Goal: Task Accomplishment & Management: Manage account settings

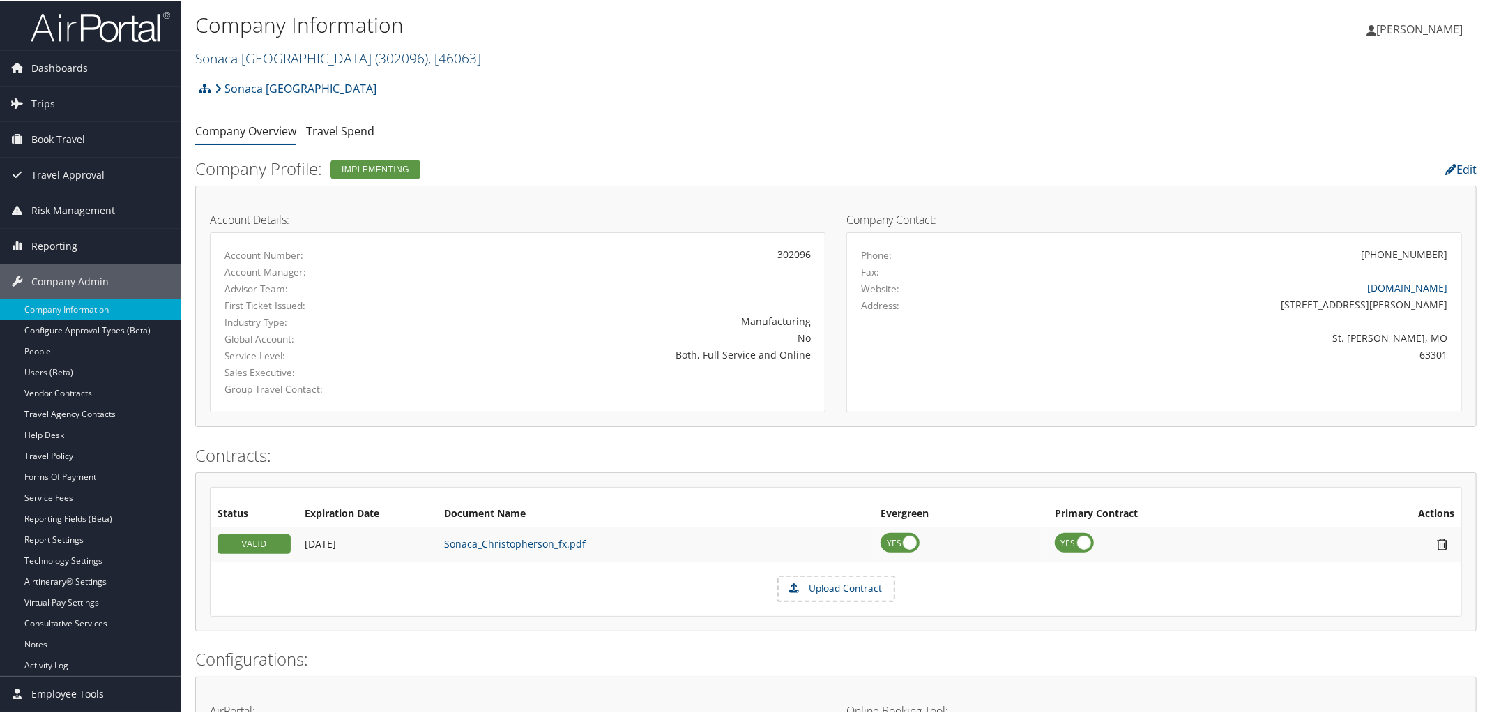
click at [263, 56] on link "Sonaca North America ( 302096 ) , [ 46063 ]" at bounding box center [338, 56] width 286 height 19
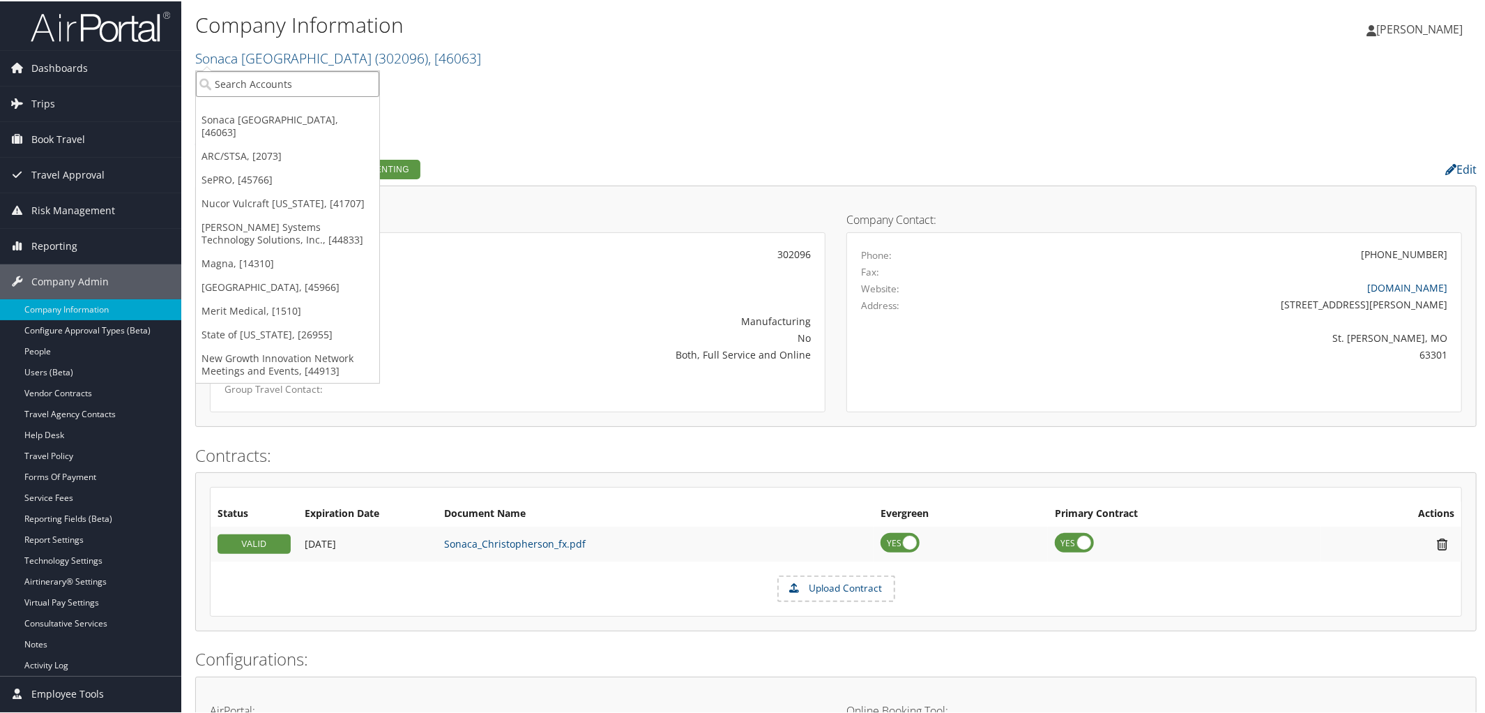
click at [263, 75] on input "search" at bounding box center [287, 83] width 183 height 26
type input "domo"
click at [262, 105] on div "Domo, Inc. (7411), [5711]" at bounding box center [287, 108] width 199 height 13
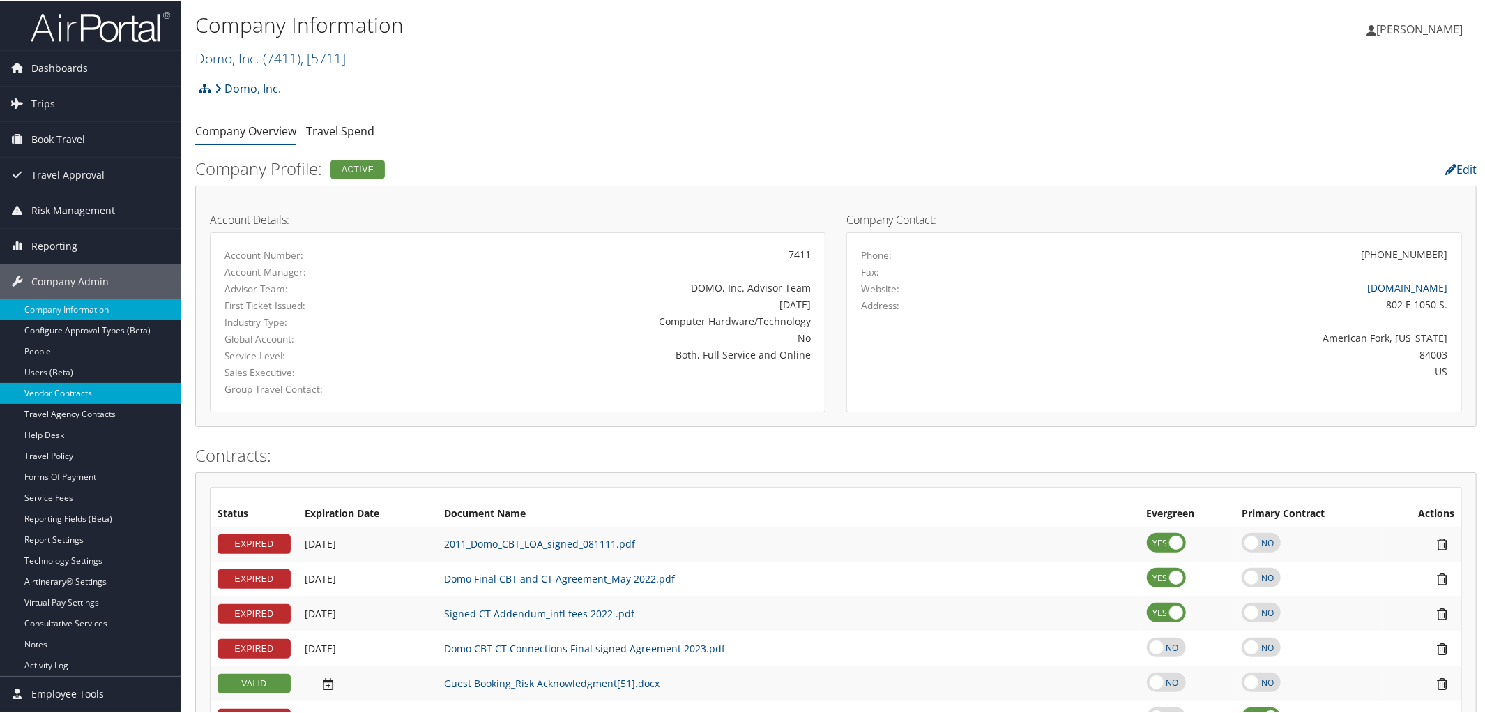
click at [45, 397] on link "Vendor Contracts" at bounding box center [90, 391] width 181 height 21
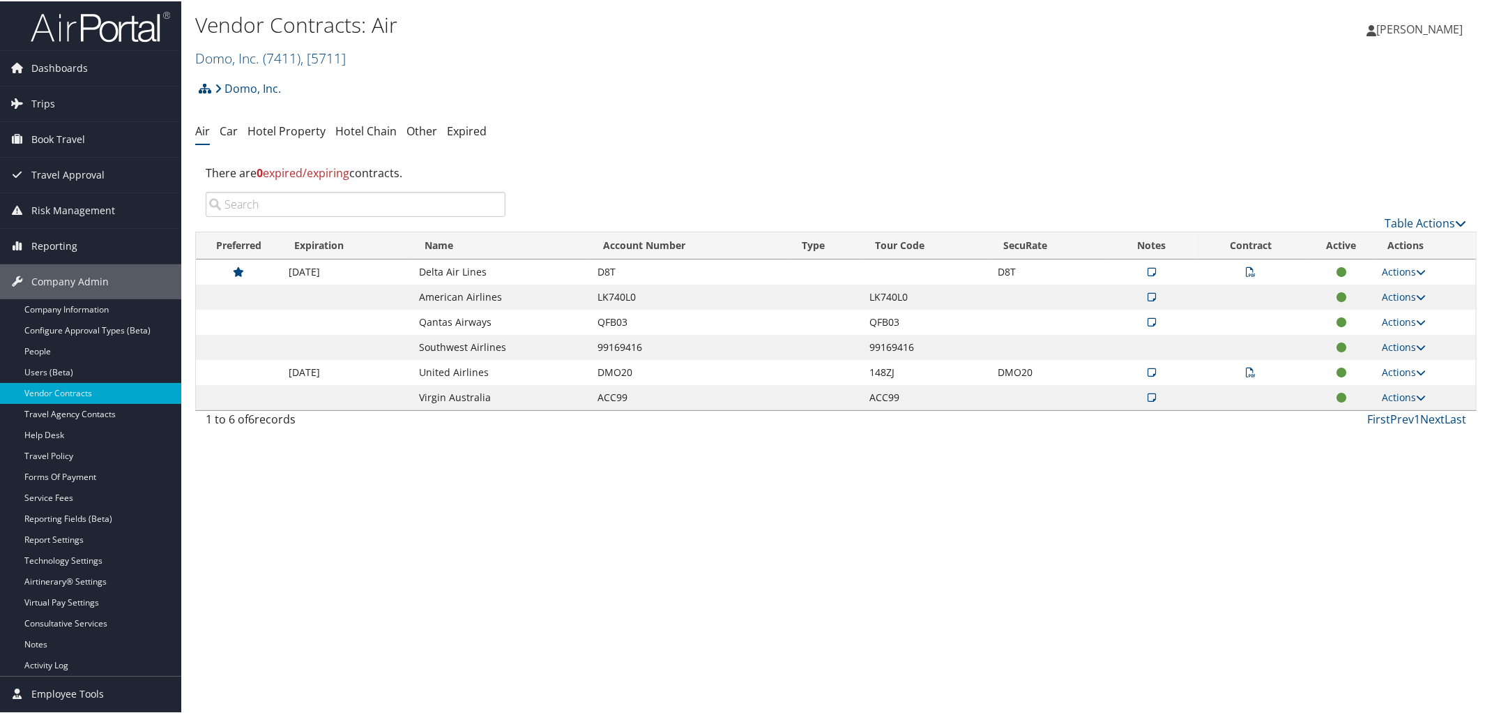
click at [1247, 273] on icon at bounding box center [1252, 271] width 10 height 10
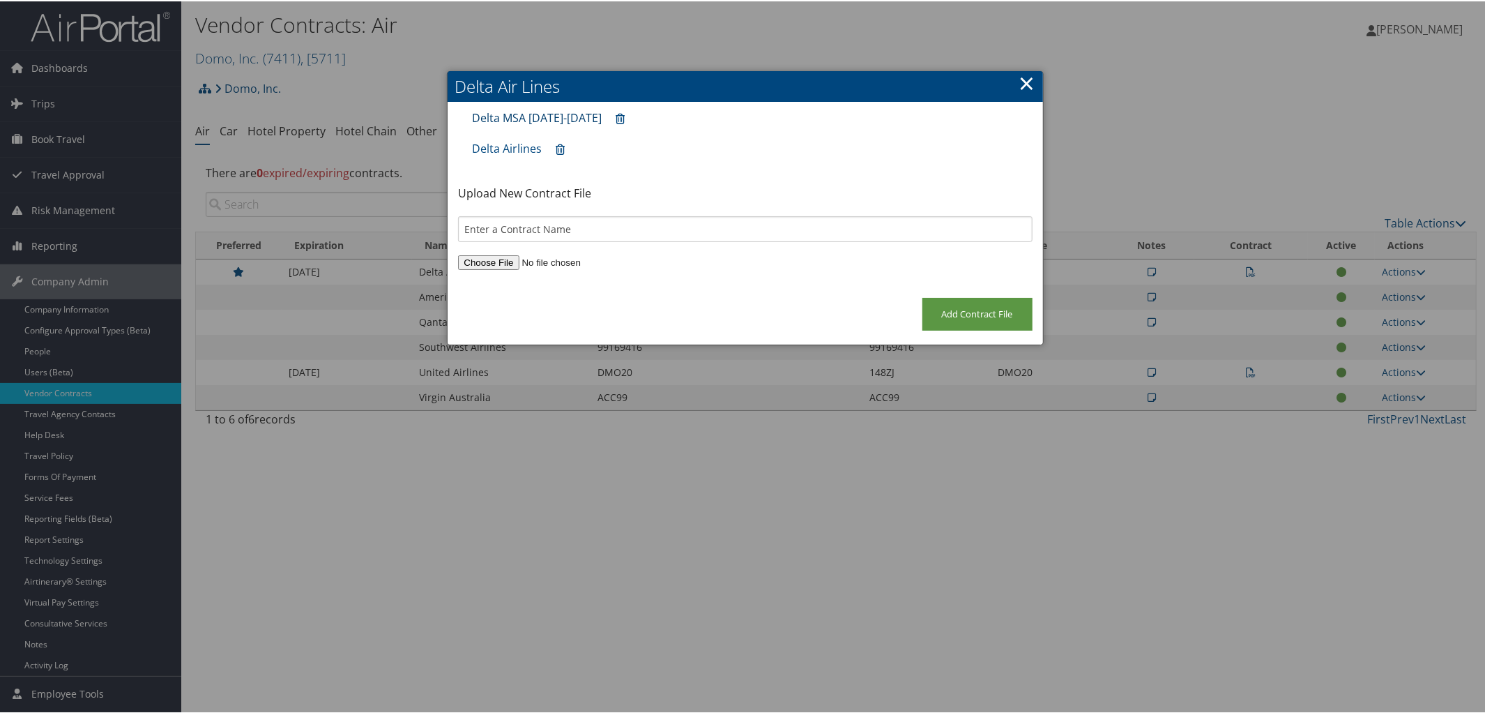
click at [501, 119] on link "Delta MSA 2024-2026" at bounding box center [537, 116] width 130 height 15
click at [503, 149] on link "Delta Airlines" at bounding box center [507, 146] width 70 height 15
click at [1020, 82] on link "×" at bounding box center [1027, 82] width 16 height 28
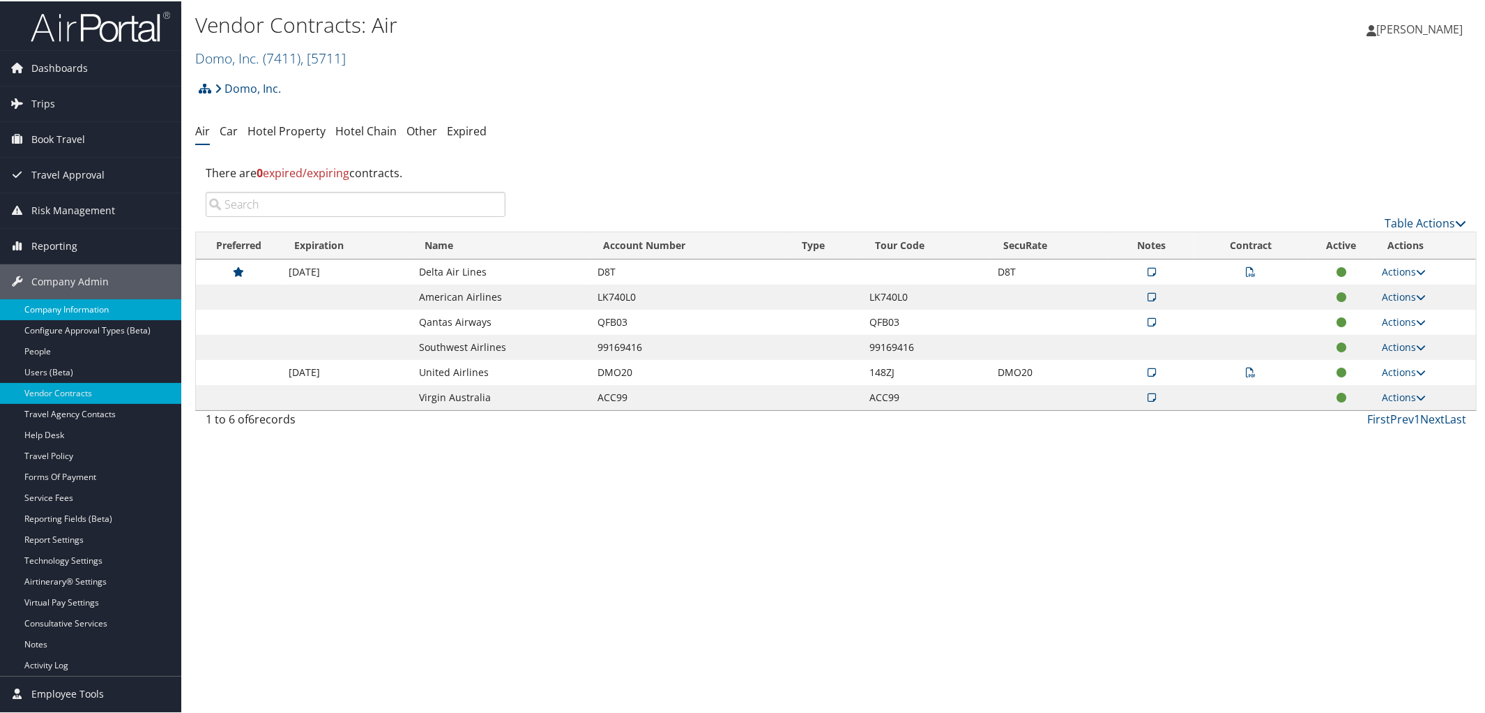
click at [70, 312] on link "Company Information" at bounding box center [90, 308] width 181 height 21
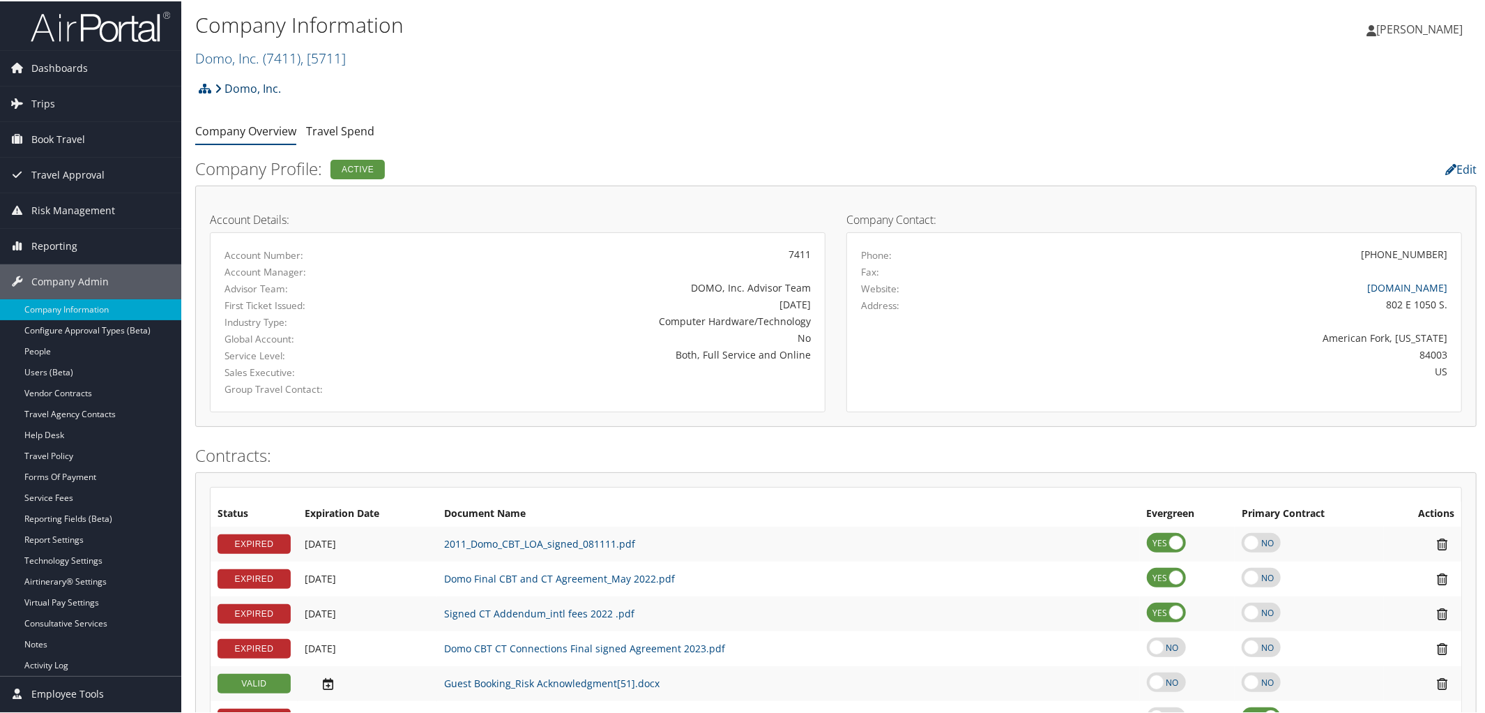
click at [244, 93] on link "Domo, Inc." at bounding box center [248, 87] width 66 height 28
click at [284, 63] on span "( 7411 )" at bounding box center [282, 56] width 38 height 19
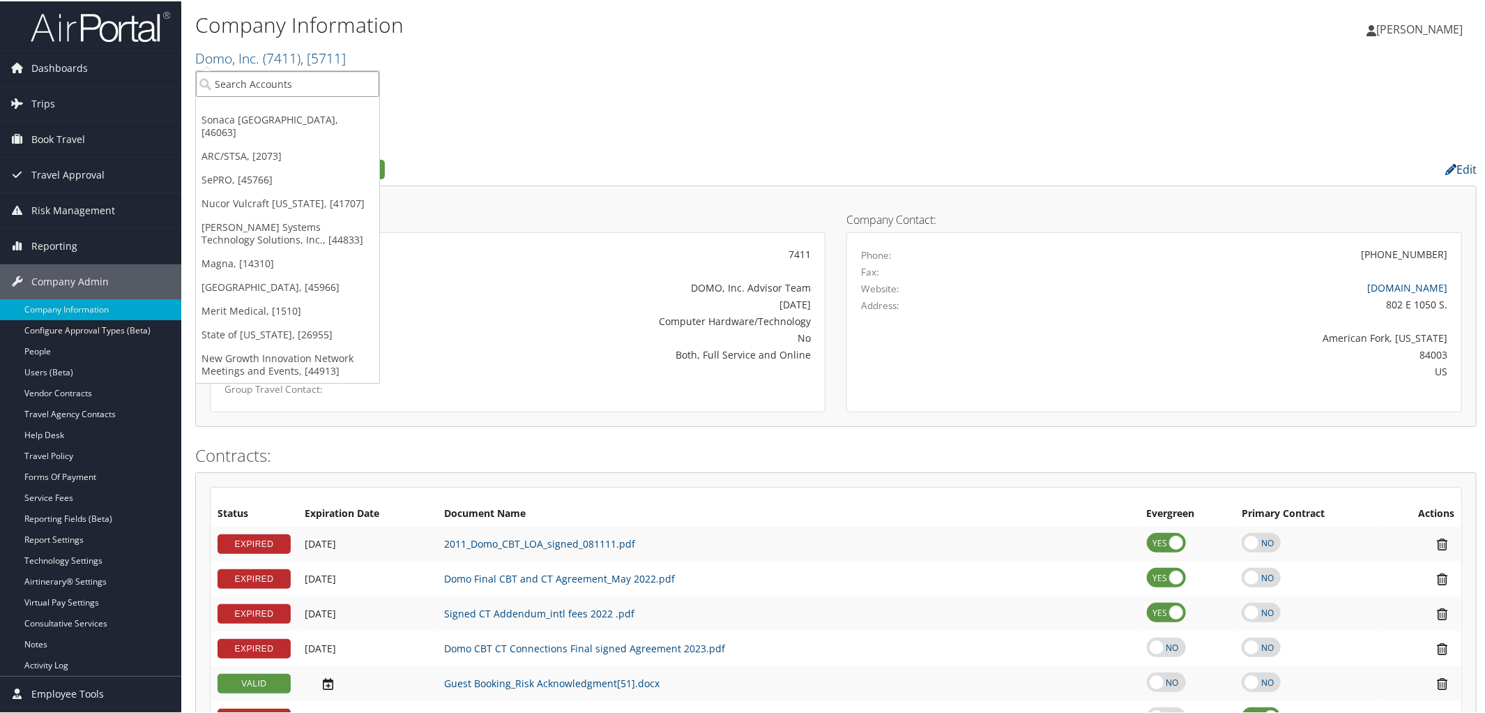
click at [284, 73] on input "search" at bounding box center [287, 83] width 183 height 26
type input "Royal Surgical"
click at [275, 117] on div "Account" at bounding box center [324, 120] width 273 height 13
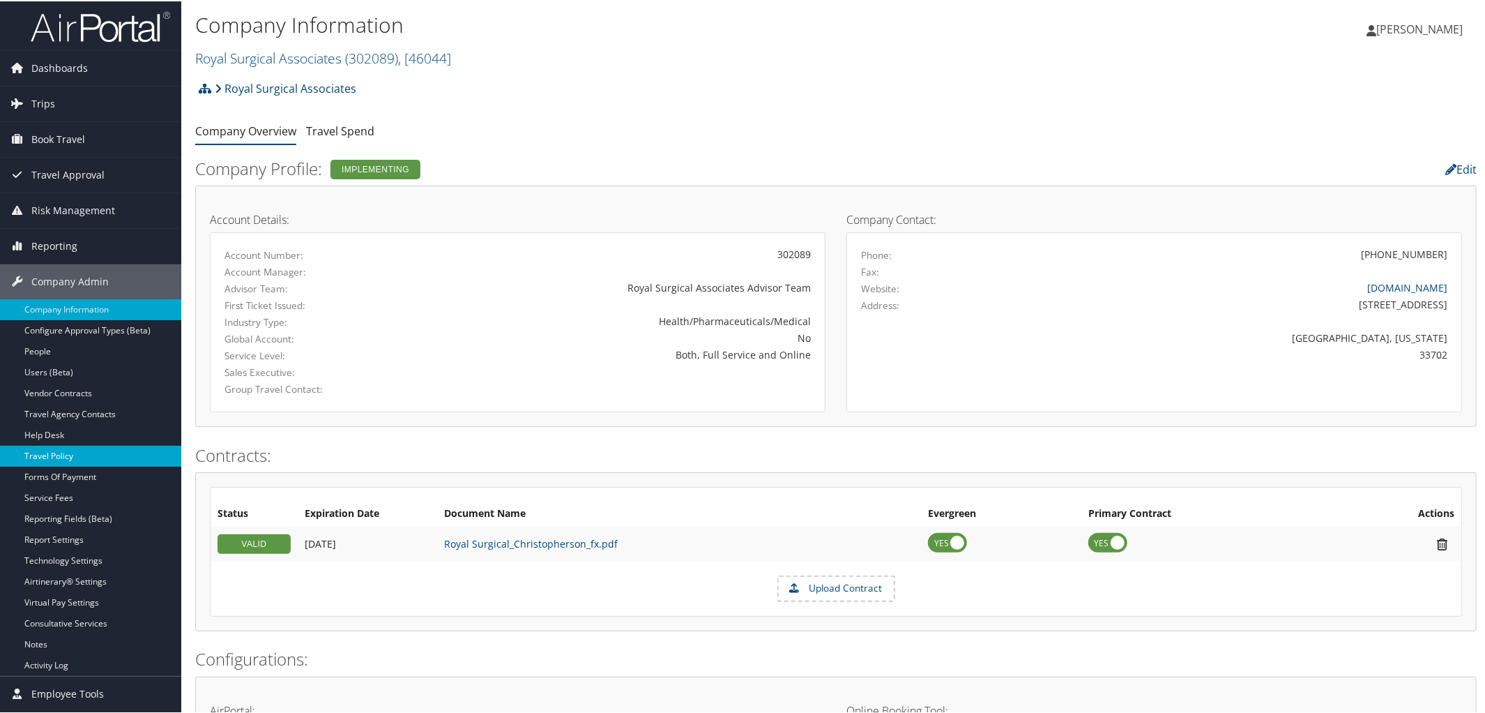
click at [91, 450] on link "Travel Policy" at bounding box center [90, 454] width 181 height 21
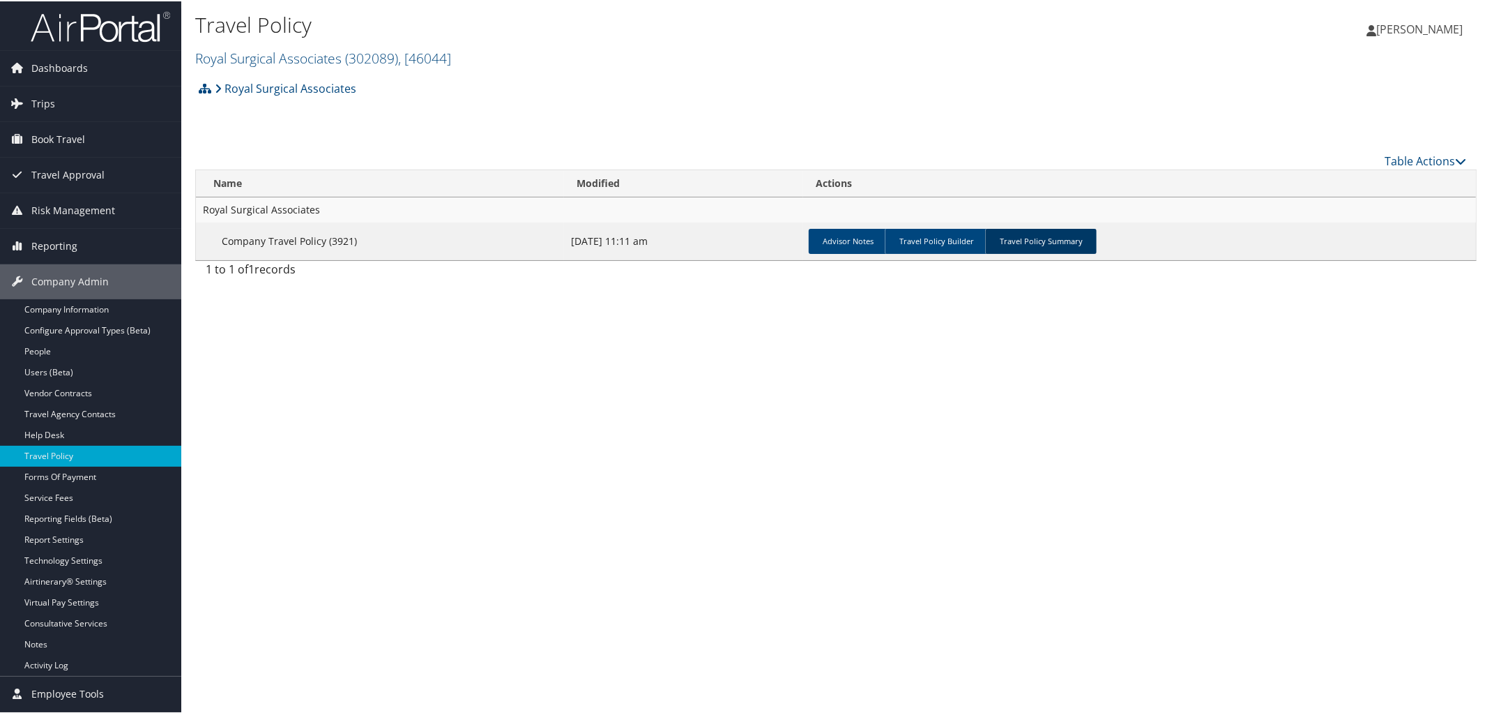
click at [1045, 245] on link "Travel Policy Summary" at bounding box center [1041, 239] width 112 height 25
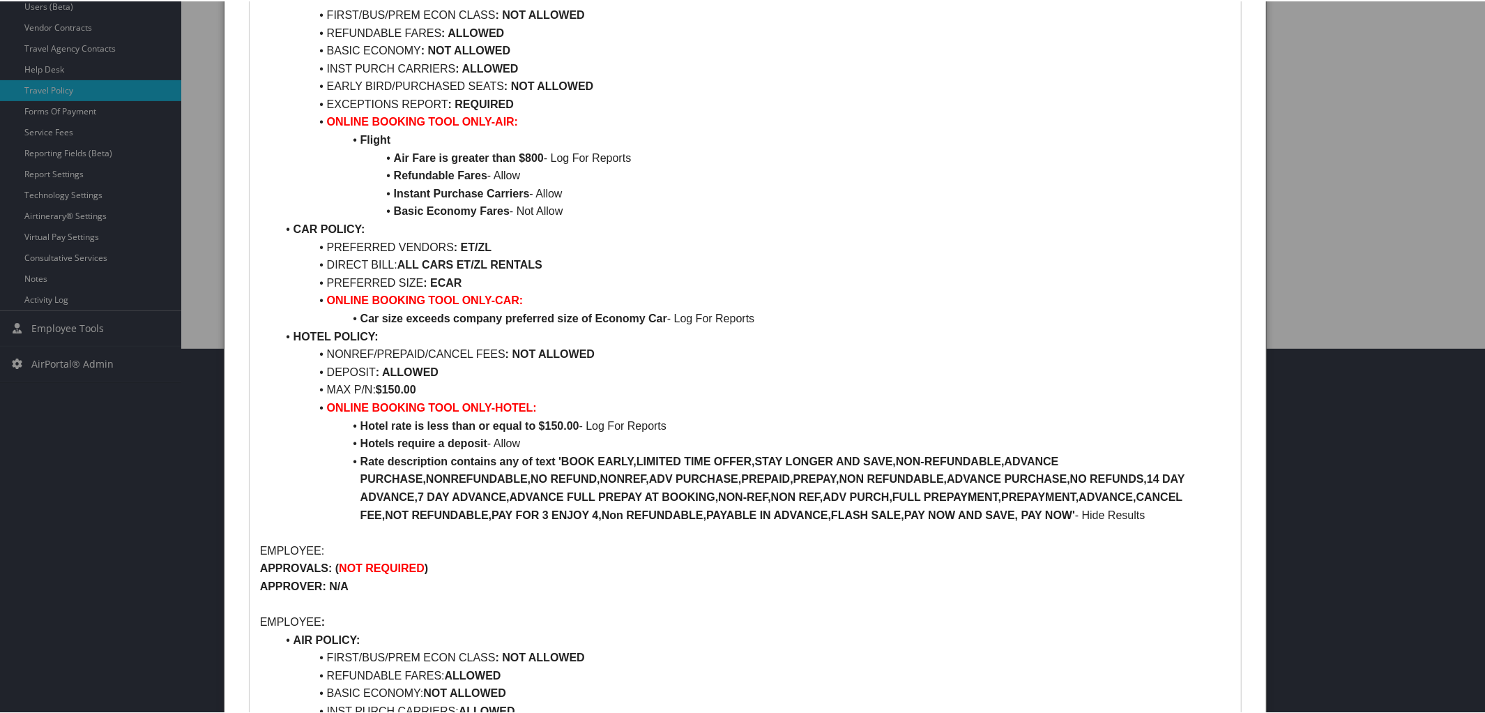
scroll to position [366, 0]
drag, startPoint x: 358, startPoint y: 428, endPoint x: 676, endPoint y: 425, distance: 317.9
click at [676, 425] on li "Hotel rate is less than or equal to $150.00 - Log For Reports" at bounding box center [754, 424] width 954 height 18
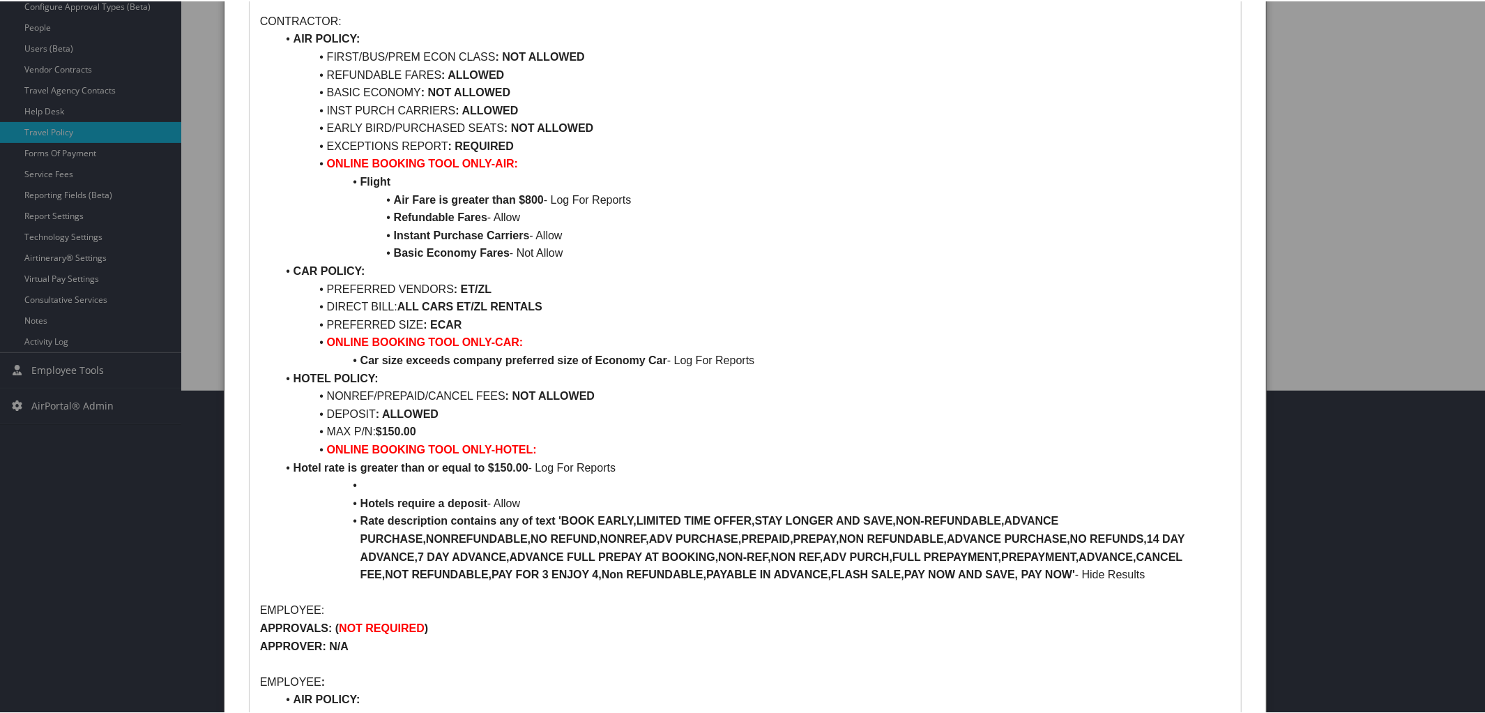
scroll to position [403, 0]
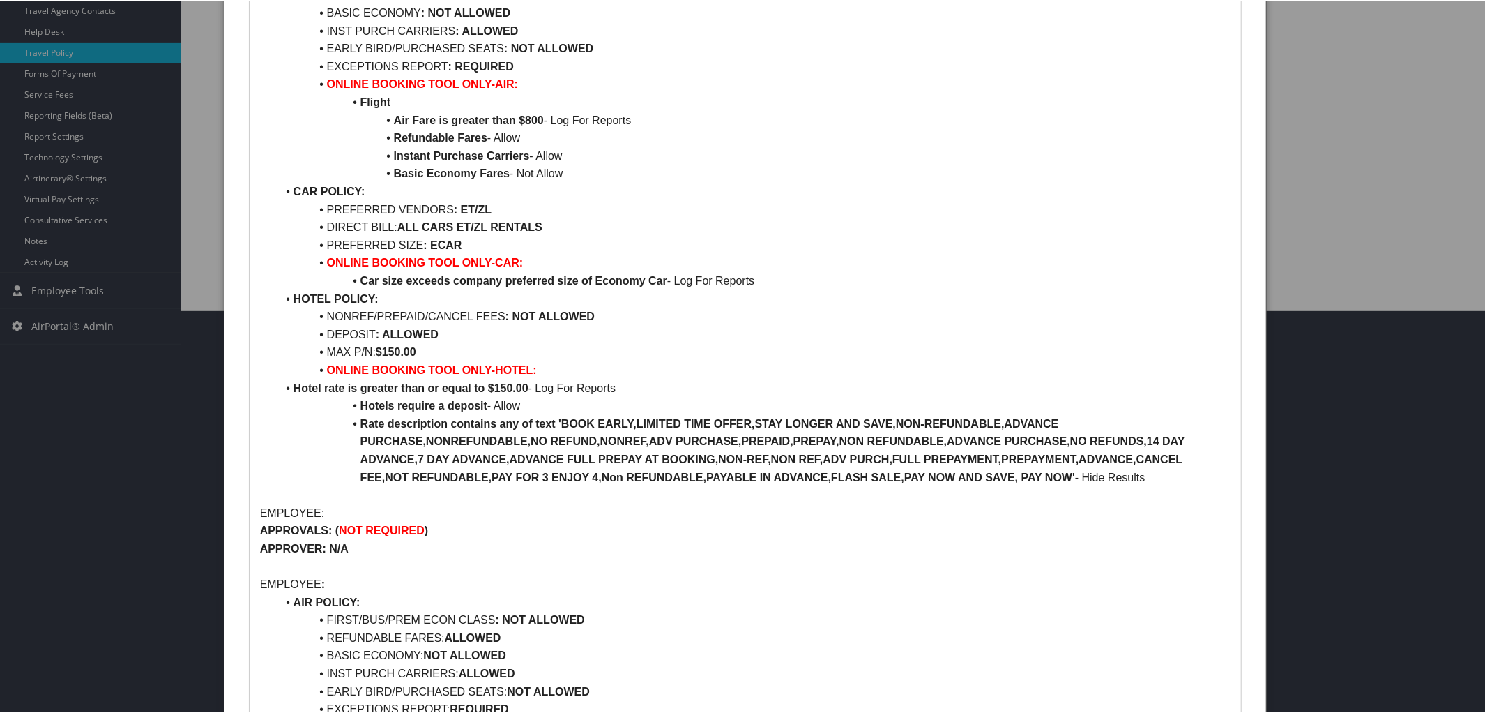
click at [291, 379] on li "Hotel rate is greater than or equal to $150.00 - Log For Reports" at bounding box center [754, 387] width 954 height 18
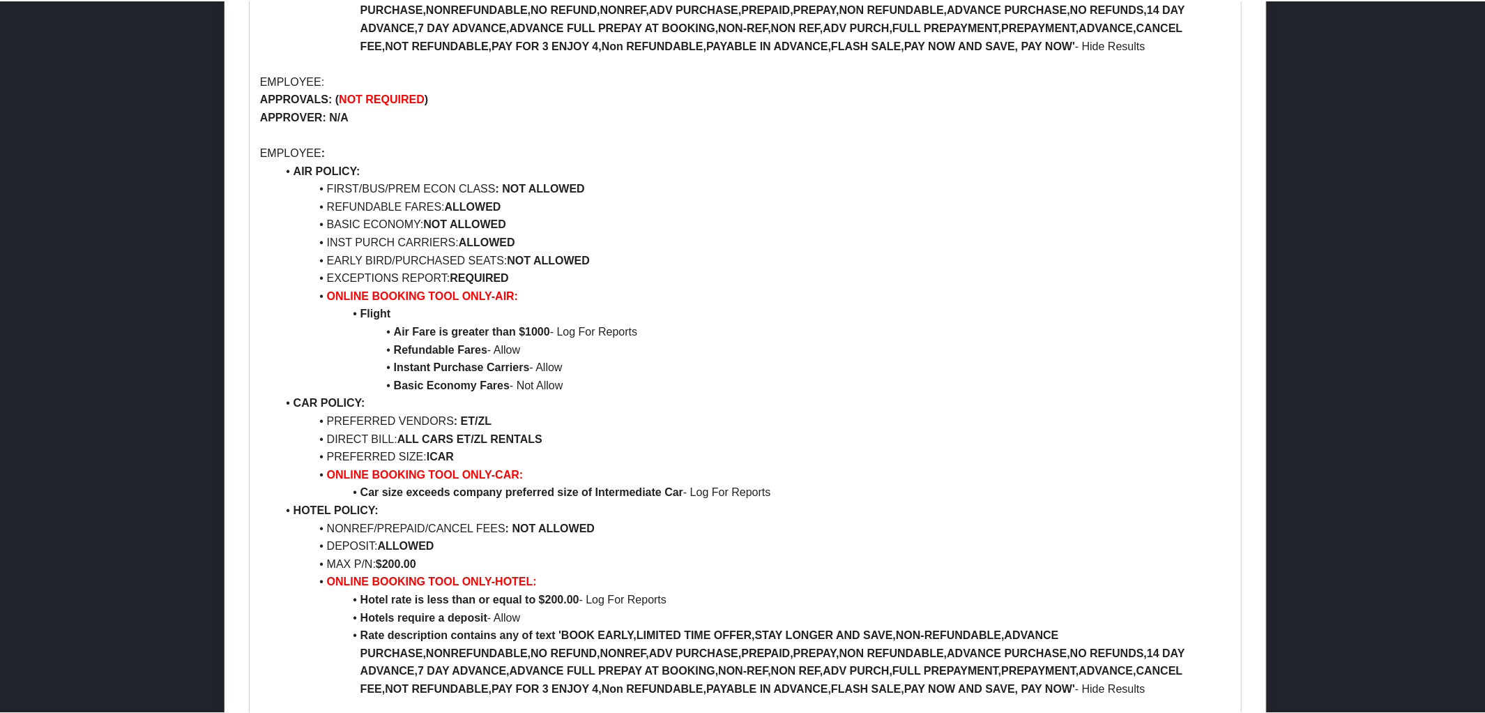
scroll to position [1058, 0]
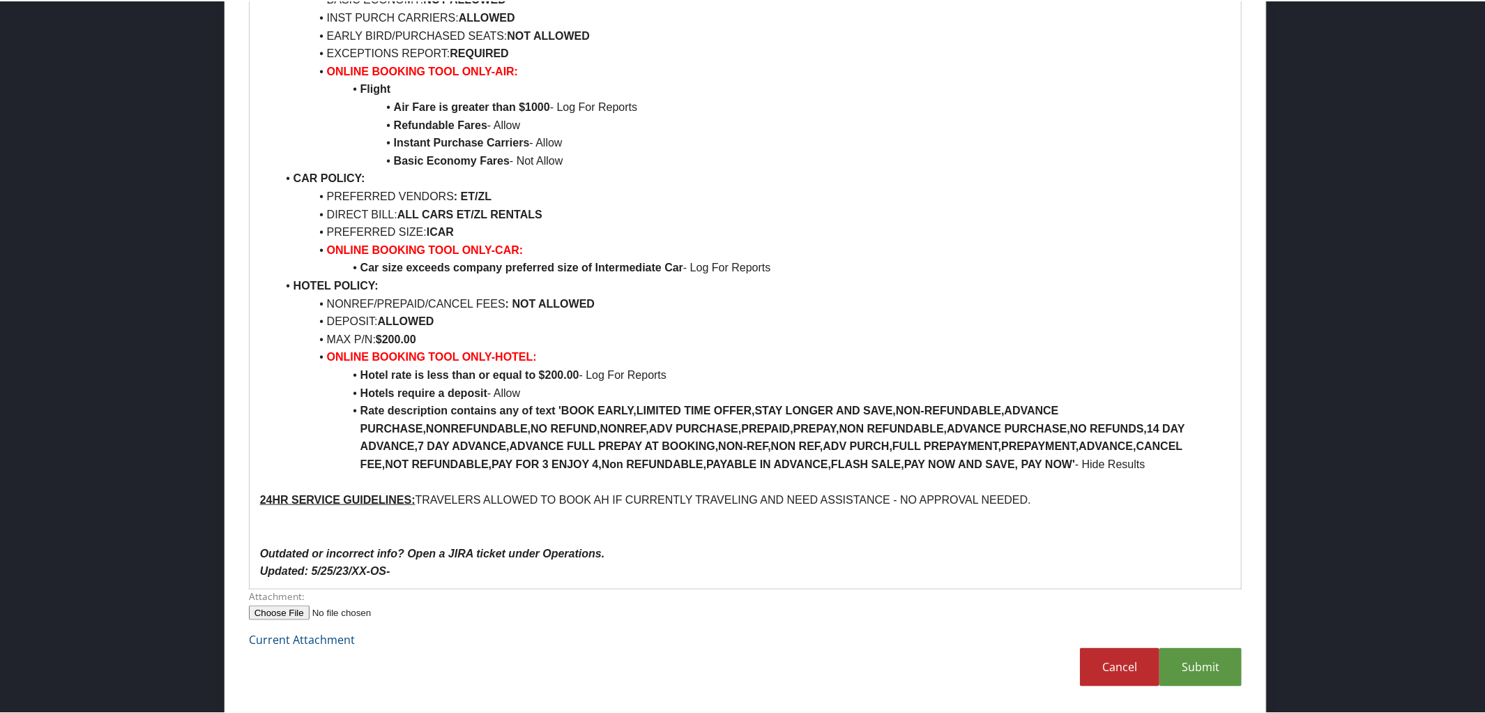
click at [413, 576] on p "Updated: 5/25/23/XX-OS-" at bounding box center [745, 570] width 971 height 18
click at [1193, 666] on link "Submit" at bounding box center [1200, 665] width 82 height 38
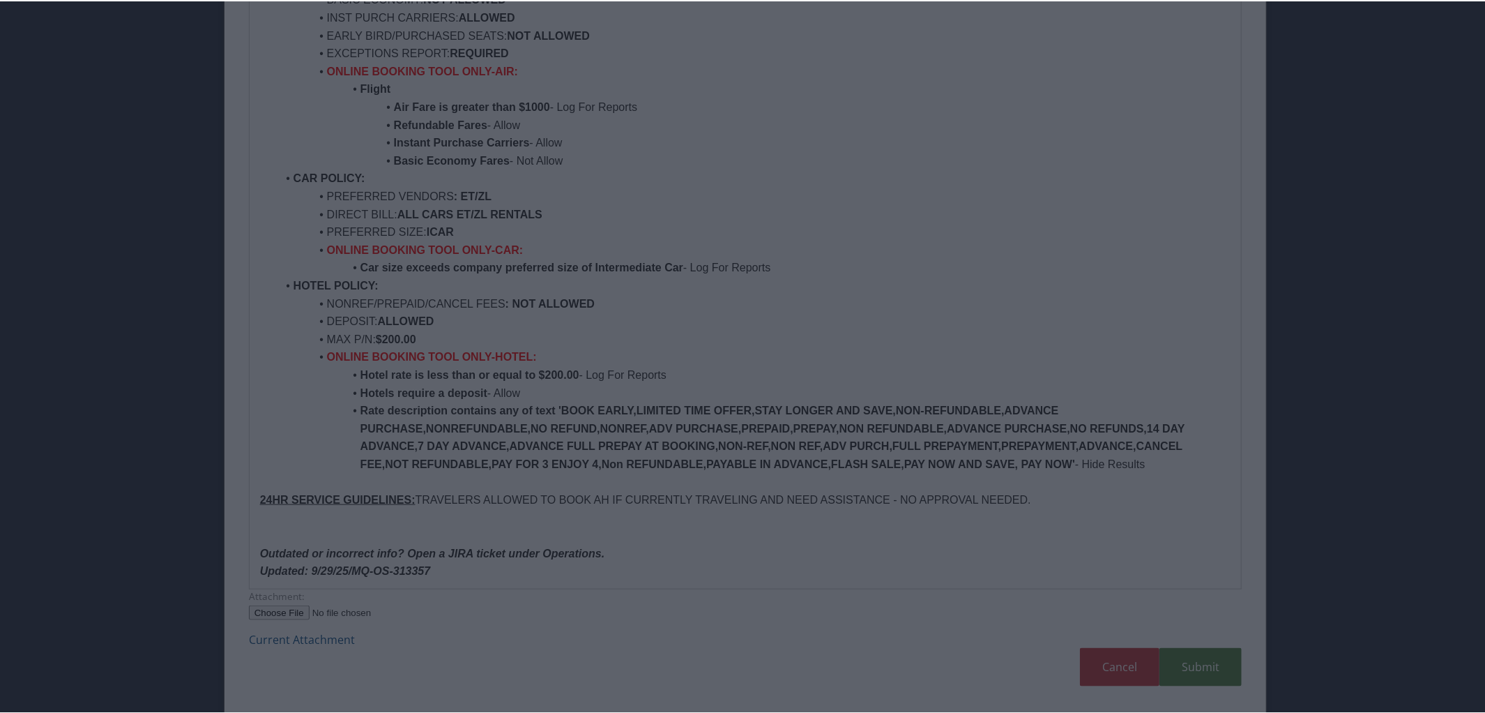
scroll to position [33, 0]
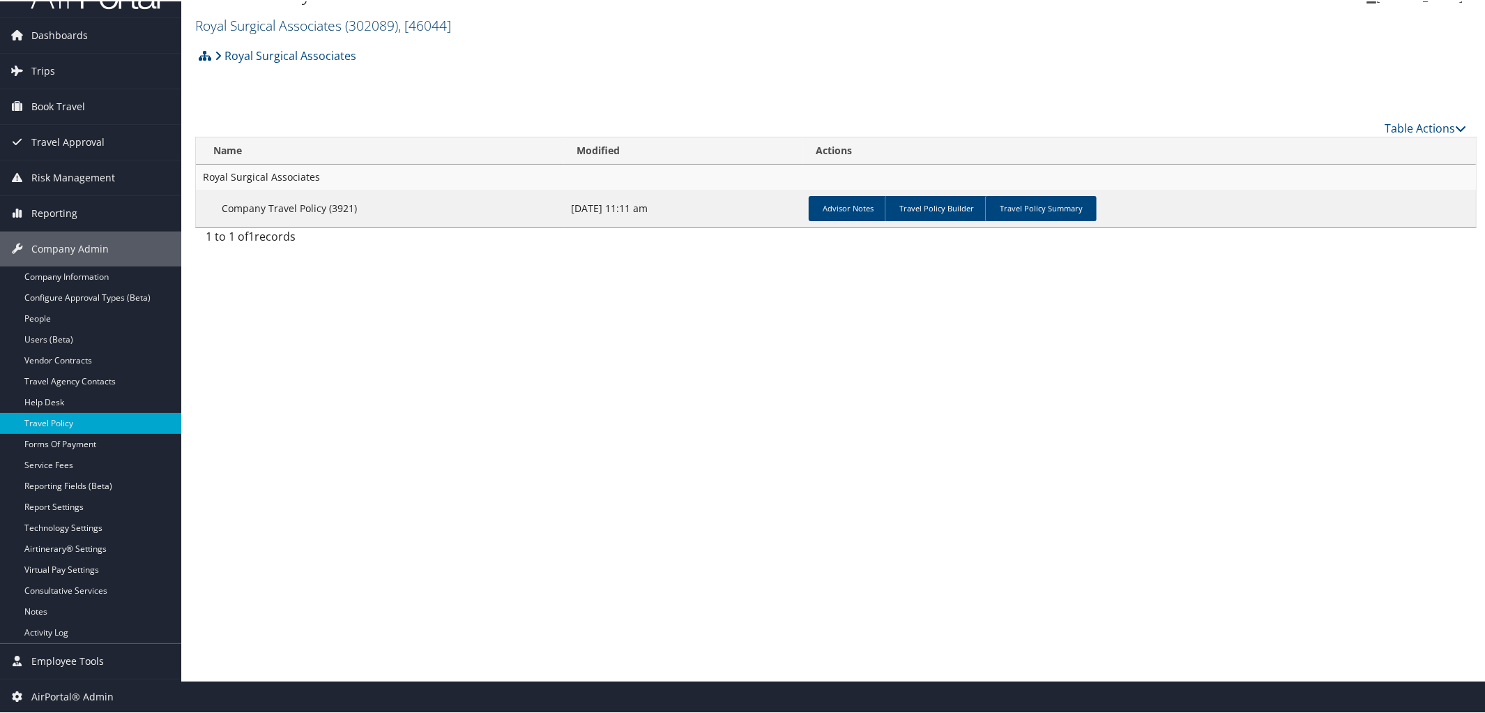
click at [299, 16] on link "Royal Surgical Associates ( 302089 ) , [ 46044 ]" at bounding box center [323, 24] width 256 height 19
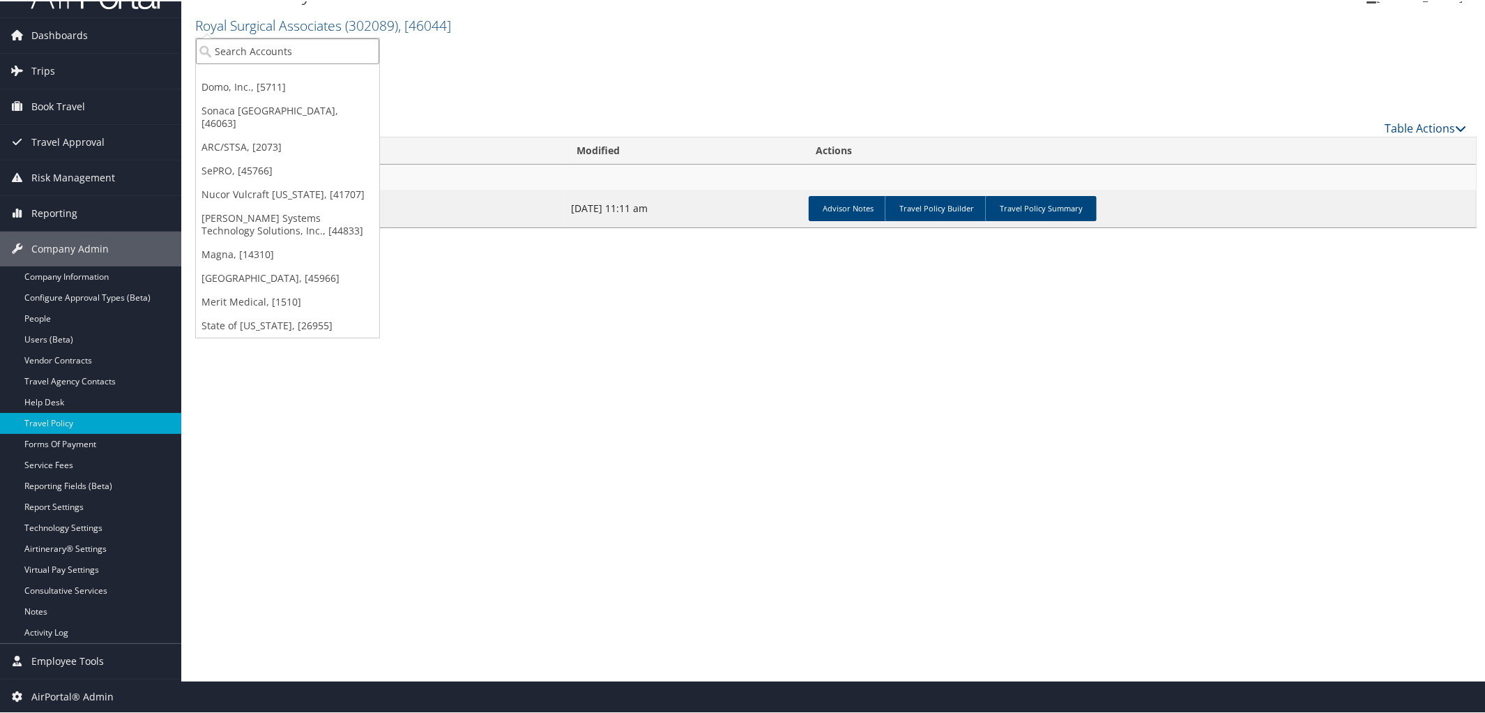
click at [290, 50] on input "search" at bounding box center [287, 50] width 183 height 26
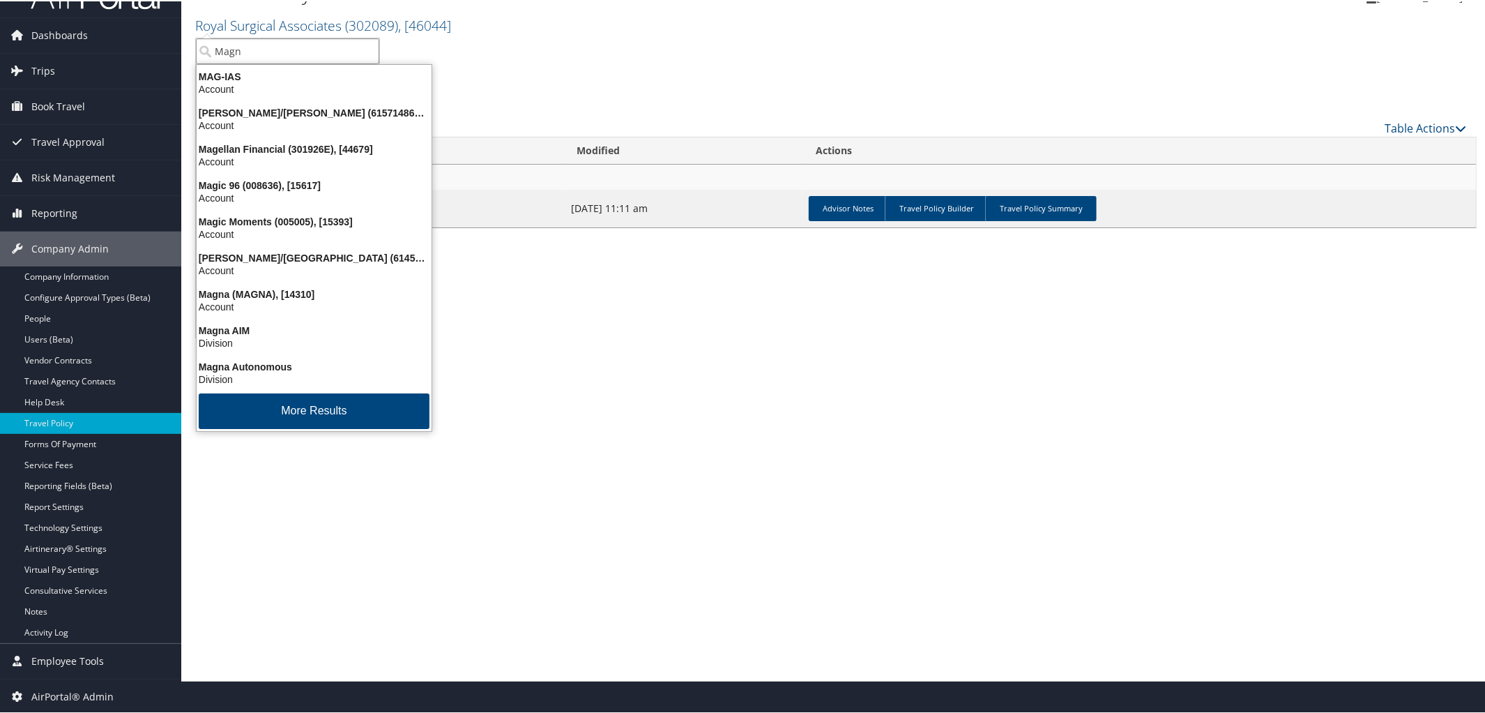
type input "Magna"
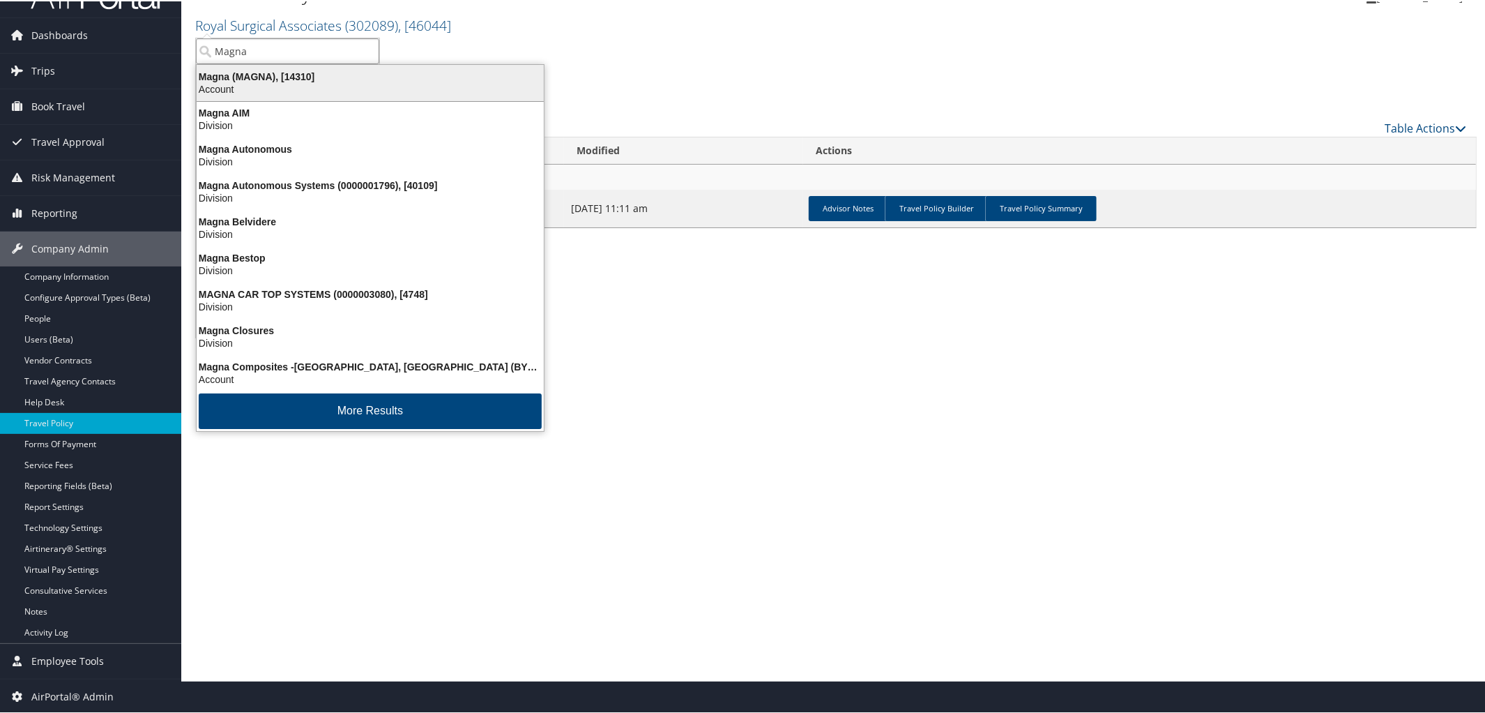
click at [289, 82] on div "Account" at bounding box center [370, 88] width 364 height 13
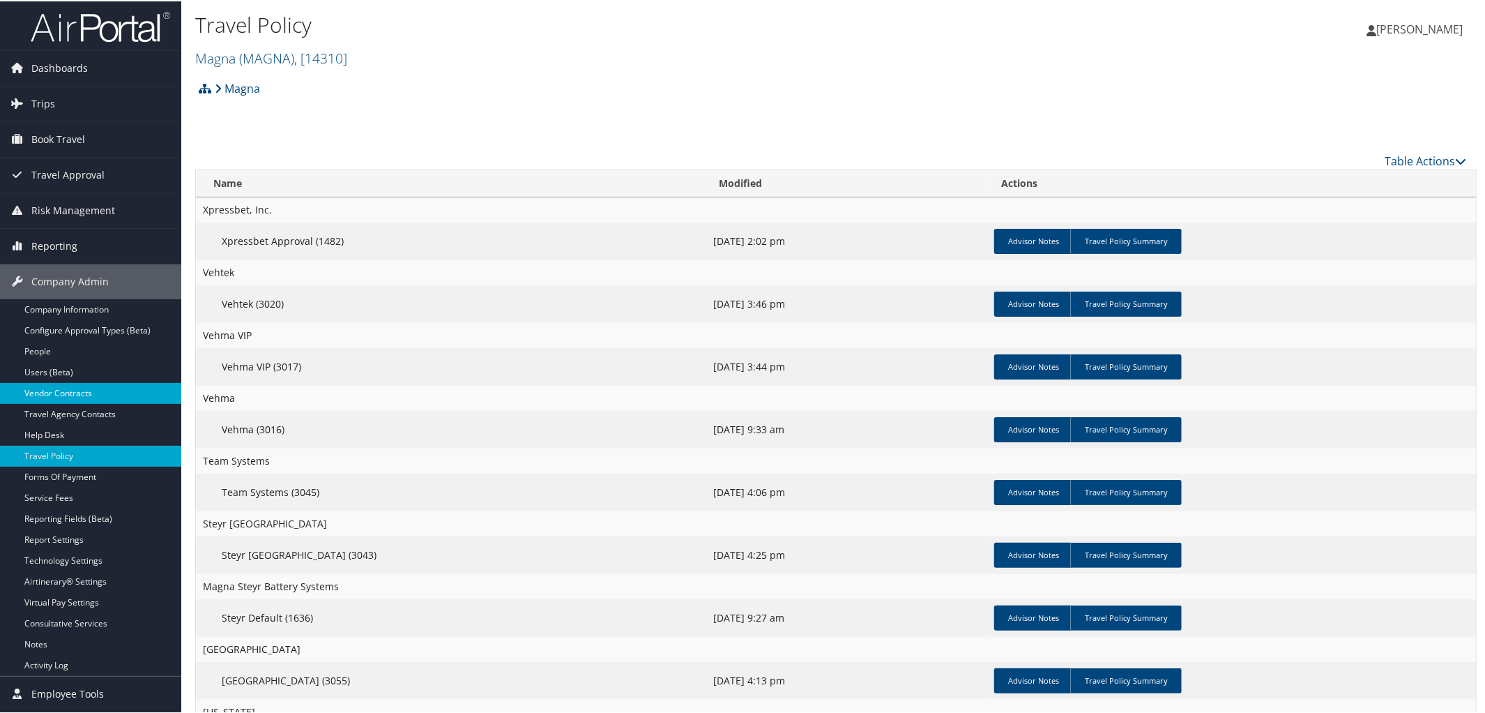
click at [87, 393] on link "Vendor Contracts" at bounding box center [90, 391] width 181 height 21
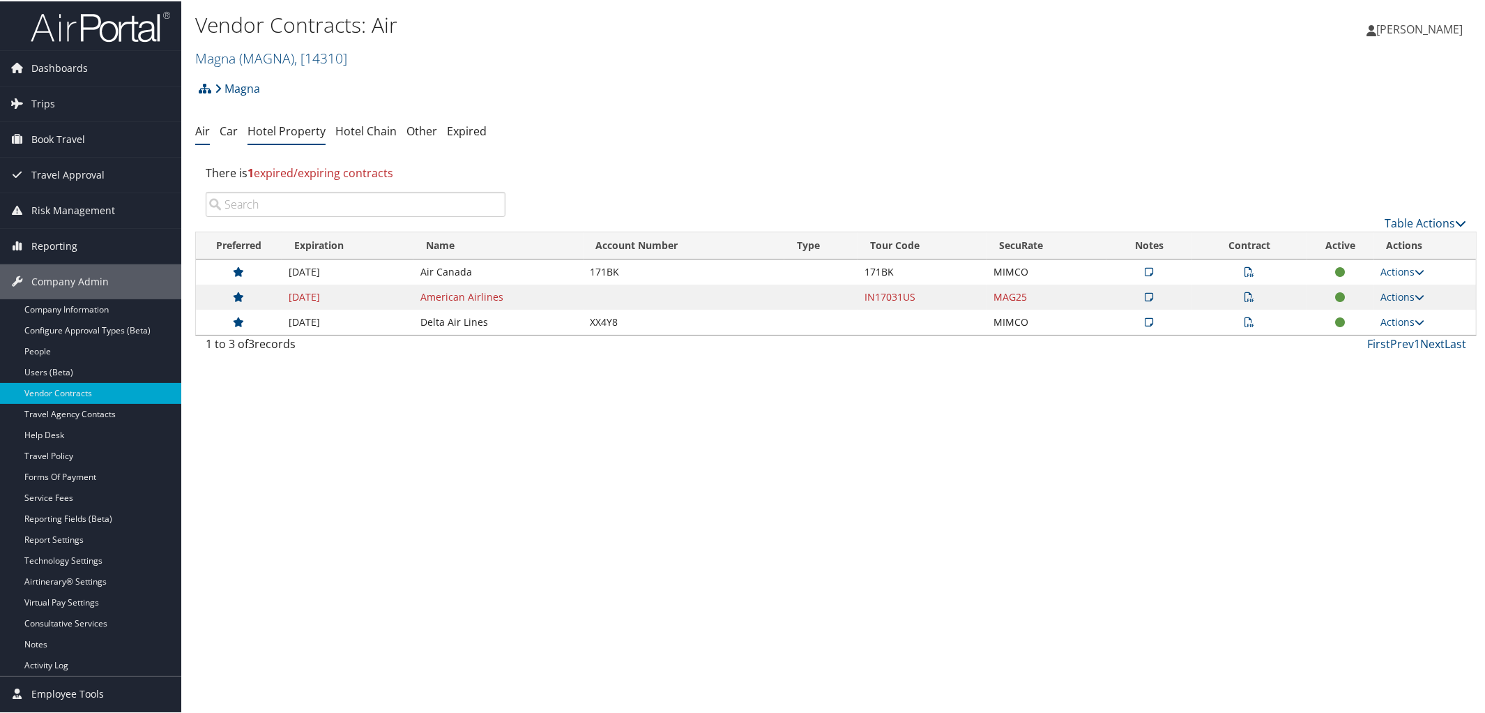
click at [266, 128] on link "Hotel Property" at bounding box center [287, 129] width 78 height 15
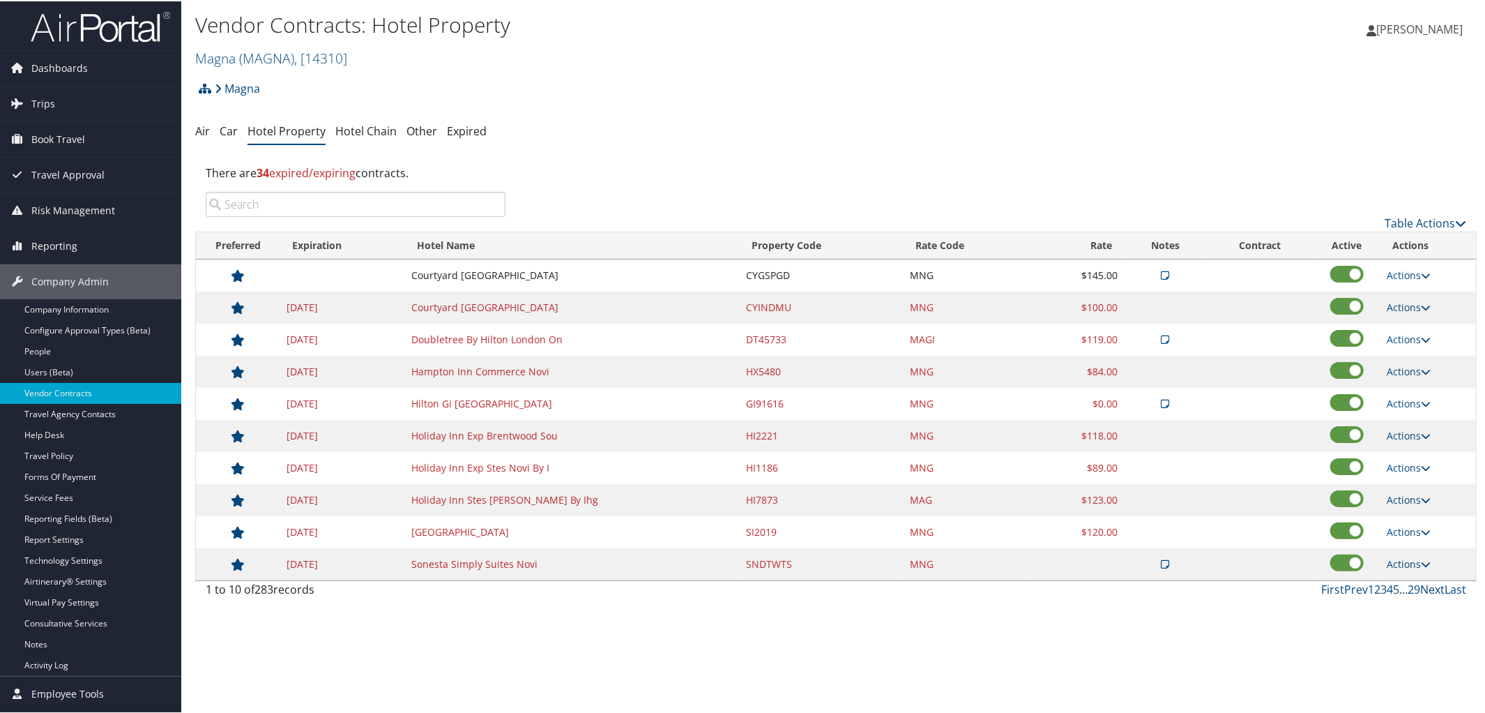
click at [1422, 595] on link "Next" at bounding box center [1432, 587] width 24 height 15
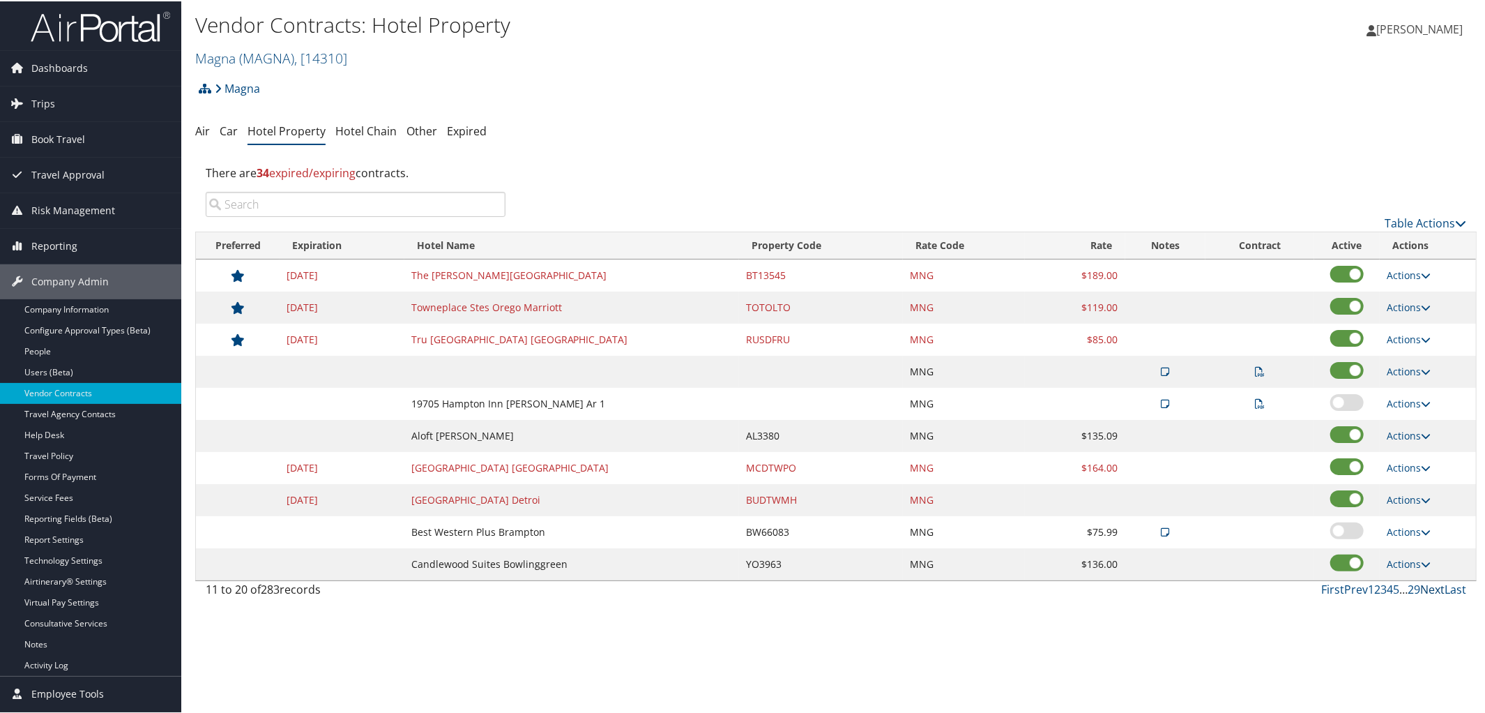
click at [1422, 595] on link "Next" at bounding box center [1432, 587] width 24 height 15
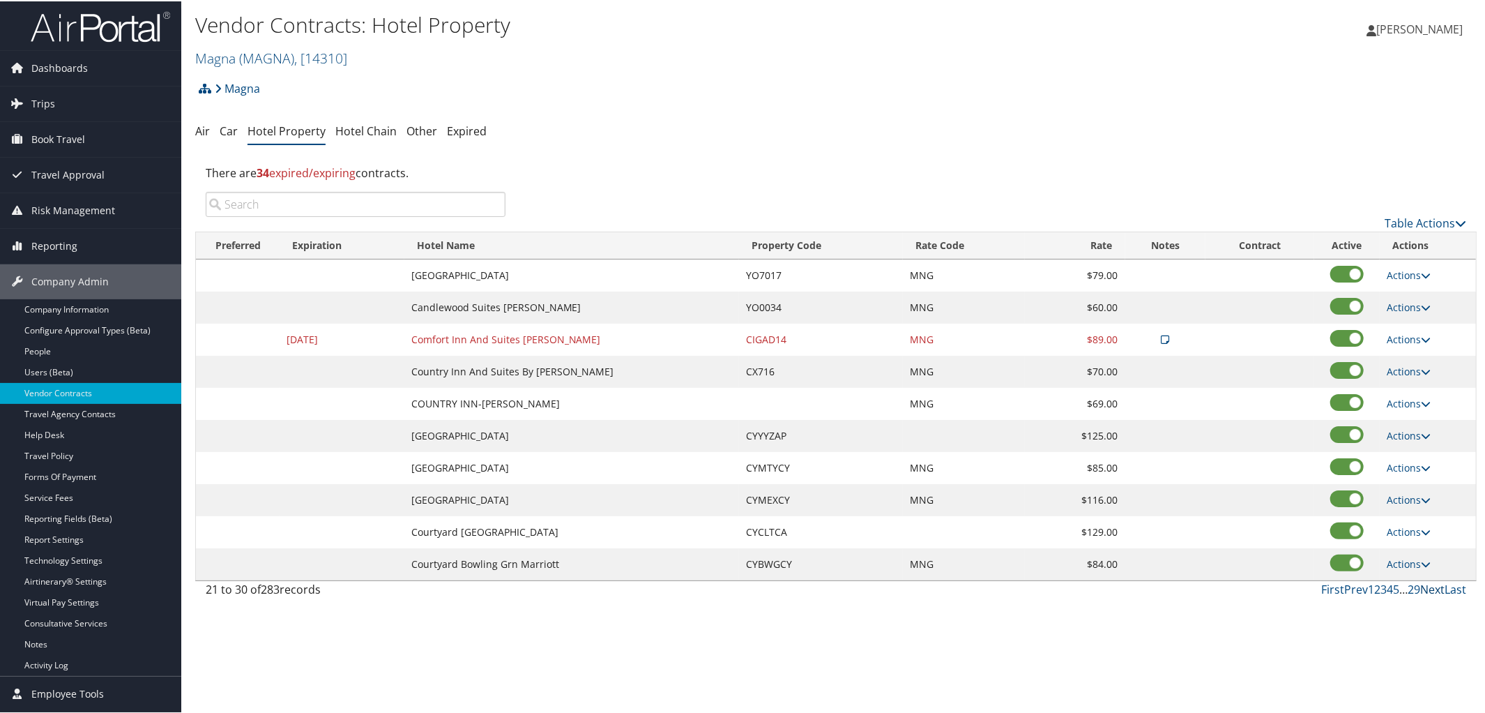
click at [1422, 592] on link "Next" at bounding box center [1432, 587] width 24 height 15
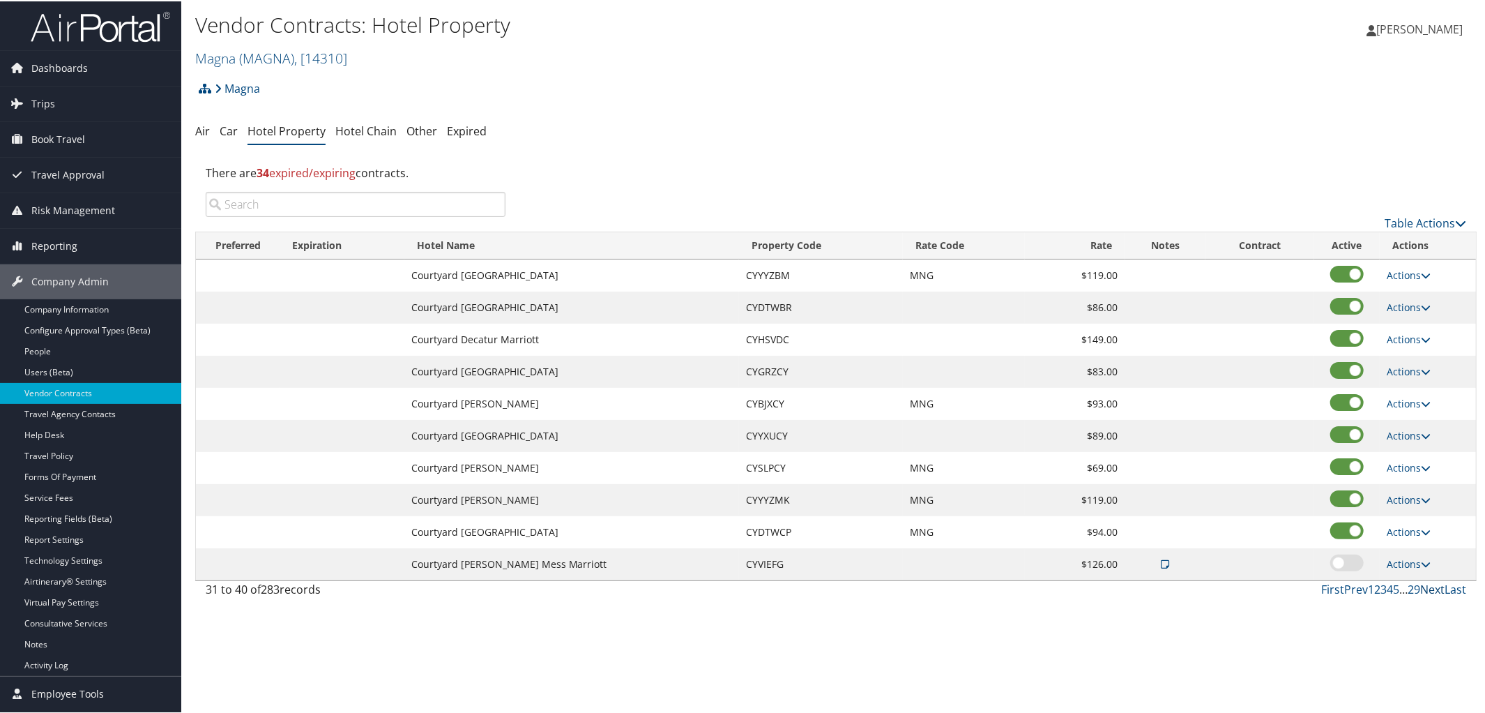
click at [1420, 593] on link "Next" at bounding box center [1432, 587] width 24 height 15
click at [246, 54] on span "( MAGNA )" at bounding box center [266, 56] width 55 height 19
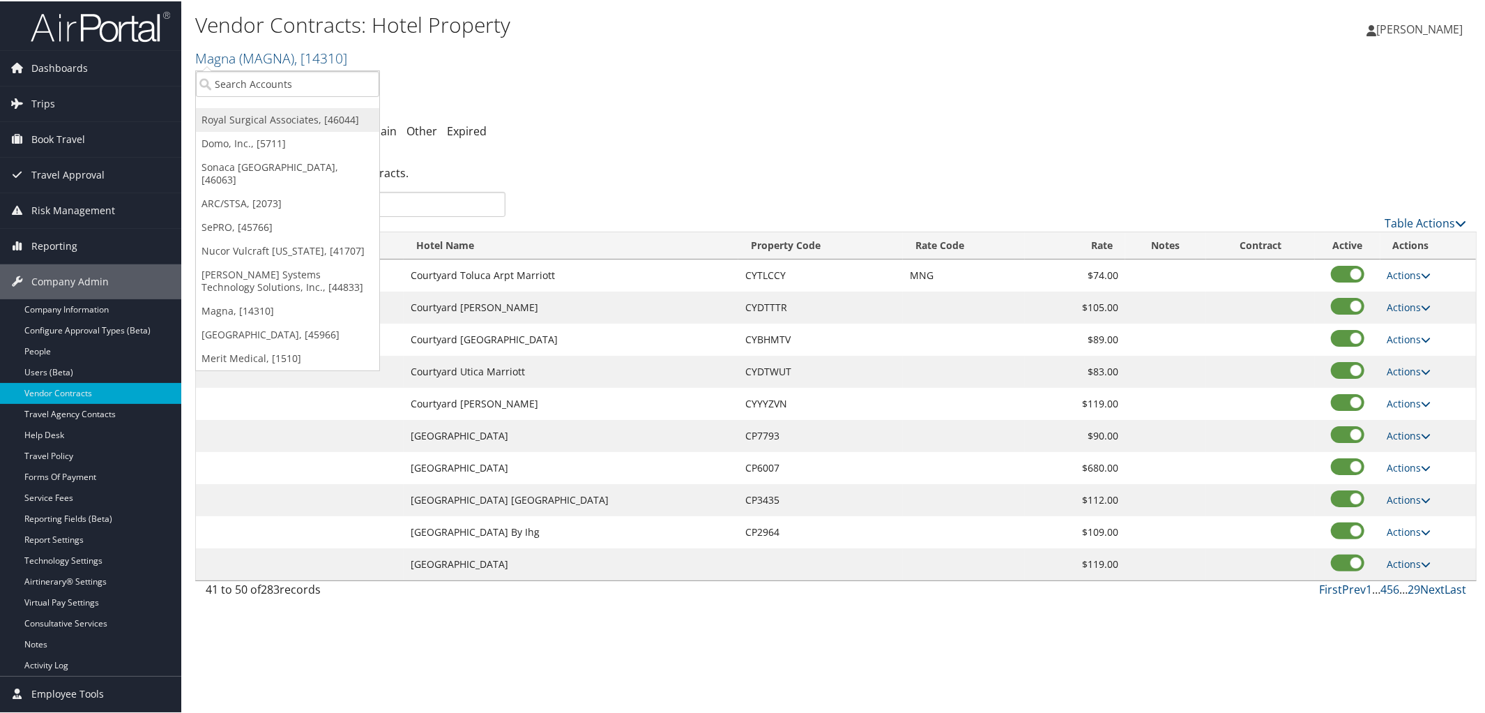
click at [275, 116] on link "Royal Surgical Associates, [46044]" at bounding box center [287, 119] width 183 height 24
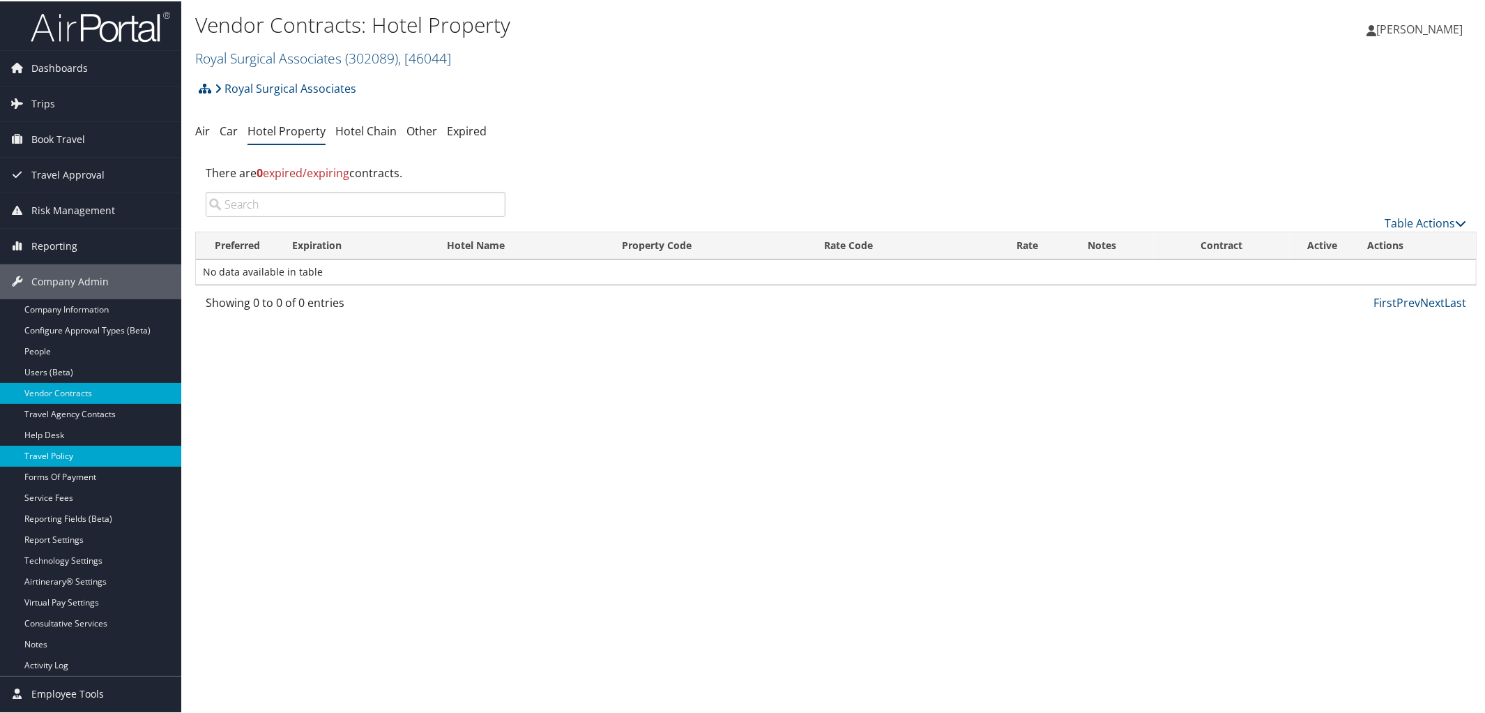
click at [72, 447] on link "Travel Policy" at bounding box center [90, 454] width 181 height 21
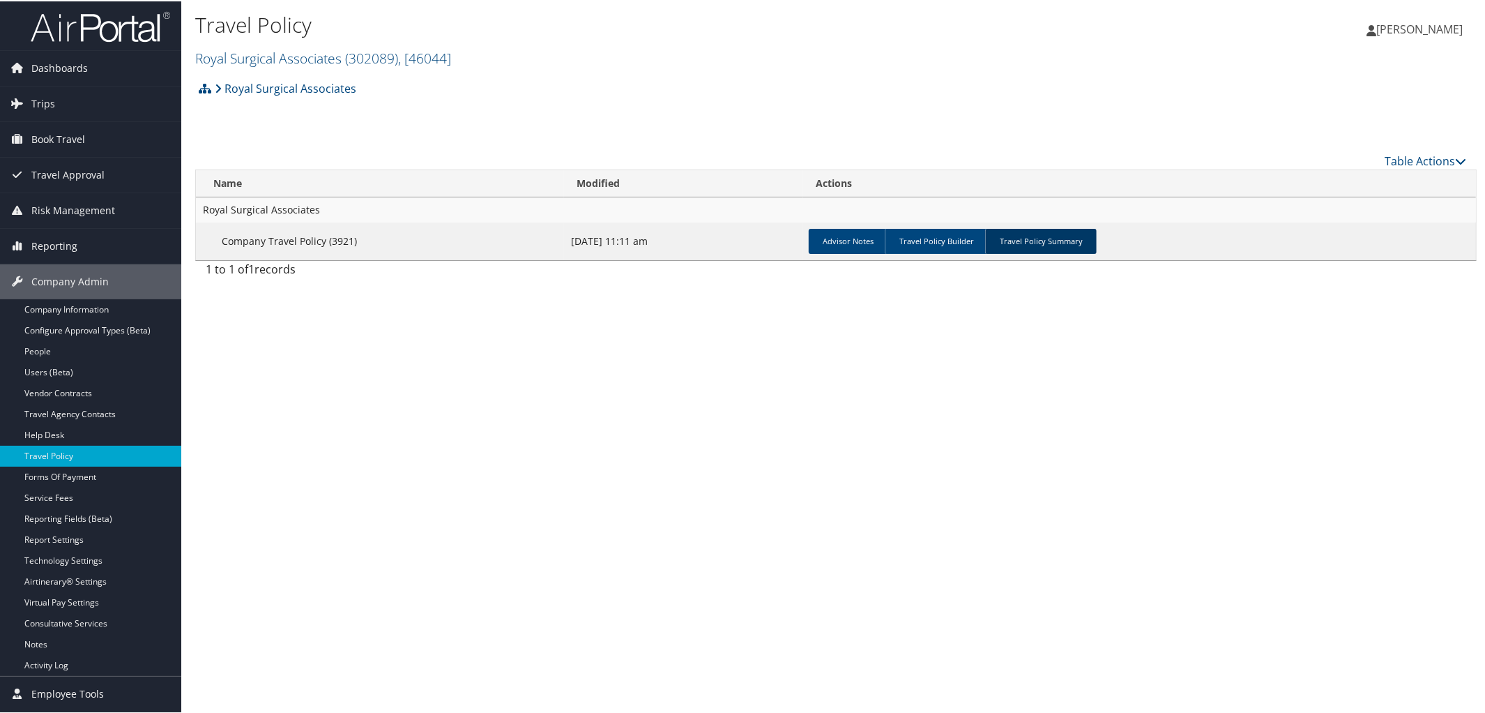
click at [1028, 245] on link "Travel Policy Summary" at bounding box center [1041, 239] width 112 height 25
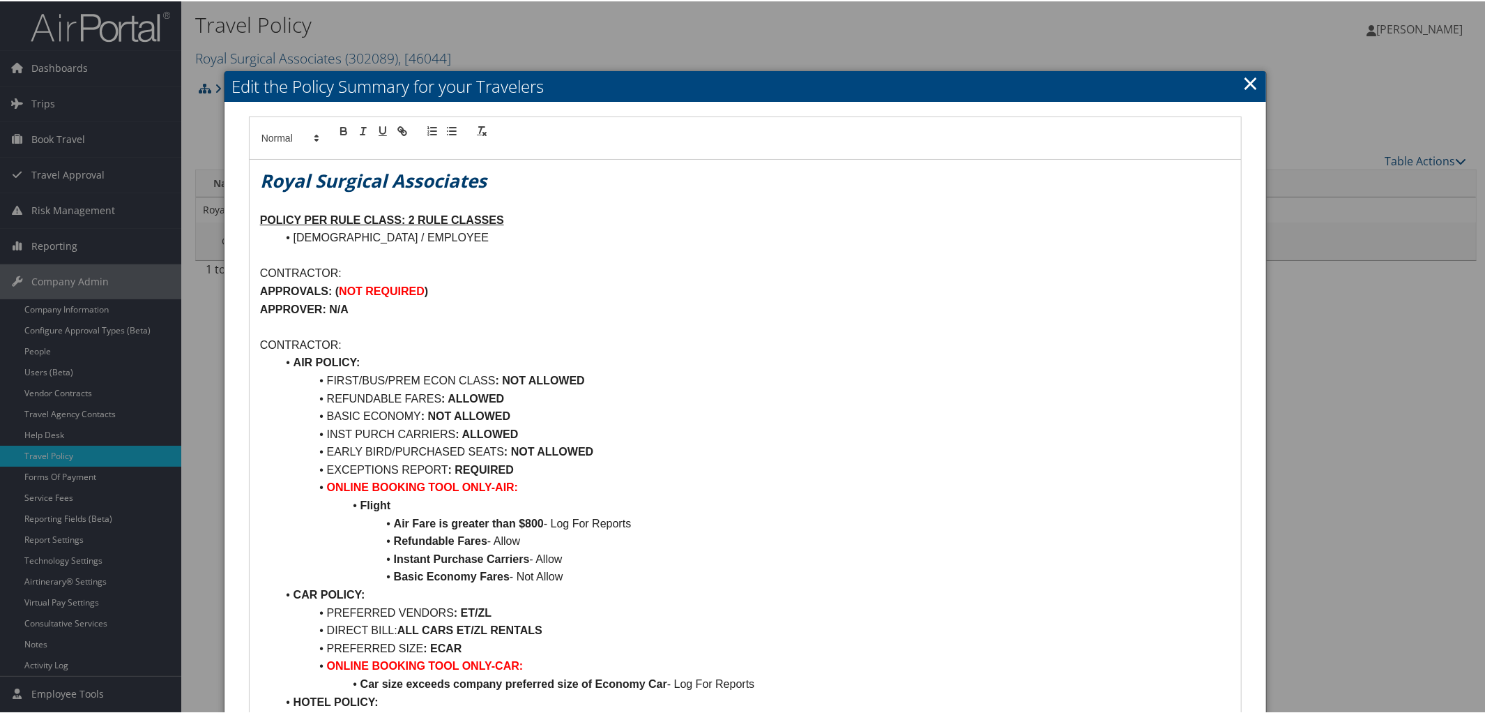
click at [550, 183] on h1 "Royal Surgical Associates" at bounding box center [745, 179] width 971 height 25
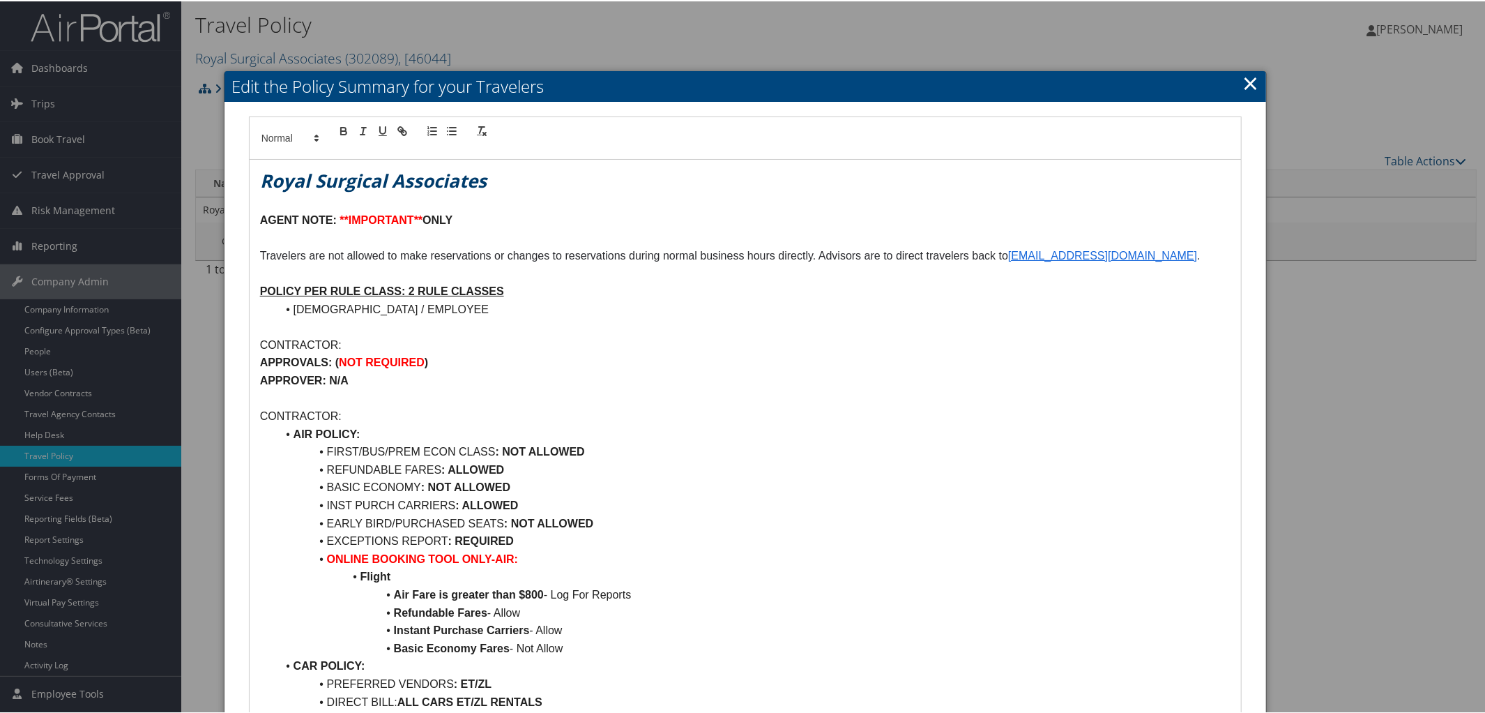
click at [475, 223] on p "AGENT NOTE: **IMPORTANT** ONLY" at bounding box center [745, 219] width 971 height 18
click at [452, 215] on strong "ONLY" at bounding box center [438, 219] width 30 height 12
click at [524, 220] on p "AGENT NOTE: **IMPORTANT** TRAVELERS" at bounding box center [745, 219] width 971 height 18
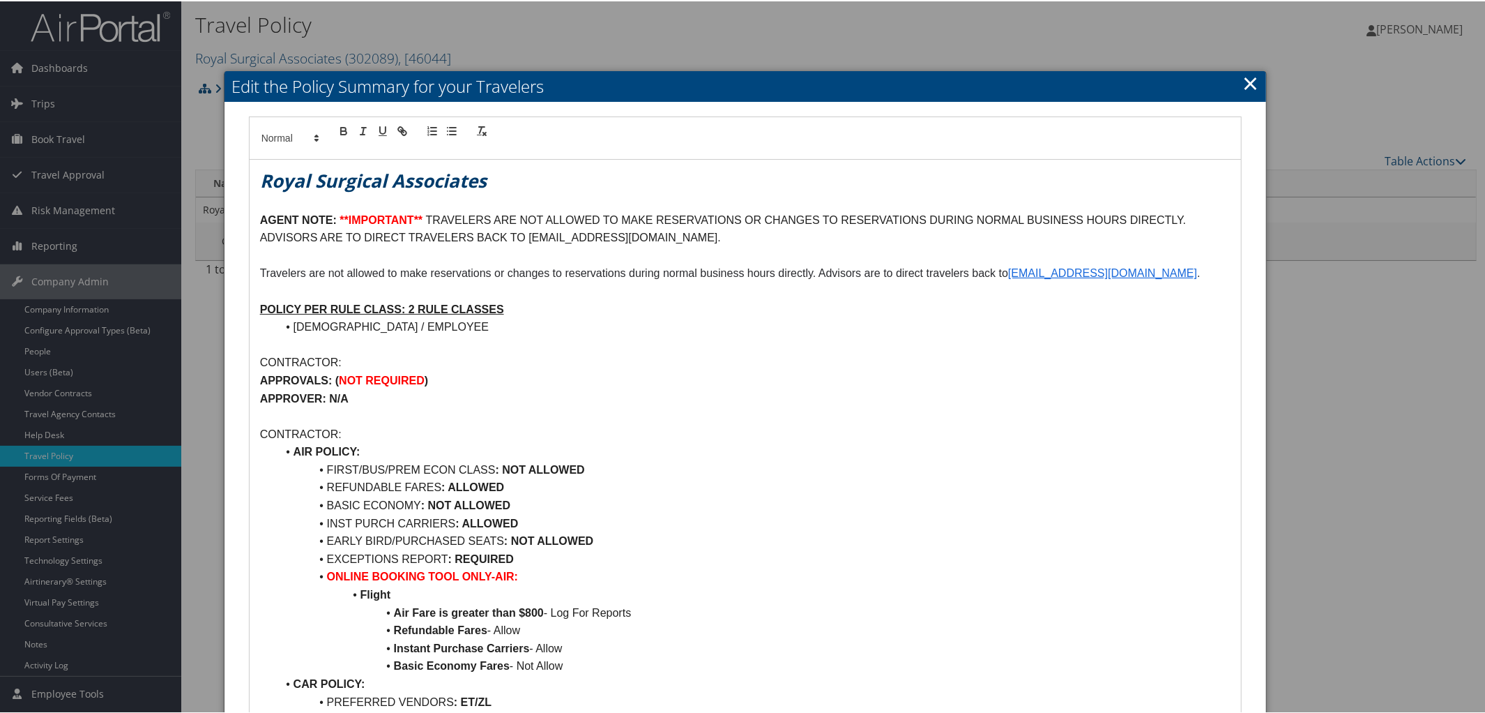
drag, startPoint x: 527, startPoint y: 235, endPoint x: 780, endPoint y: 240, distance: 253.1
click at [780, 240] on p "AGENT NOTE: **IMPORTANT** TRAVELERS ARE NOT ALLOWED TO MAKE RESERVATIONS OR CHA…" at bounding box center [745, 228] width 971 height 36
click at [792, 236] on p "AGENT NOTE: **IMPORTANT** TRAVELERS ARE NOT ALLOWED TO MAKE RESERVATIONS OR CHA…" at bounding box center [745, 228] width 971 height 36
drag, startPoint x: 528, startPoint y: 239, endPoint x: 777, endPoint y: 243, distance: 249.6
click at [777, 243] on p "AGENT NOTE: **IMPORTANT** TRAVELERS ARE NOT ALLOWED TO MAKE RESERVATIONS OR CHA…" at bounding box center [745, 228] width 971 height 36
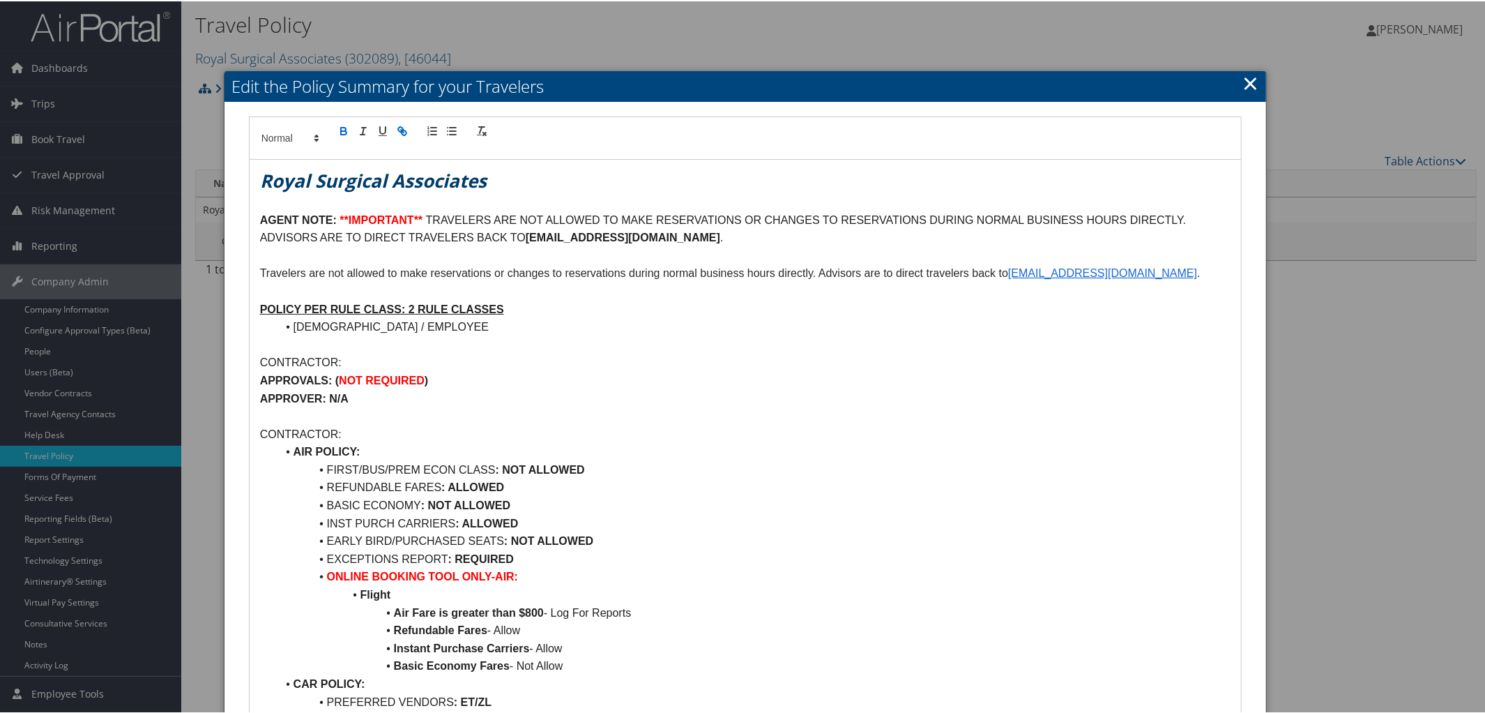
click at [399, 130] on icon "button" at bounding box center [402, 129] width 13 height 13
type input "mailto:TRAVEL@ROYALSURGICALASSOCIATES.COM"
click at [744, 253] on div "mailto:TRAVEL@ROYALSURGICALASSOCIATES.COM" at bounding box center [655, 262] width 214 height 27
click at [745, 261] on link at bounding box center [738, 262] width 32 height 10
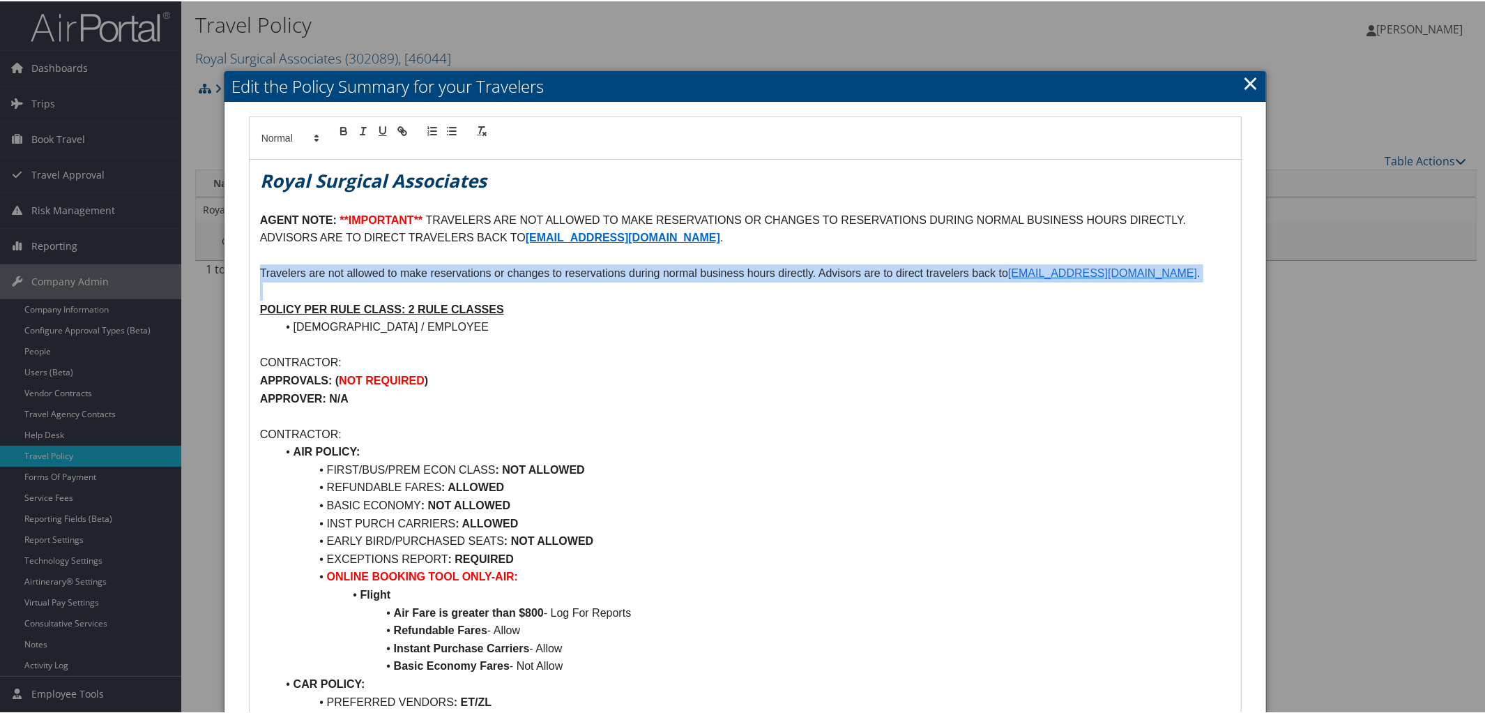
drag, startPoint x: 255, startPoint y: 275, endPoint x: 1238, endPoint y: 284, distance: 982.4
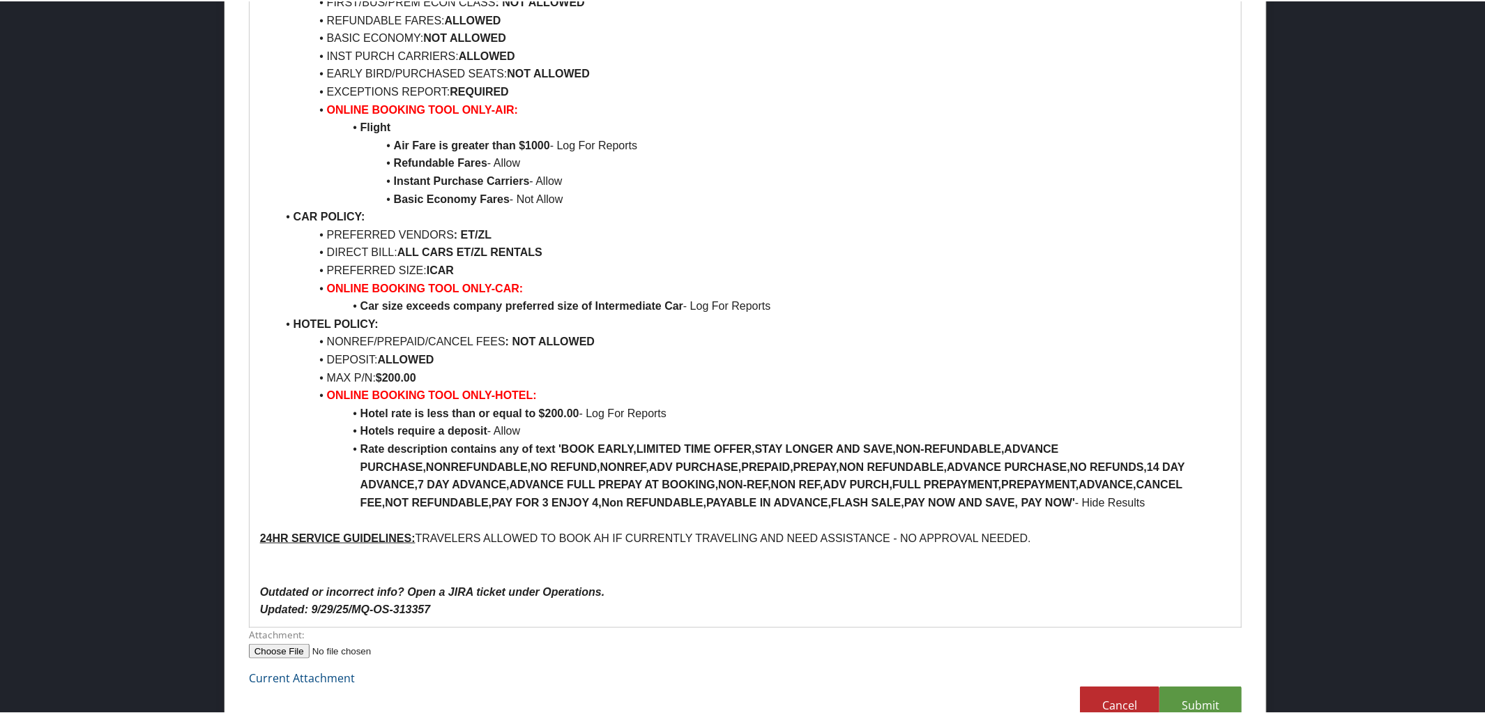
scroll to position [1111, 0]
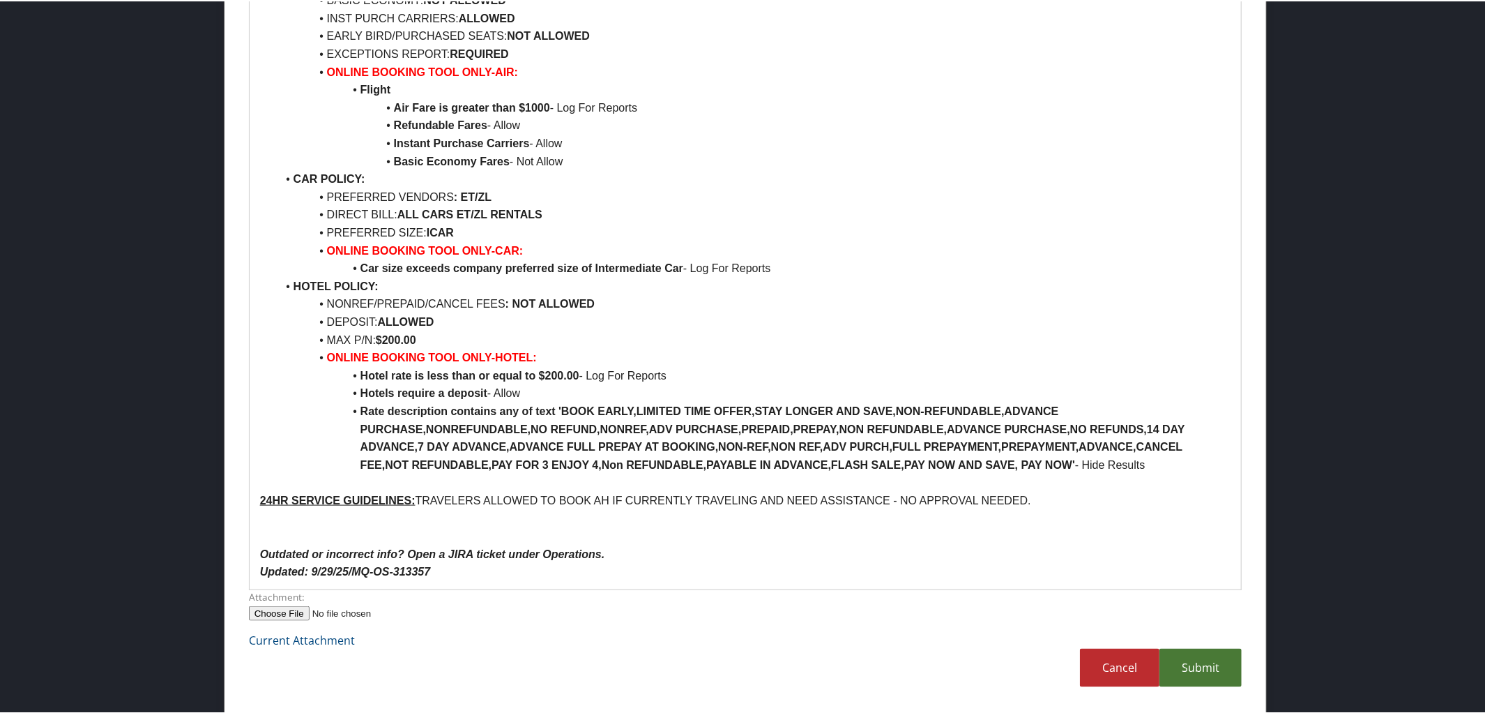
click at [1199, 669] on link "Submit" at bounding box center [1200, 666] width 82 height 38
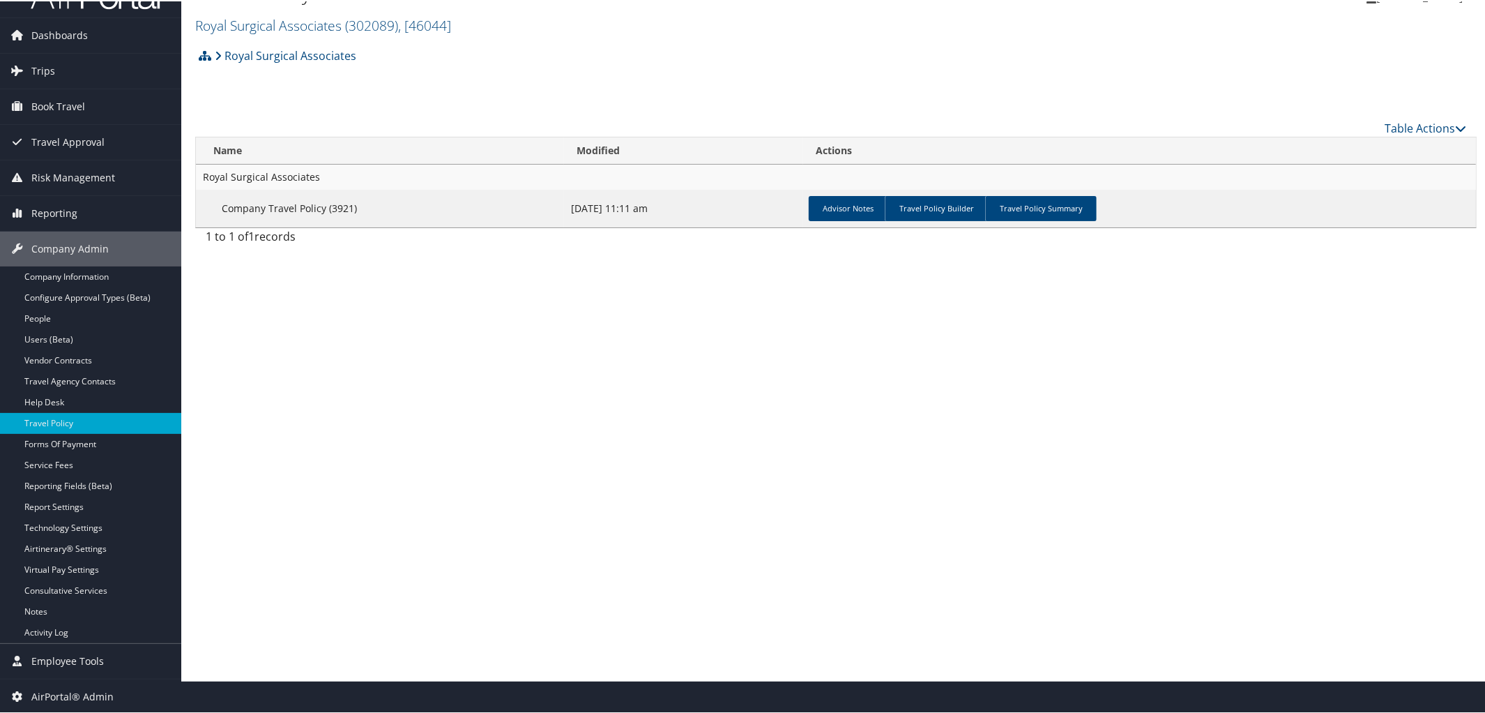
scroll to position [0, 0]
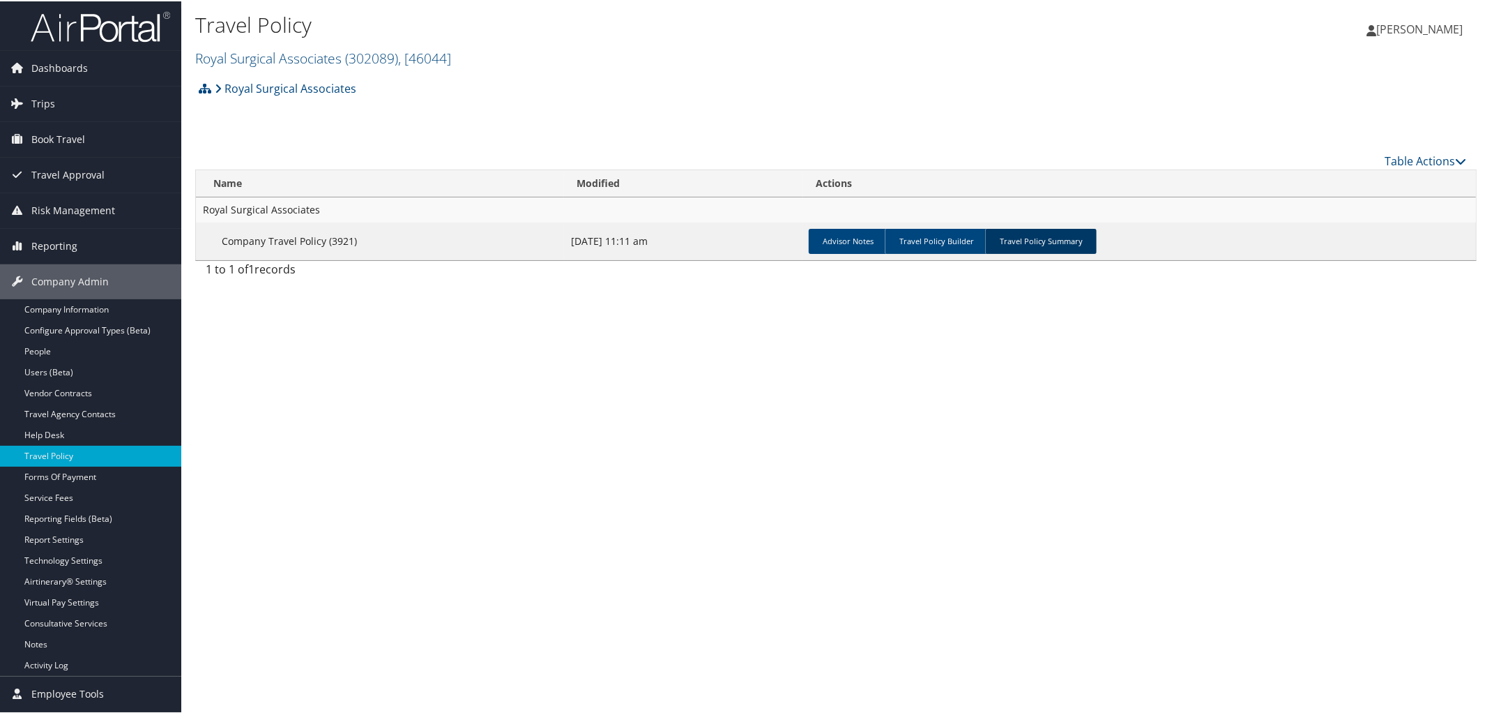
click at [1042, 234] on link "Travel Policy Summary" at bounding box center [1041, 239] width 112 height 25
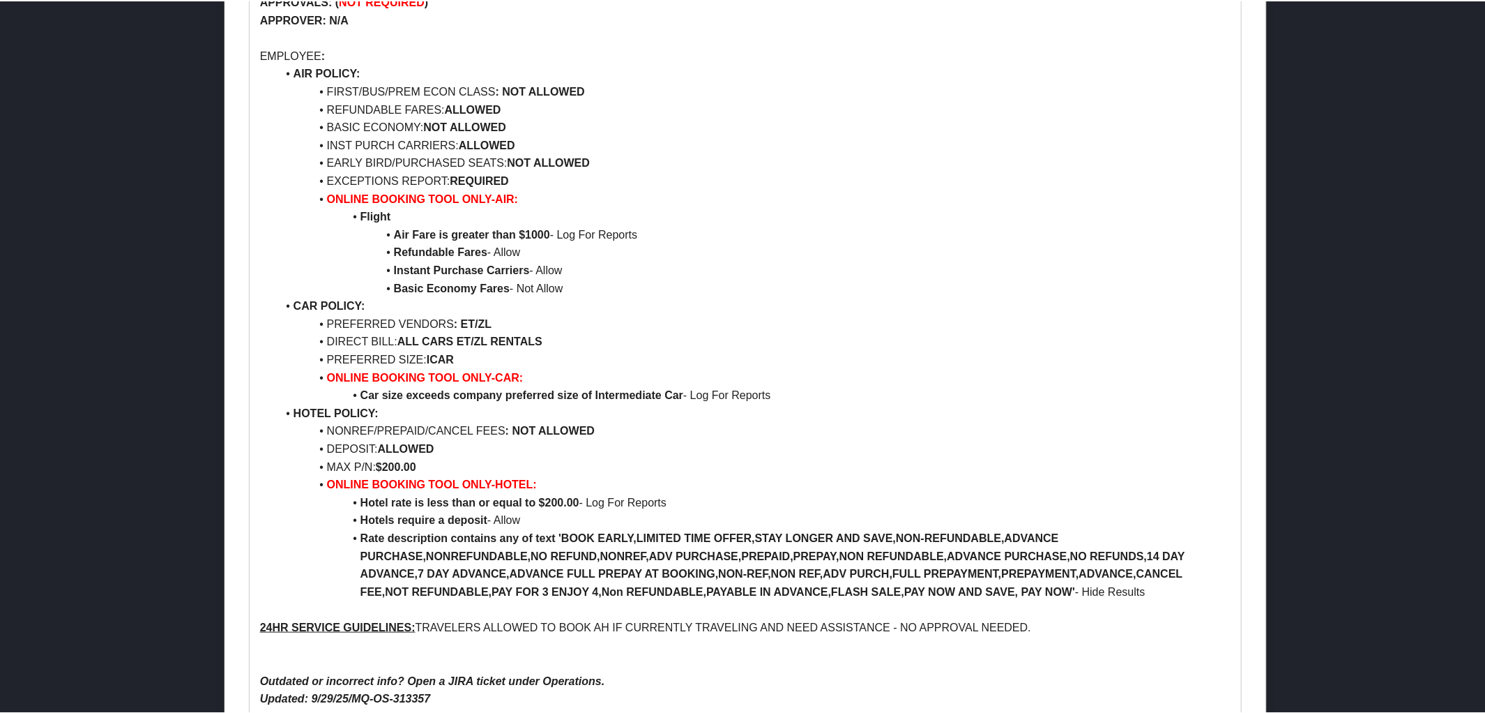
scroll to position [1111, 0]
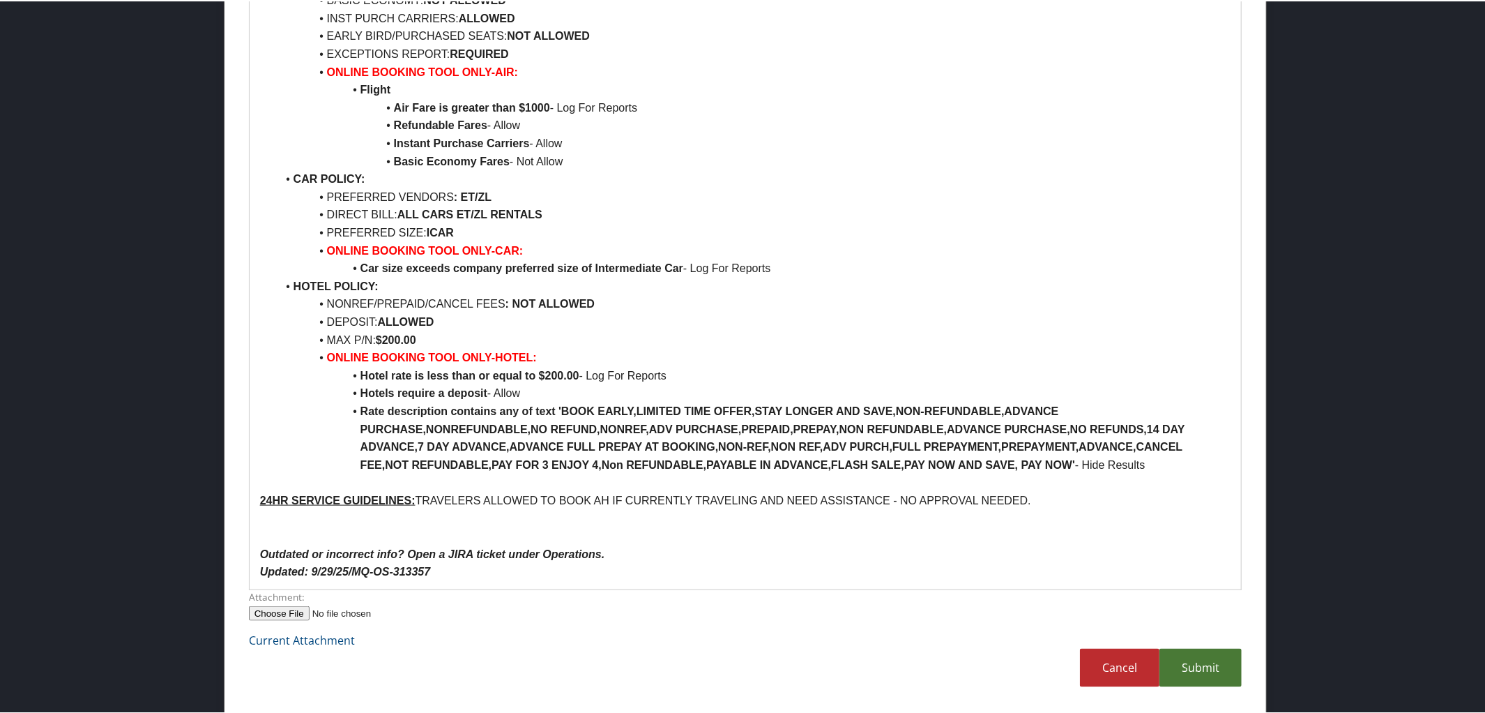
click at [1212, 667] on link "Submit" at bounding box center [1200, 666] width 82 height 38
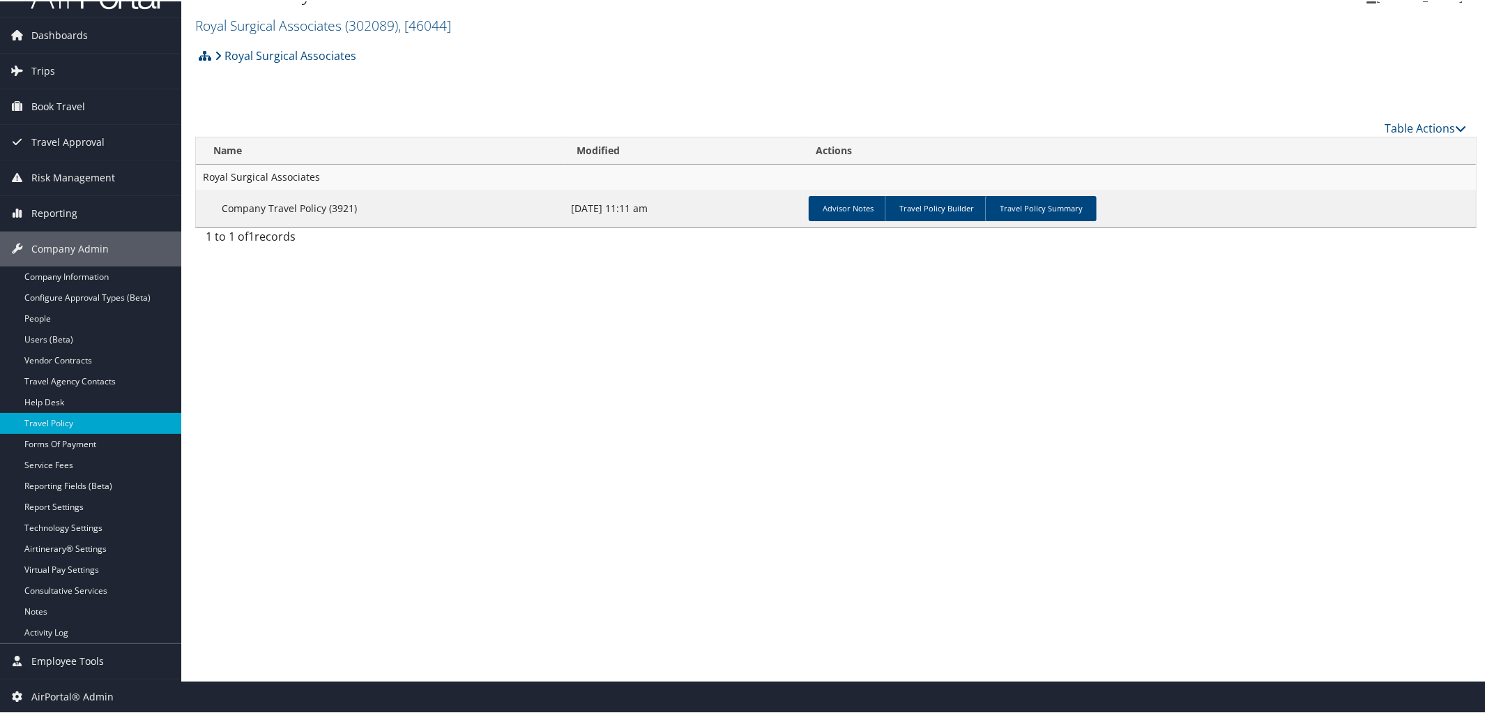
scroll to position [0, 0]
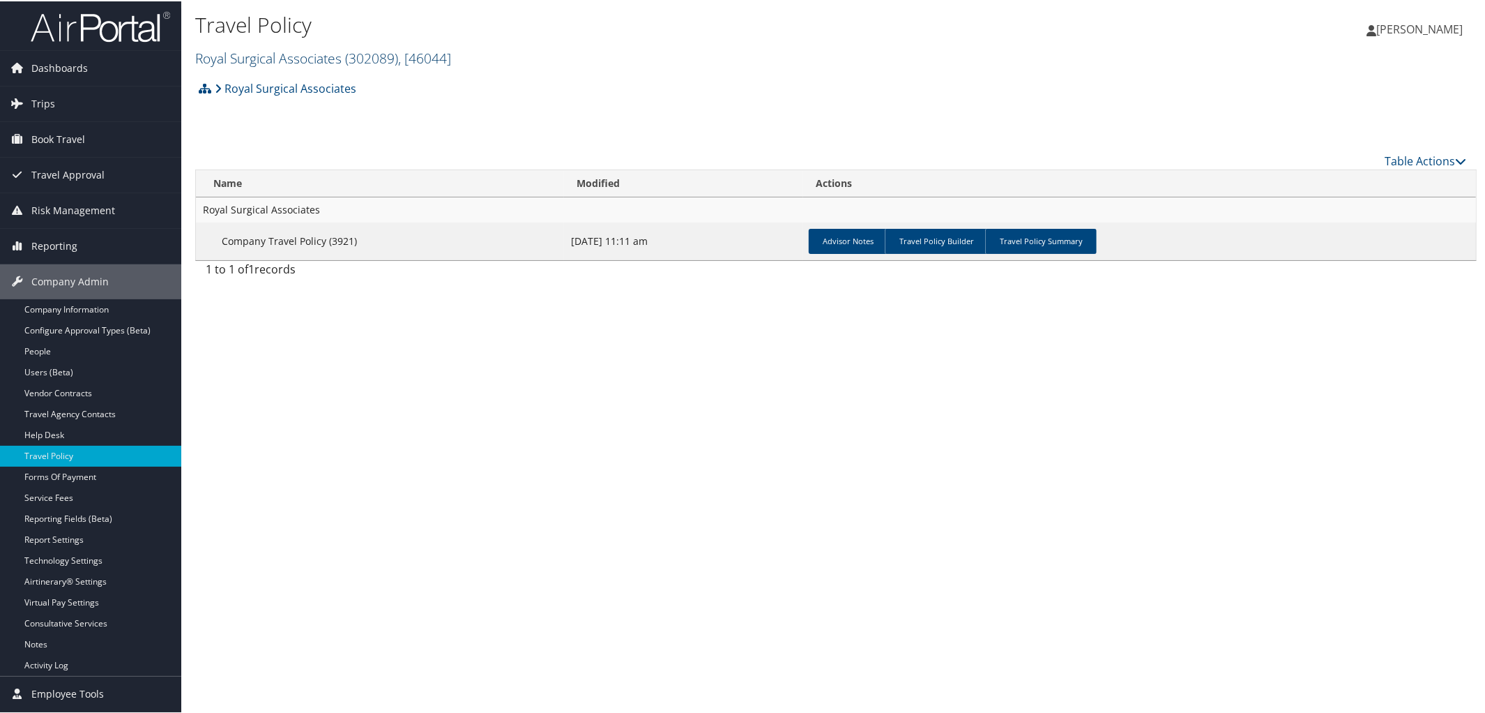
click at [275, 47] on link "Royal Surgical Associates ( 302089 ) , [ 46044 ]" at bounding box center [323, 56] width 256 height 19
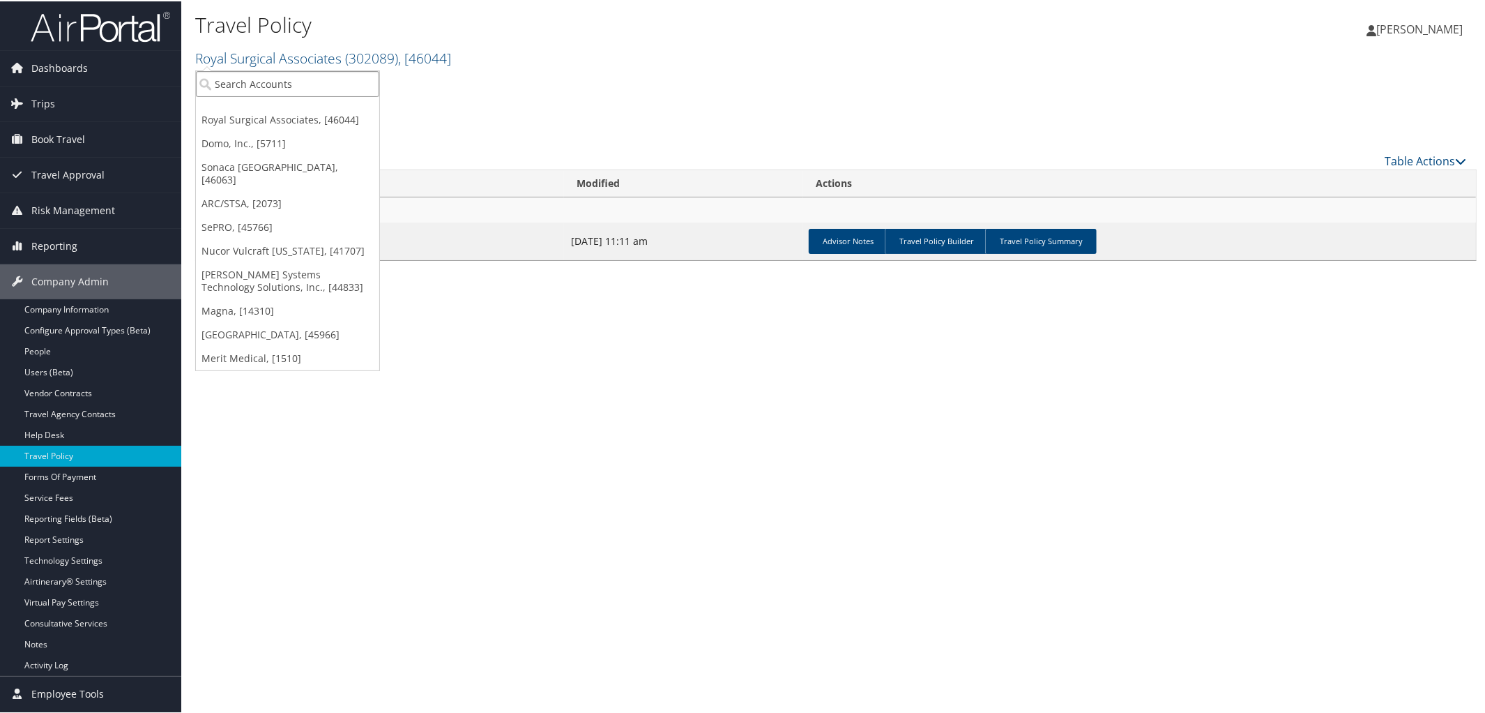
click at [278, 78] on input "search" at bounding box center [287, 83] width 183 height 26
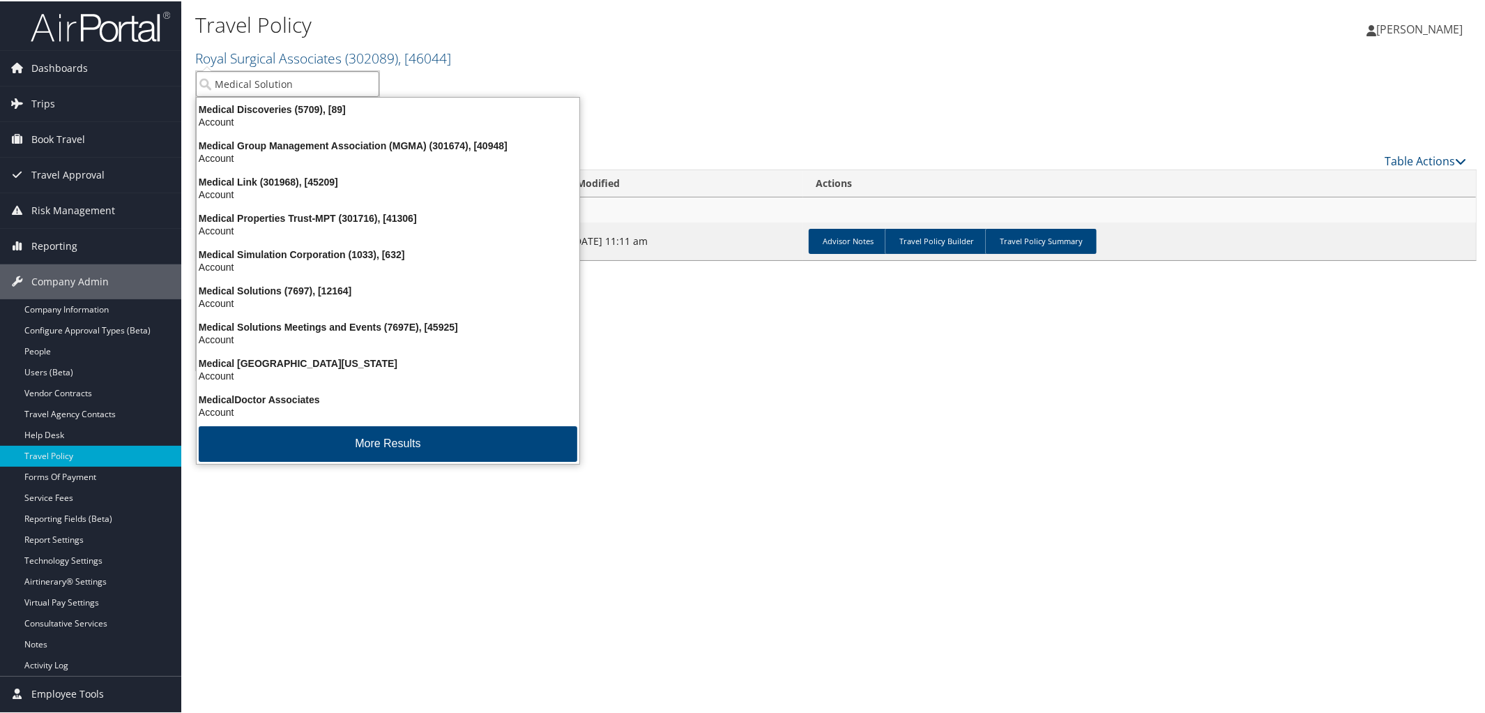
type input "Medical Solutions"
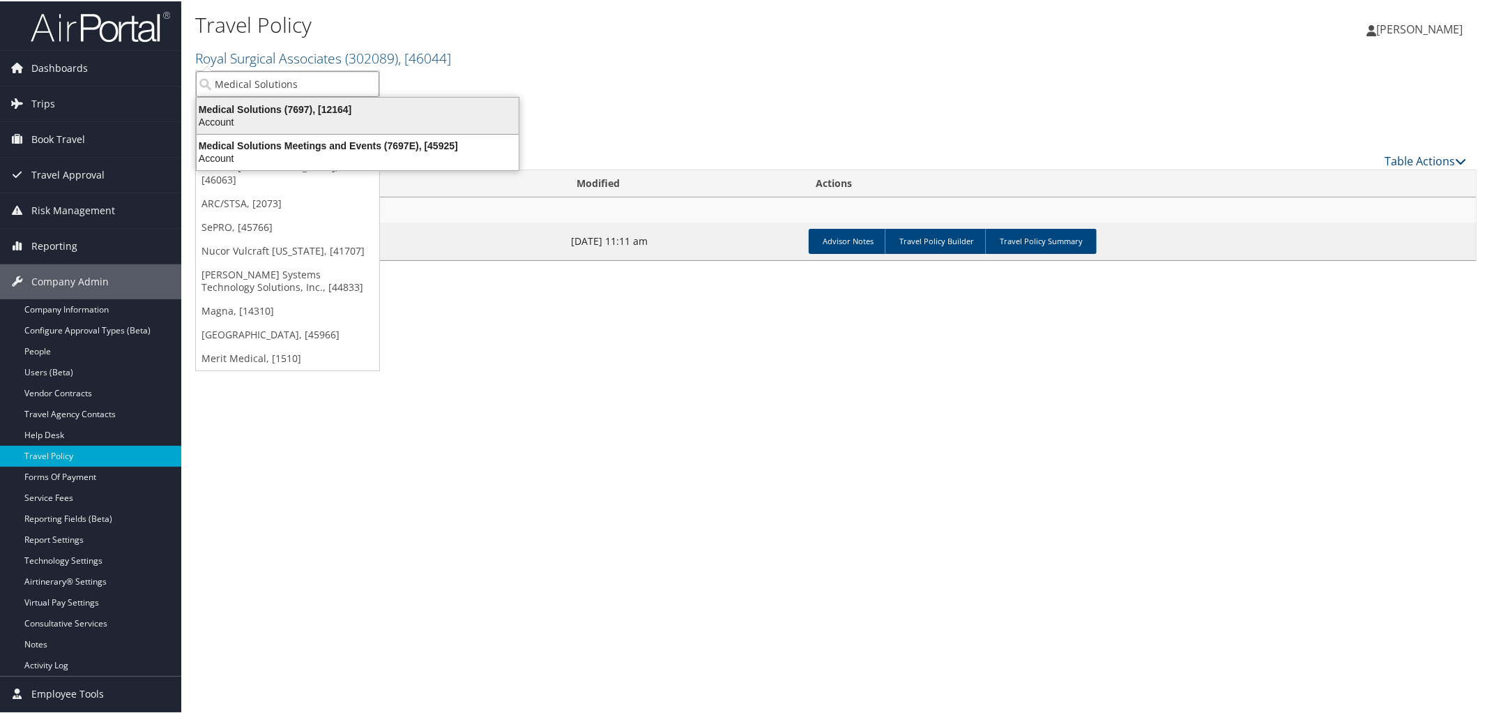
click at [290, 110] on div "Medical Solutions (7697), [12164]" at bounding box center [357, 108] width 339 height 13
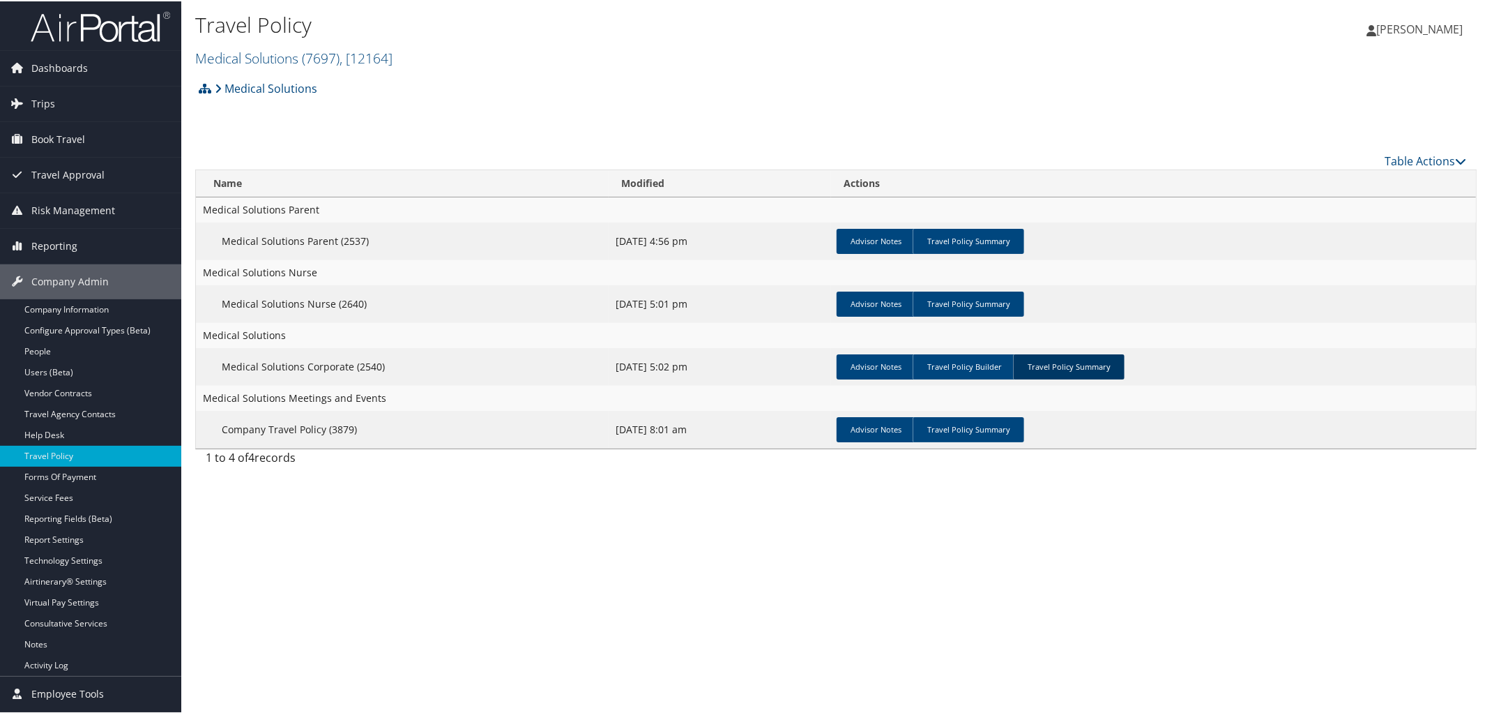
click at [1066, 369] on link "Travel Policy Summary" at bounding box center [1069, 365] width 112 height 25
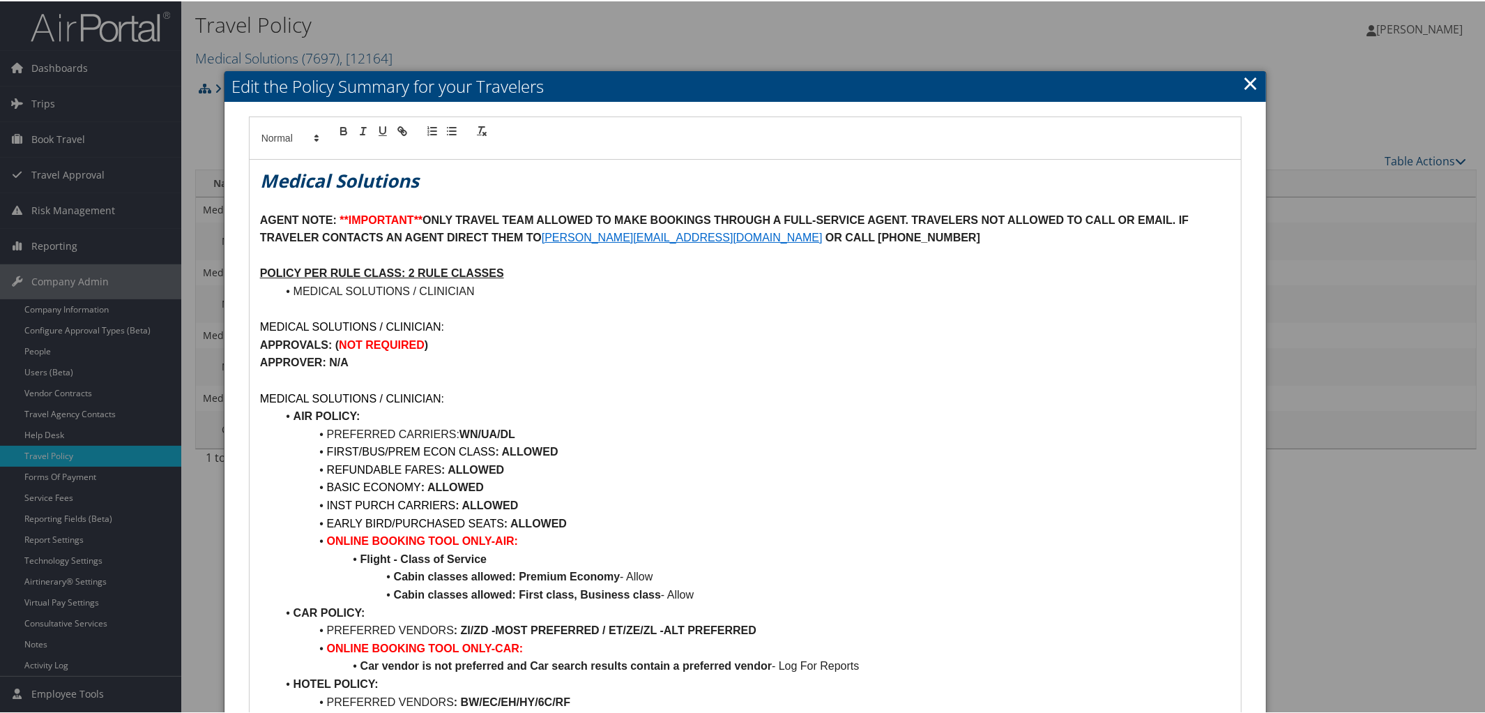
click at [1242, 82] on link "×" at bounding box center [1250, 82] width 16 height 28
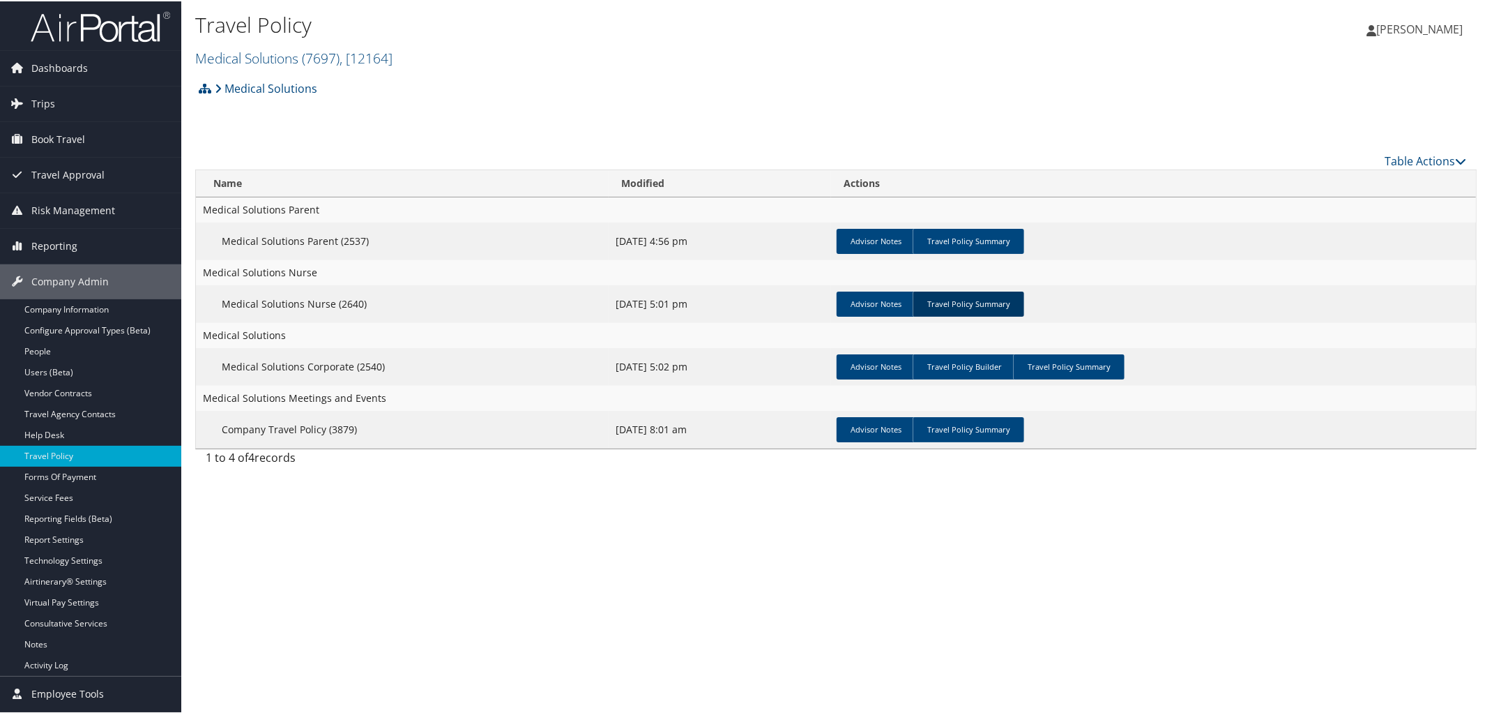
click at [977, 296] on link "Travel Policy Summary" at bounding box center [969, 302] width 112 height 25
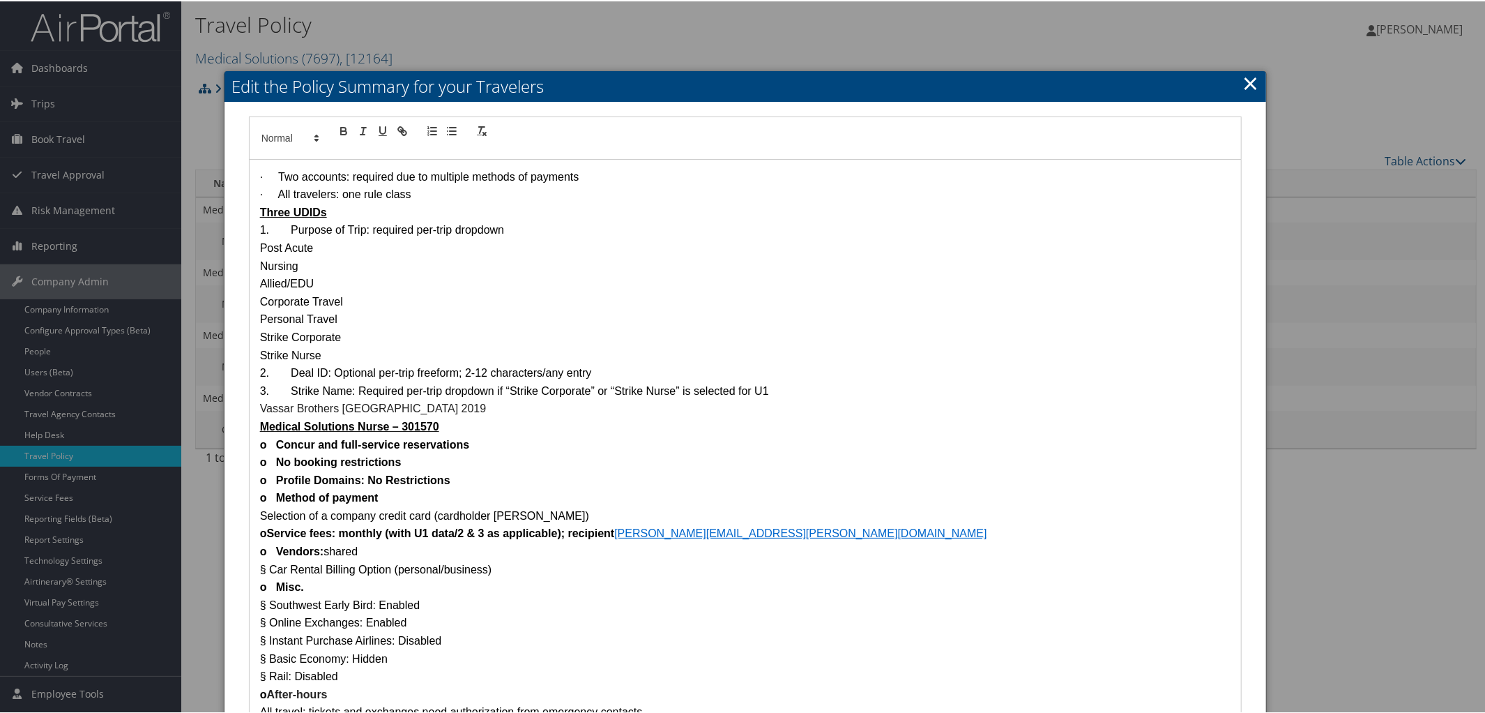
click at [1245, 79] on link "×" at bounding box center [1250, 82] width 16 height 28
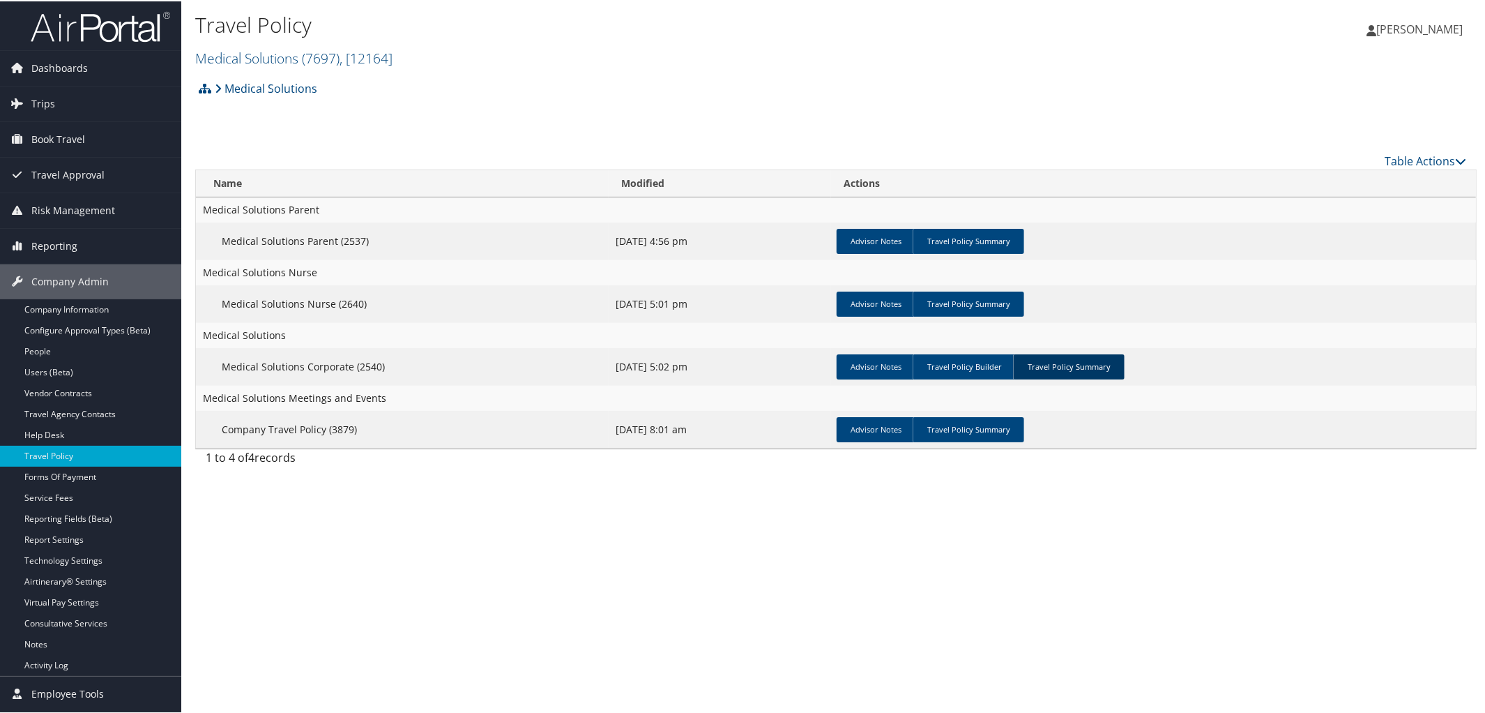
click at [1089, 364] on link "Travel Policy Summary" at bounding box center [1069, 365] width 112 height 25
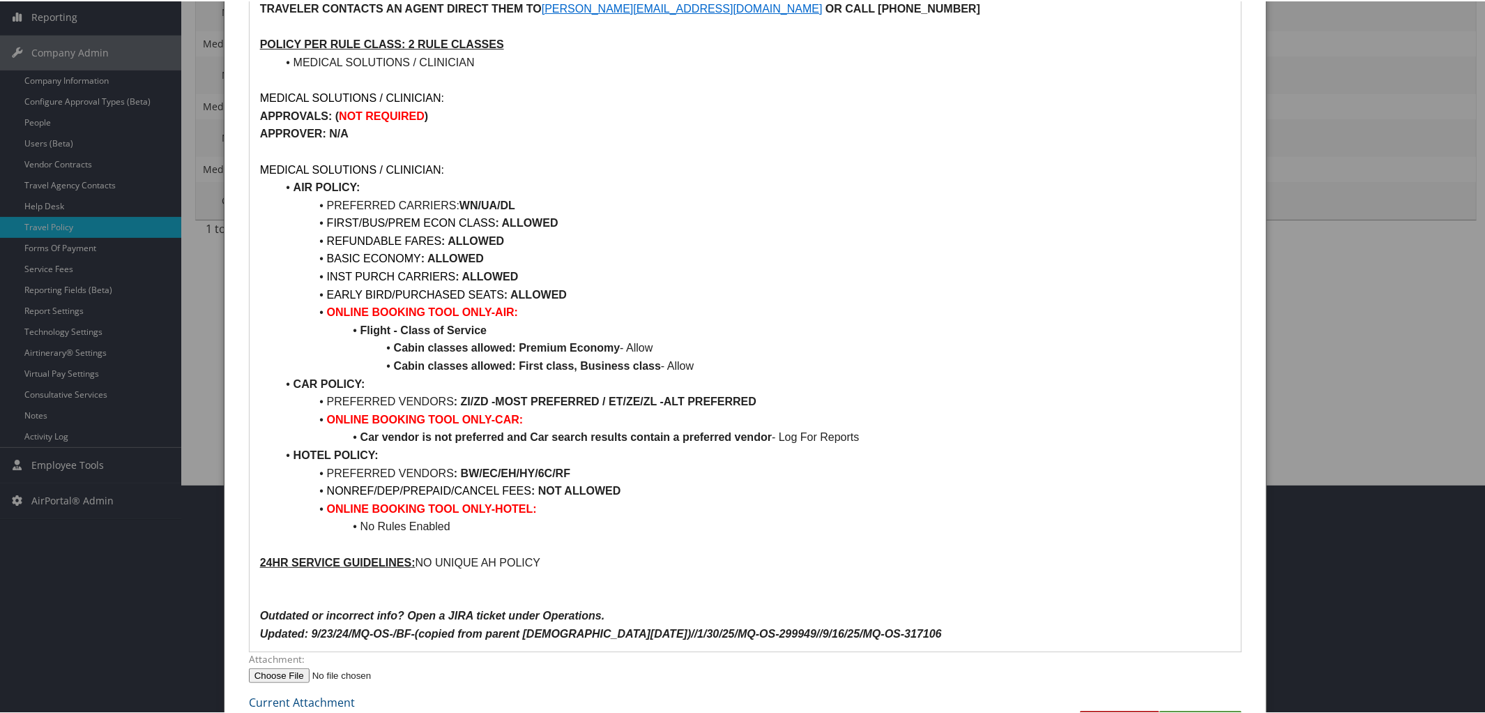
scroll to position [291, 0]
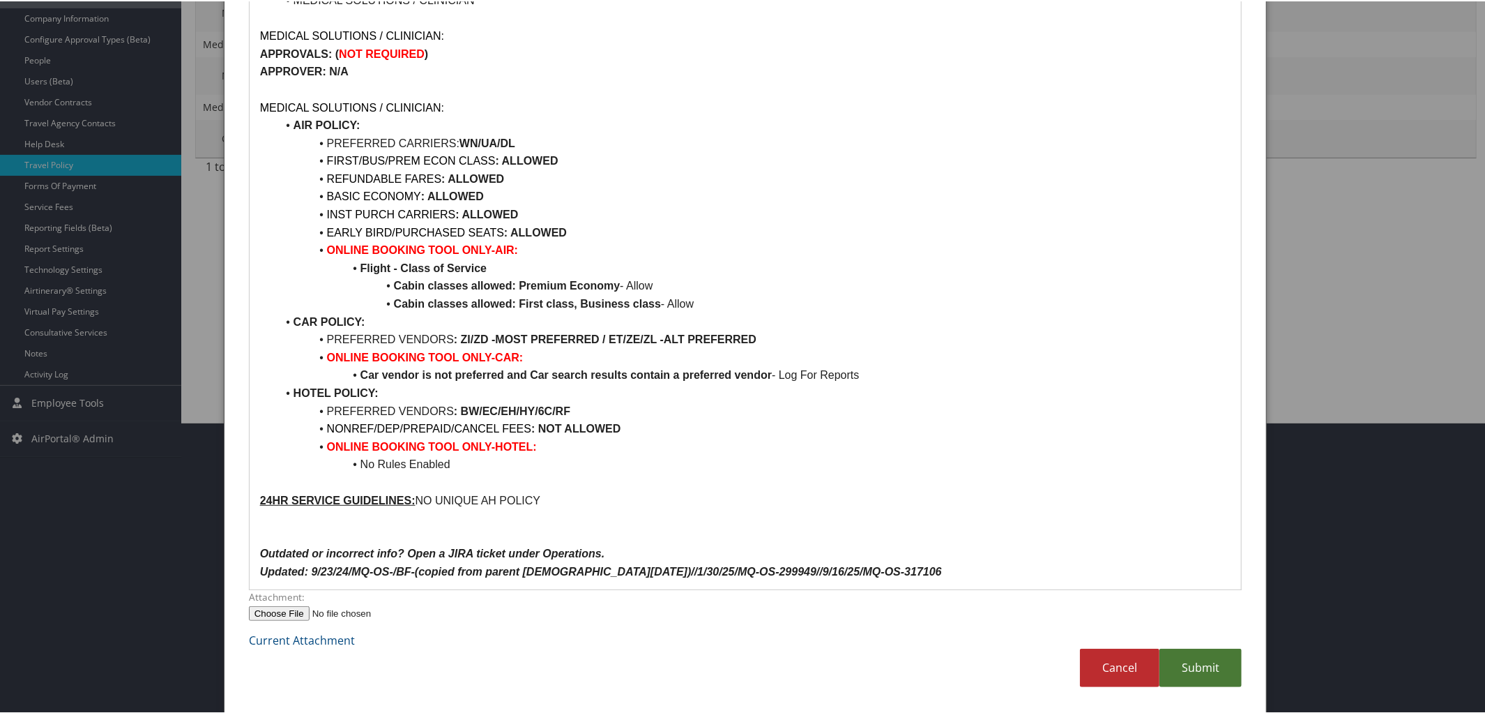
click at [1209, 660] on link "Submit" at bounding box center [1200, 666] width 82 height 38
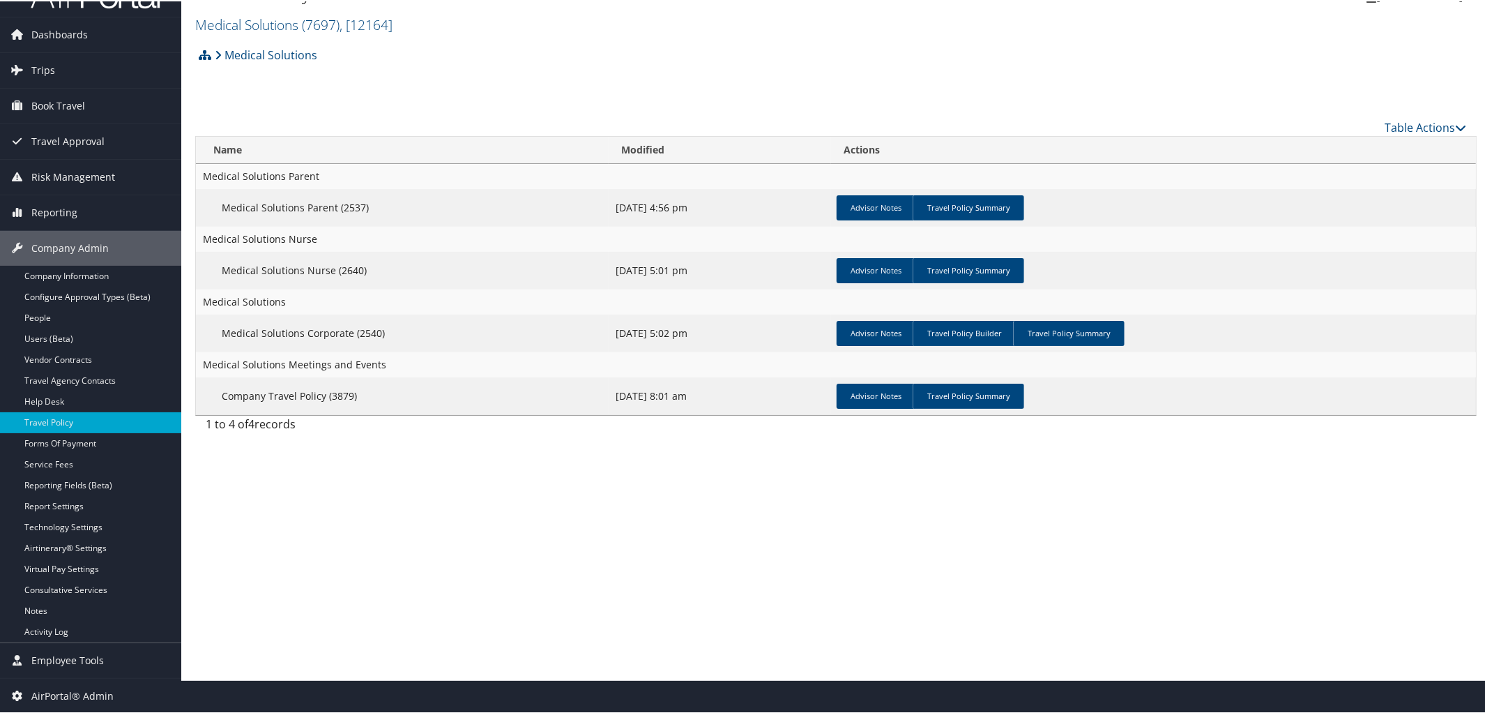
scroll to position [33, 0]
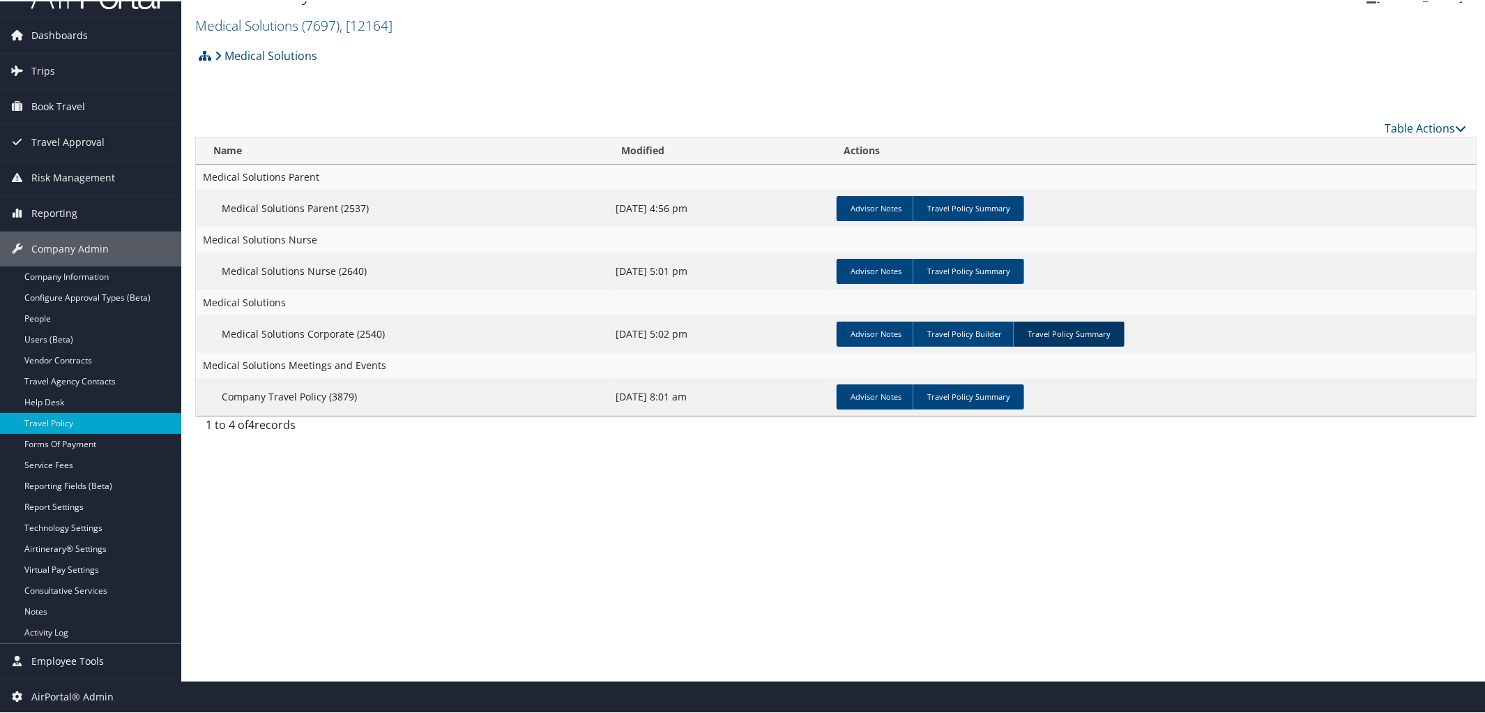
click at [1071, 333] on link "Travel Policy Summary" at bounding box center [1069, 332] width 112 height 25
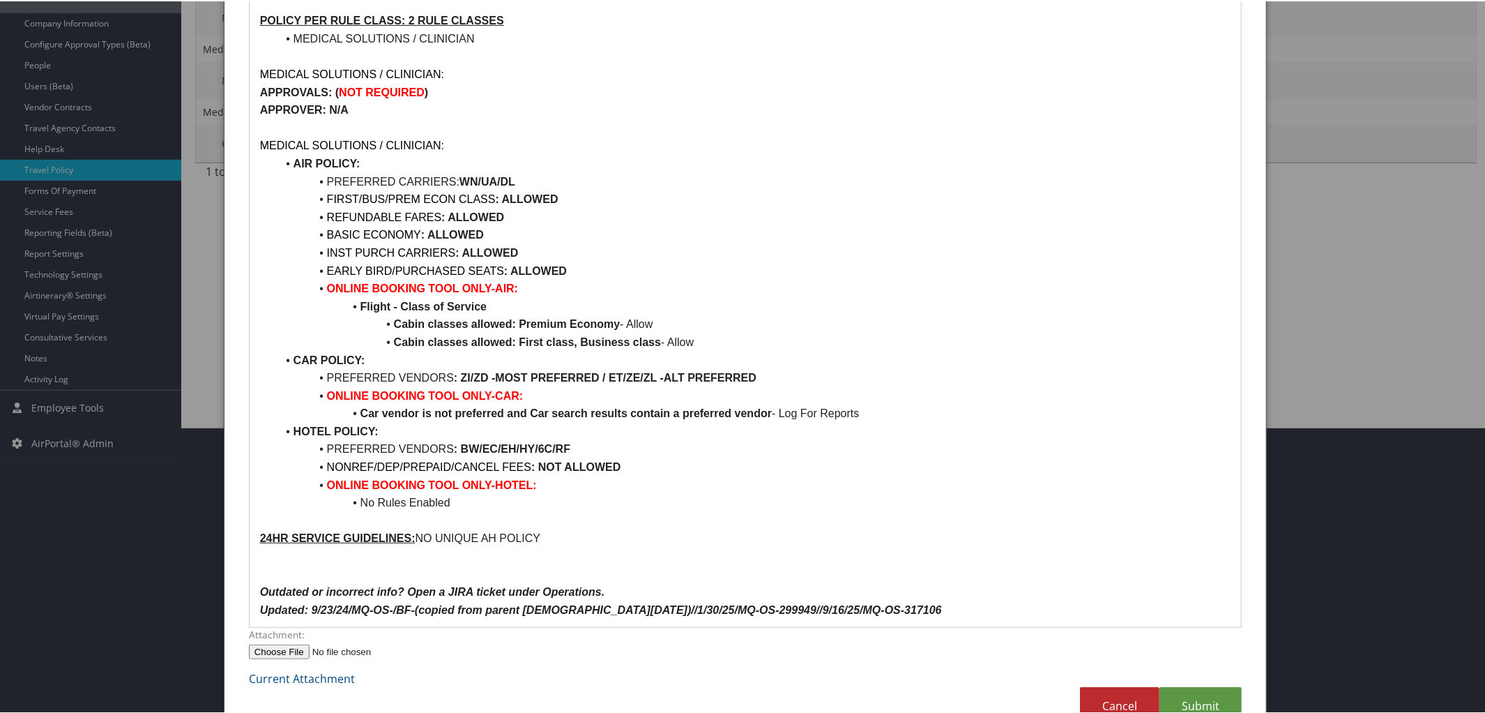
scroll to position [324, 0]
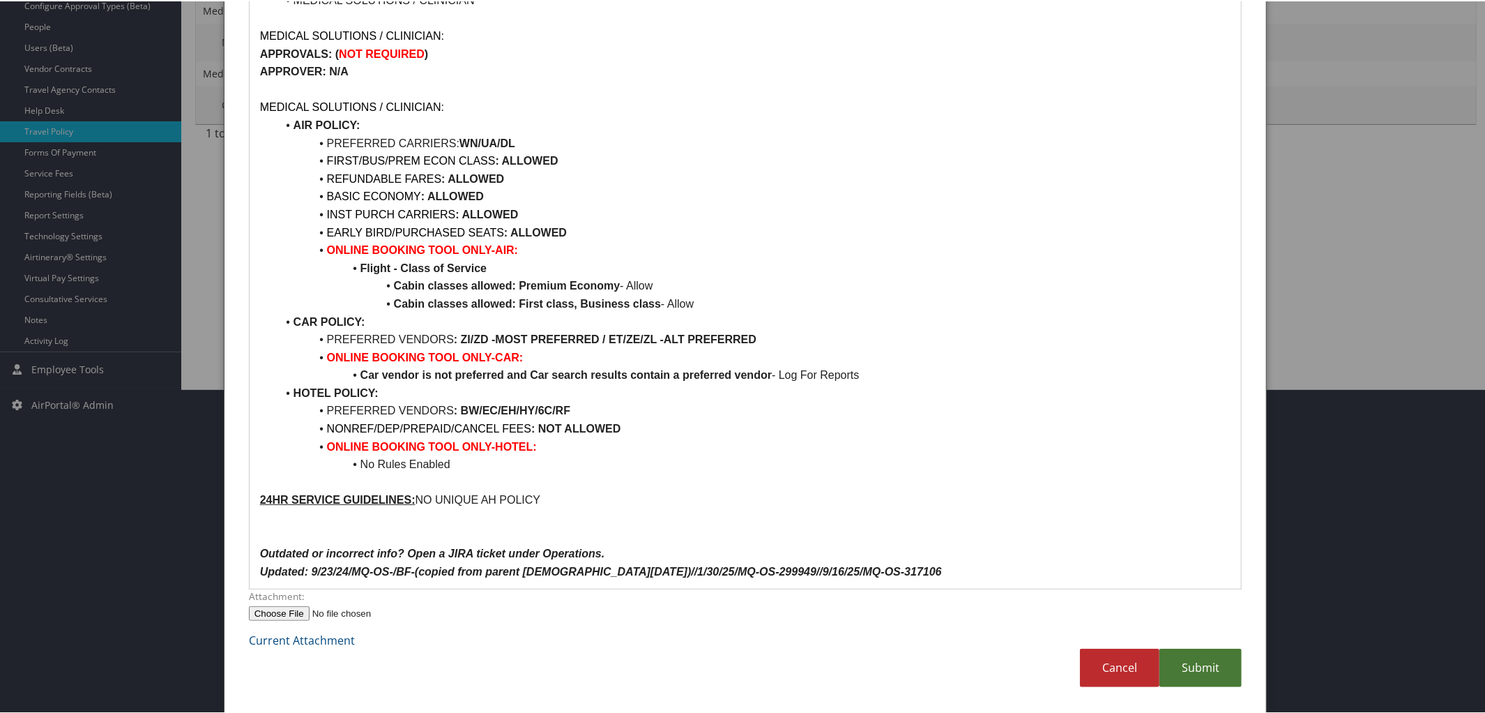
click at [1205, 666] on link "Submit" at bounding box center [1200, 666] width 82 height 38
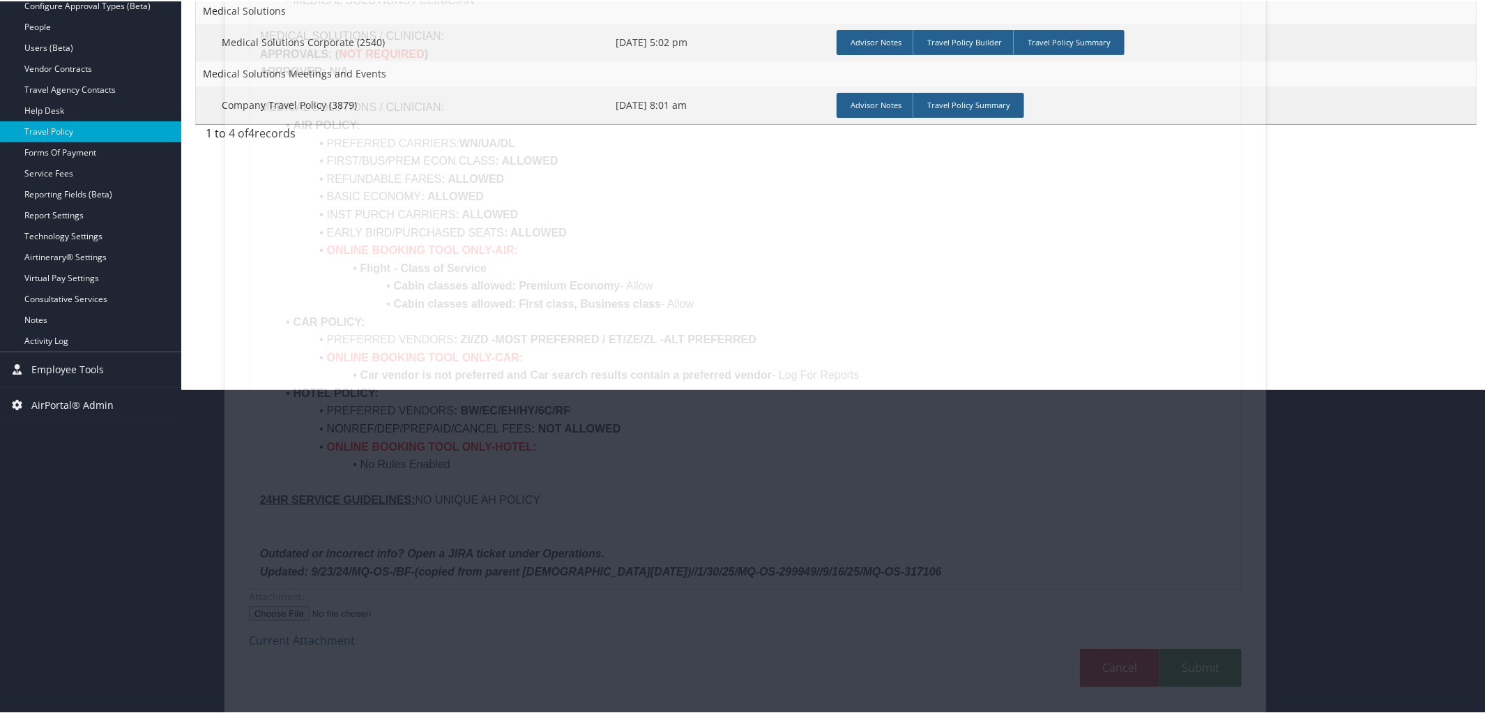
scroll to position [33, 0]
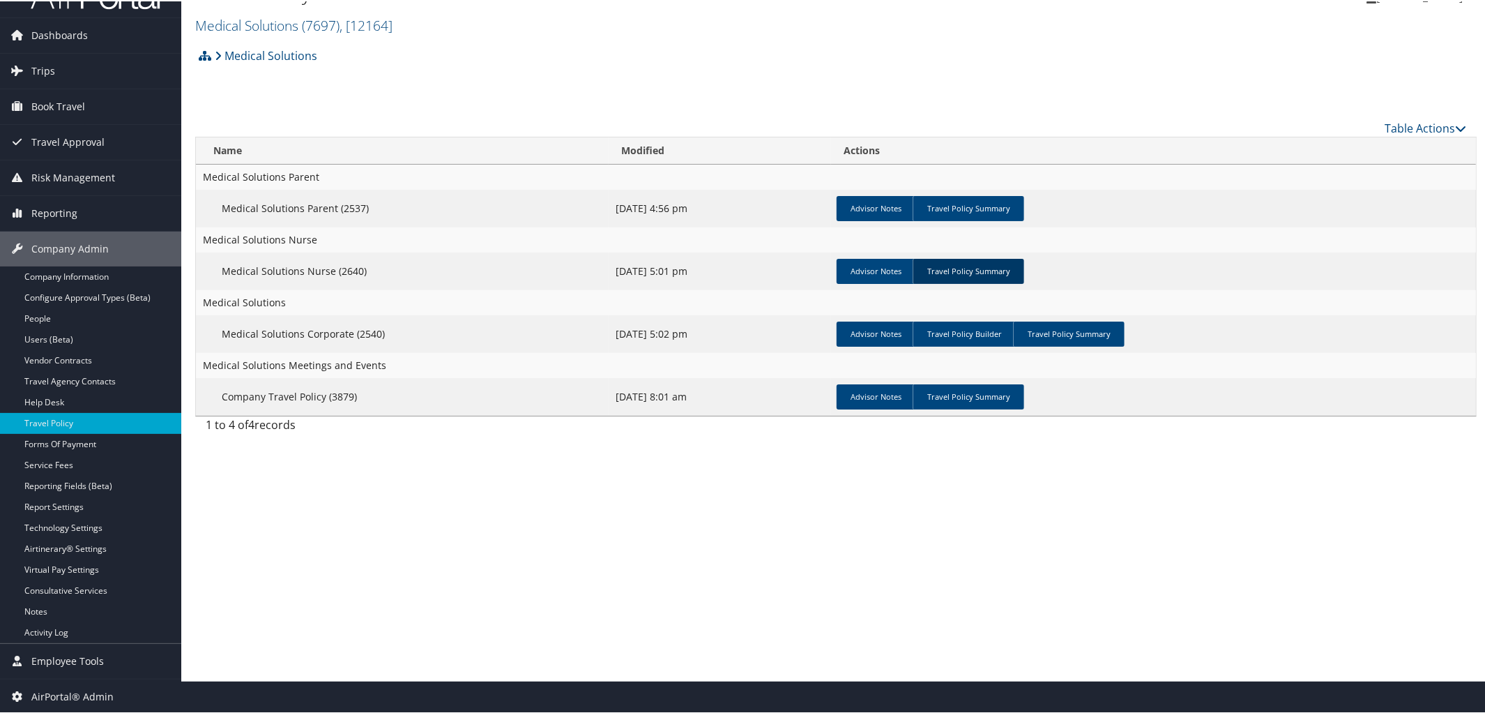
click at [945, 275] on link "Travel Policy Summary" at bounding box center [969, 269] width 112 height 25
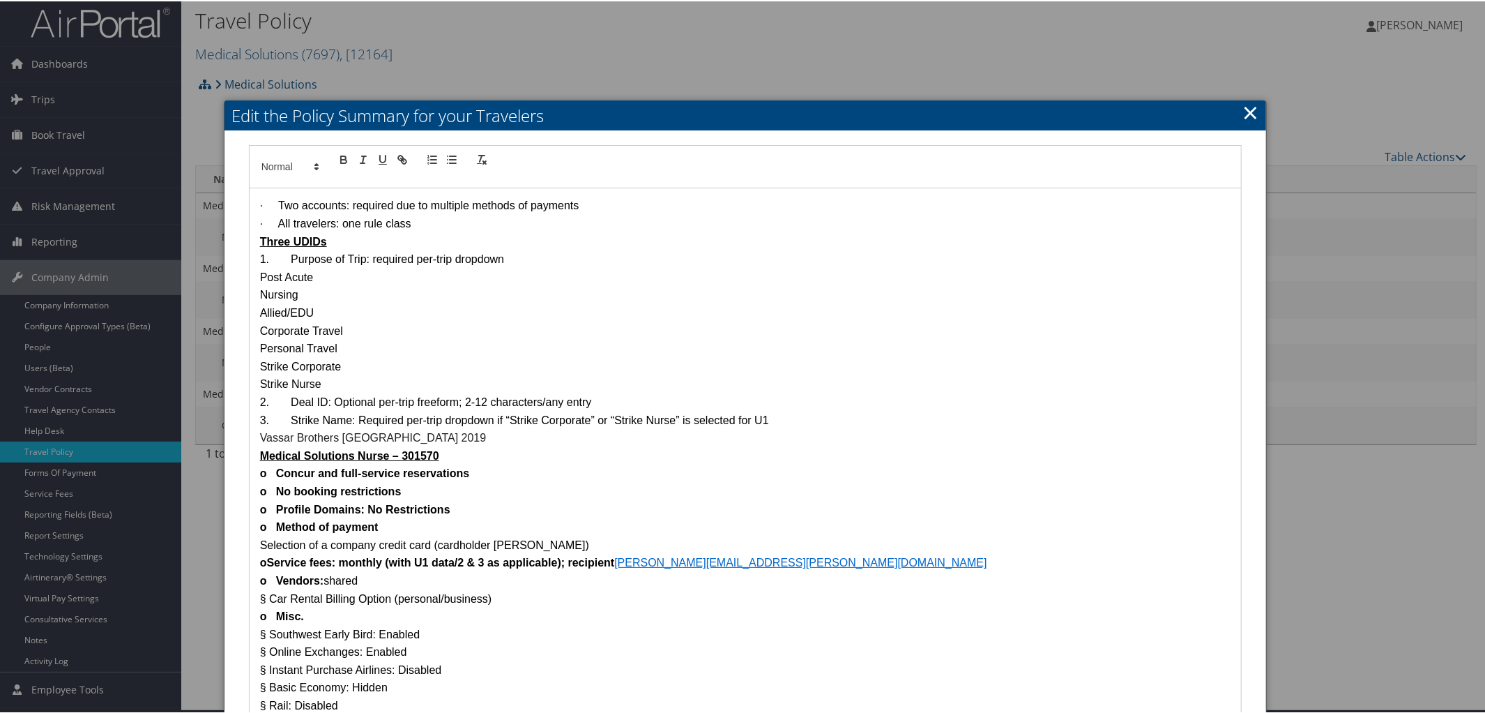
scroll to position [1, 0]
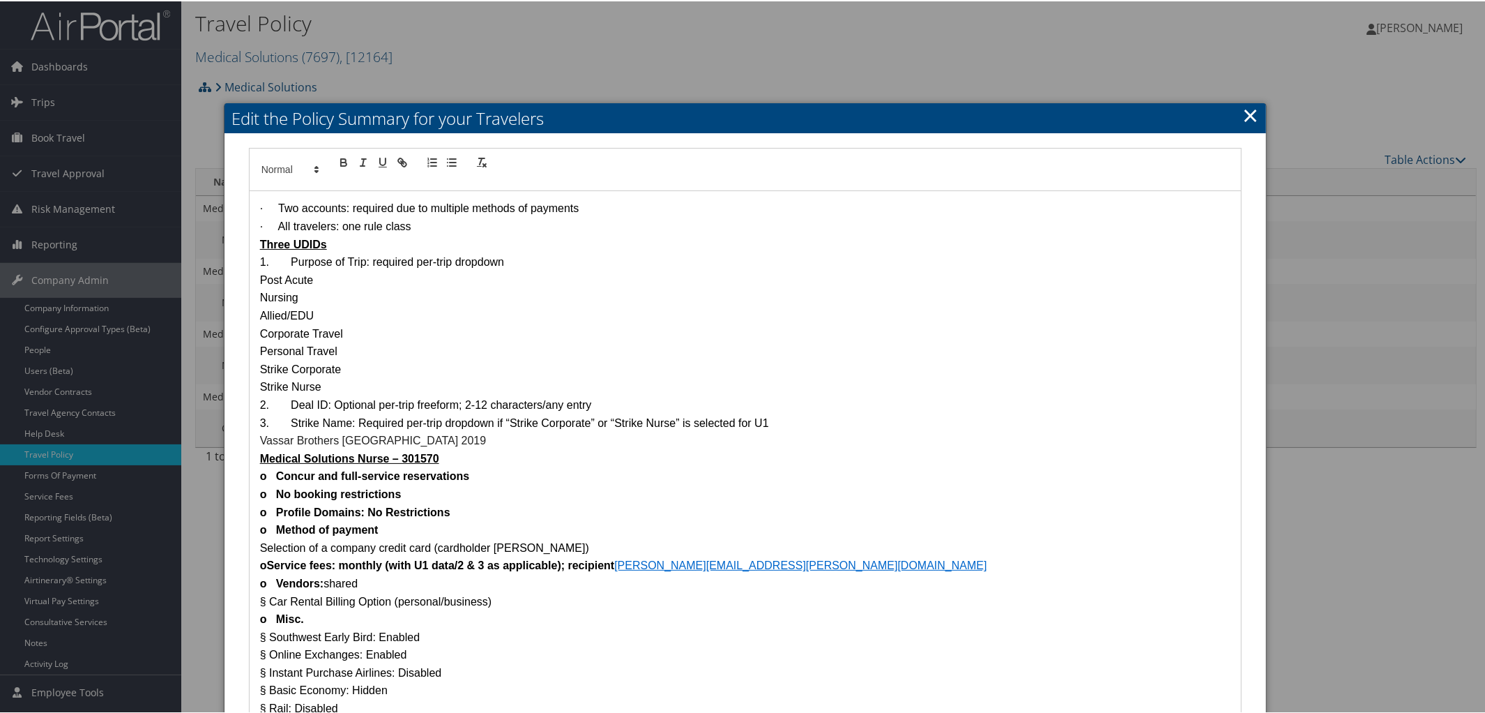
click at [1244, 110] on link "×" at bounding box center [1250, 114] width 16 height 28
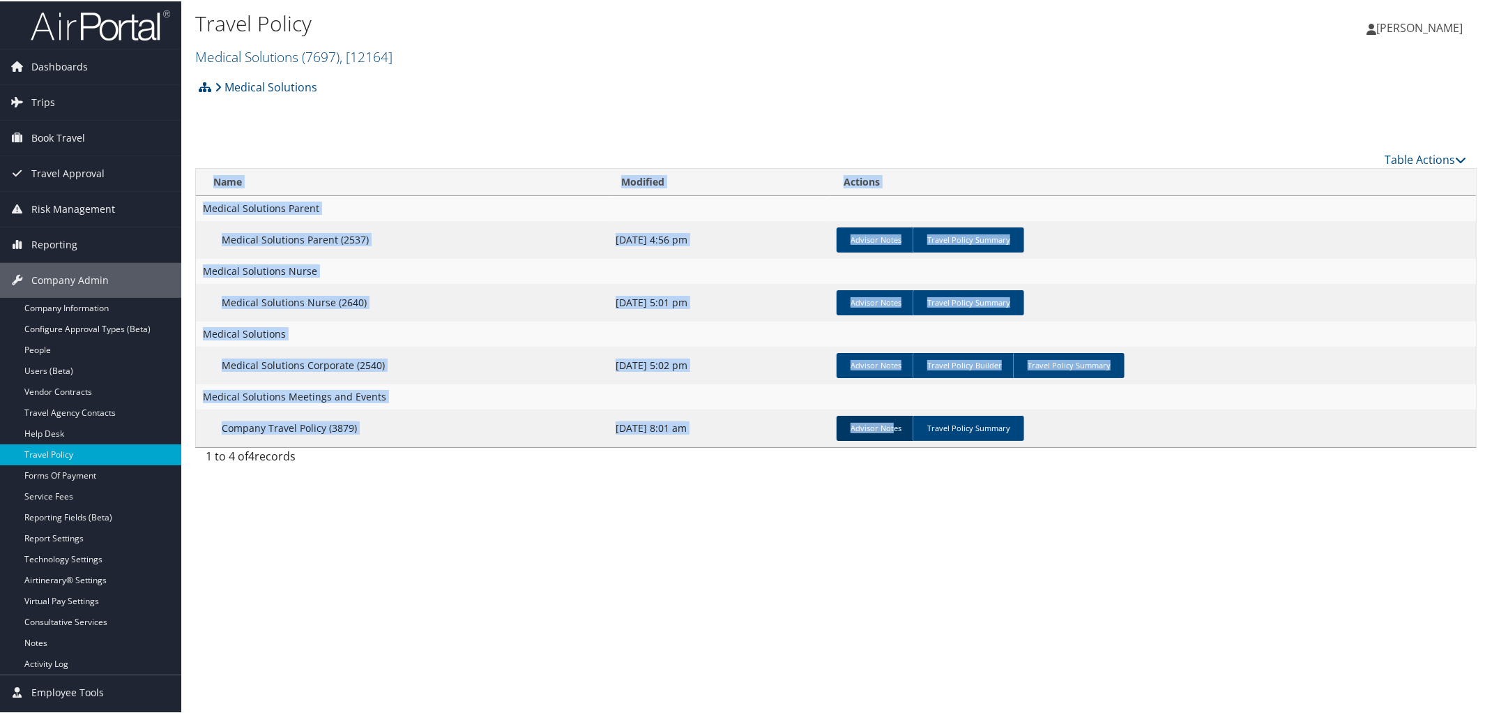
drag, startPoint x: 186, startPoint y: 323, endPoint x: 890, endPoint y: 434, distance: 713.0
click at [890, 434] on div "Travel Policy Medical Solutions ( 7697 ) , [ 12164 ] Medical Solutions Royal Su…" at bounding box center [835, 355] width 1309 height 713
drag, startPoint x: 457, startPoint y: 507, endPoint x: 887, endPoint y: 478, distance: 430.5
click at [887, 478] on div "Travel Policy Medical Solutions ( 7697 ) , [ 12164 ] Medical Solutions Royal Su…" at bounding box center [835, 355] width 1309 height 713
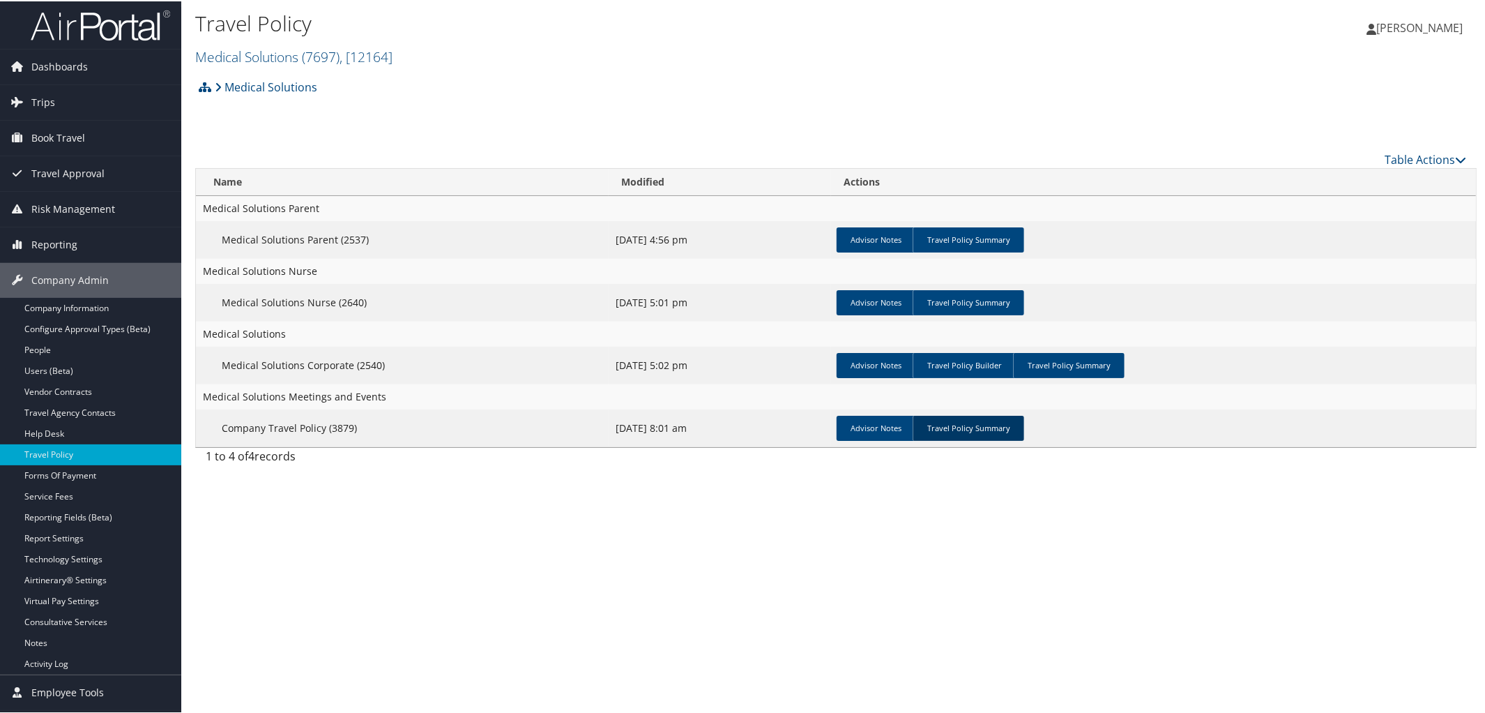
click at [982, 428] on link "Travel Policy Summary" at bounding box center [969, 426] width 112 height 25
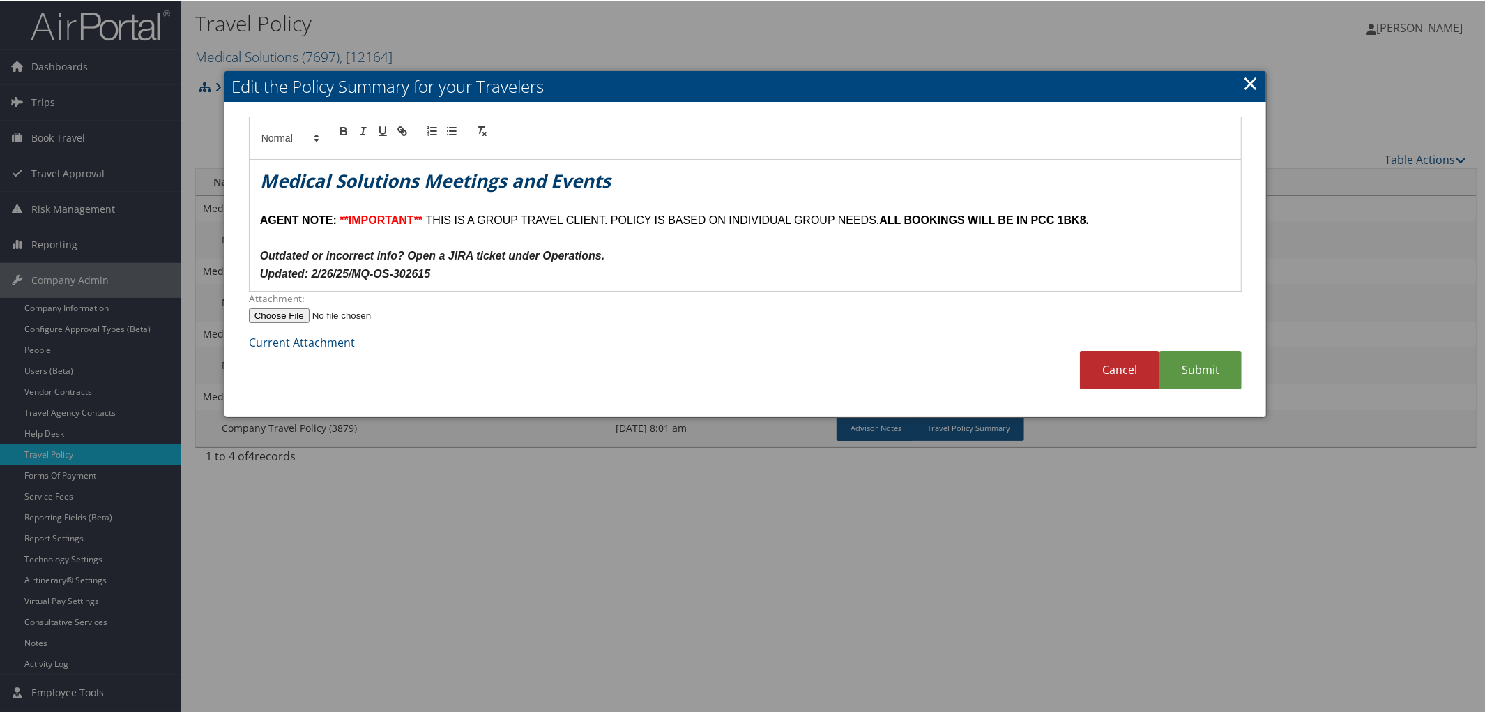
click at [1247, 76] on link "×" at bounding box center [1250, 82] width 16 height 28
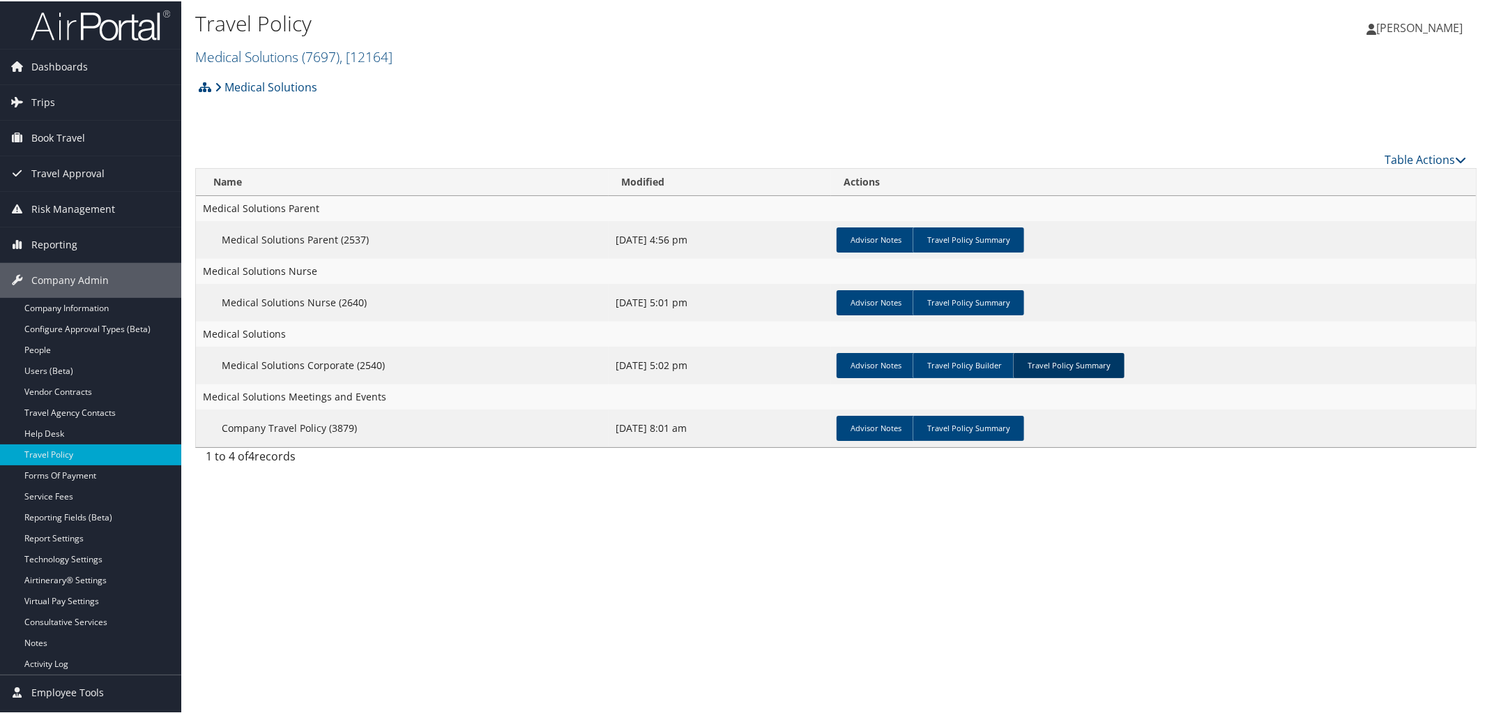
click at [1049, 359] on link "Travel Policy Summary" at bounding box center [1069, 363] width 112 height 25
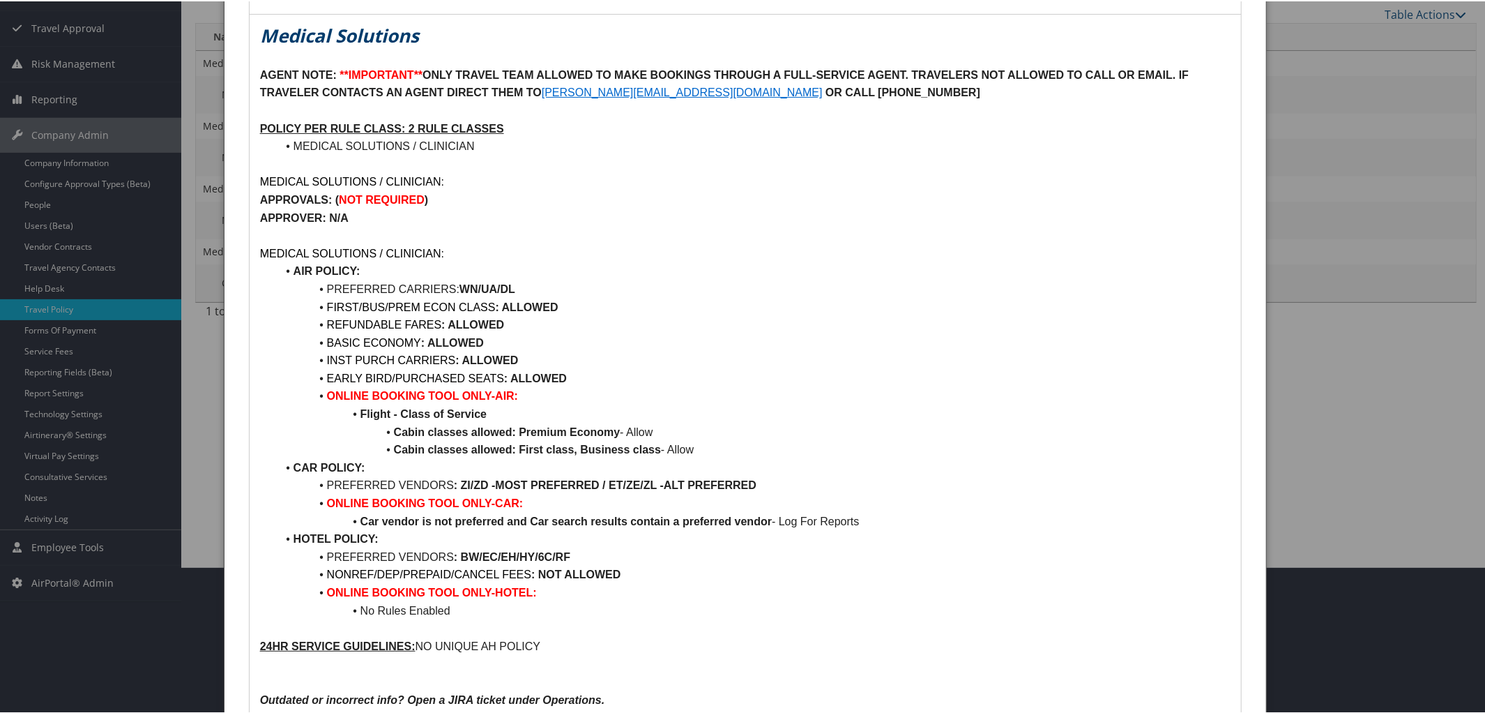
scroll to position [151, 0]
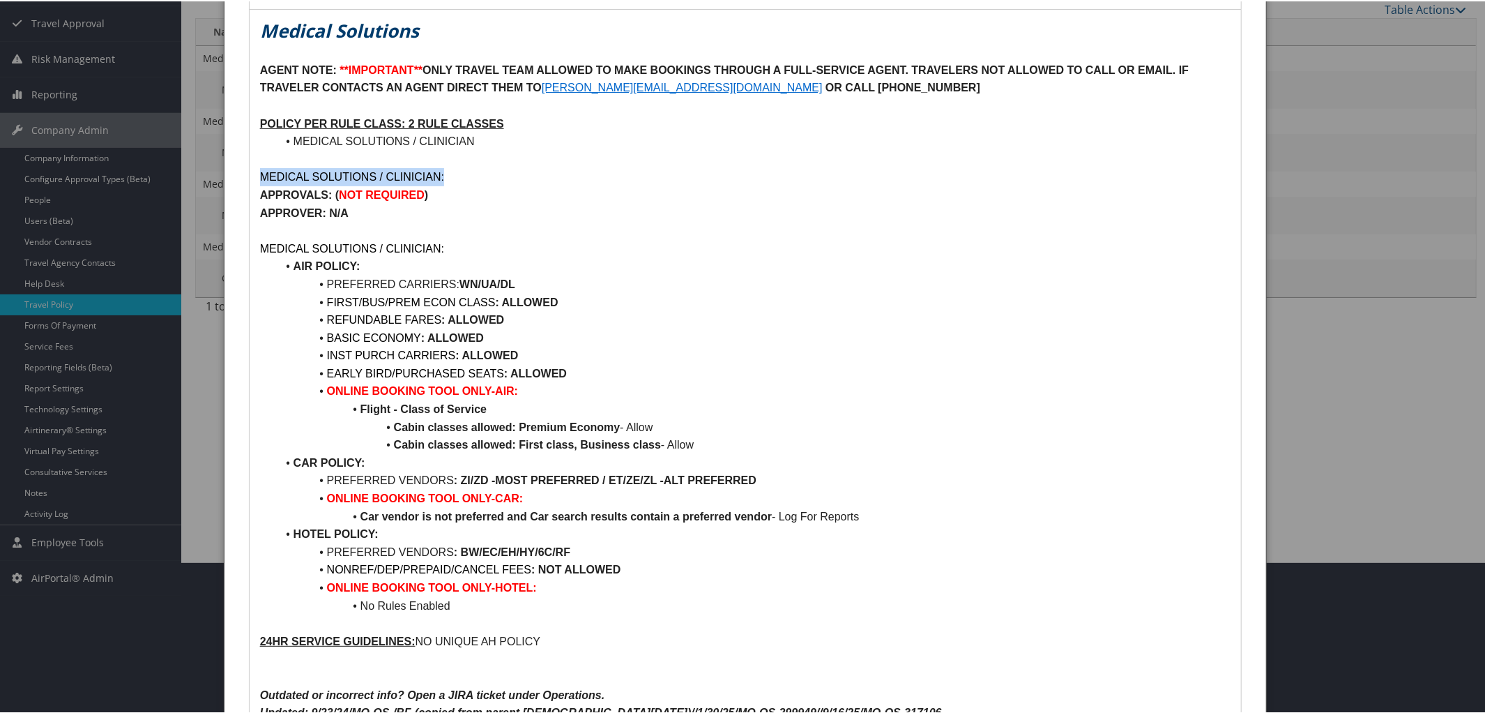
drag, startPoint x: 261, startPoint y: 170, endPoint x: 505, endPoint y: 176, distance: 244.1
click at [505, 176] on p "MEDICAL SOLUTIONS / CLINICIAN:" at bounding box center [745, 176] width 971 height 18
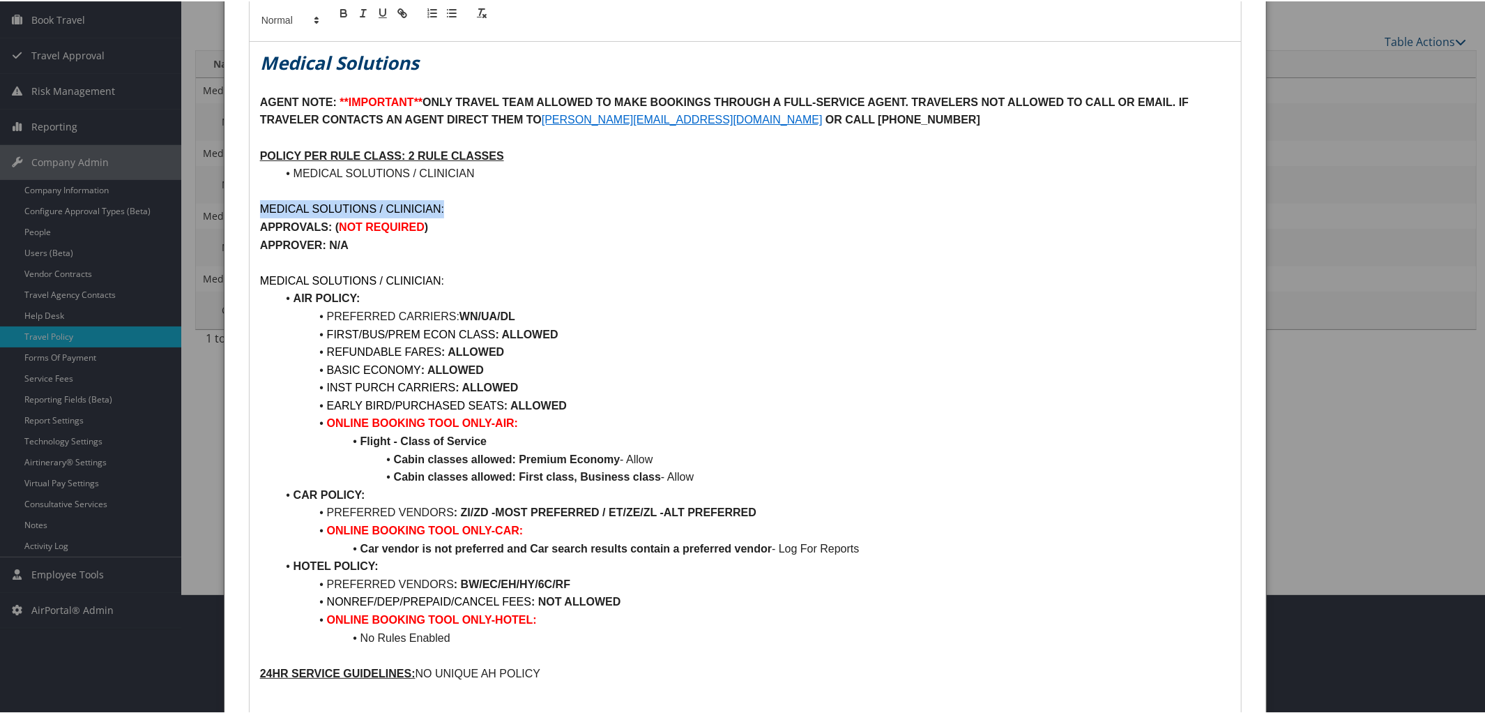
scroll to position [0, 0]
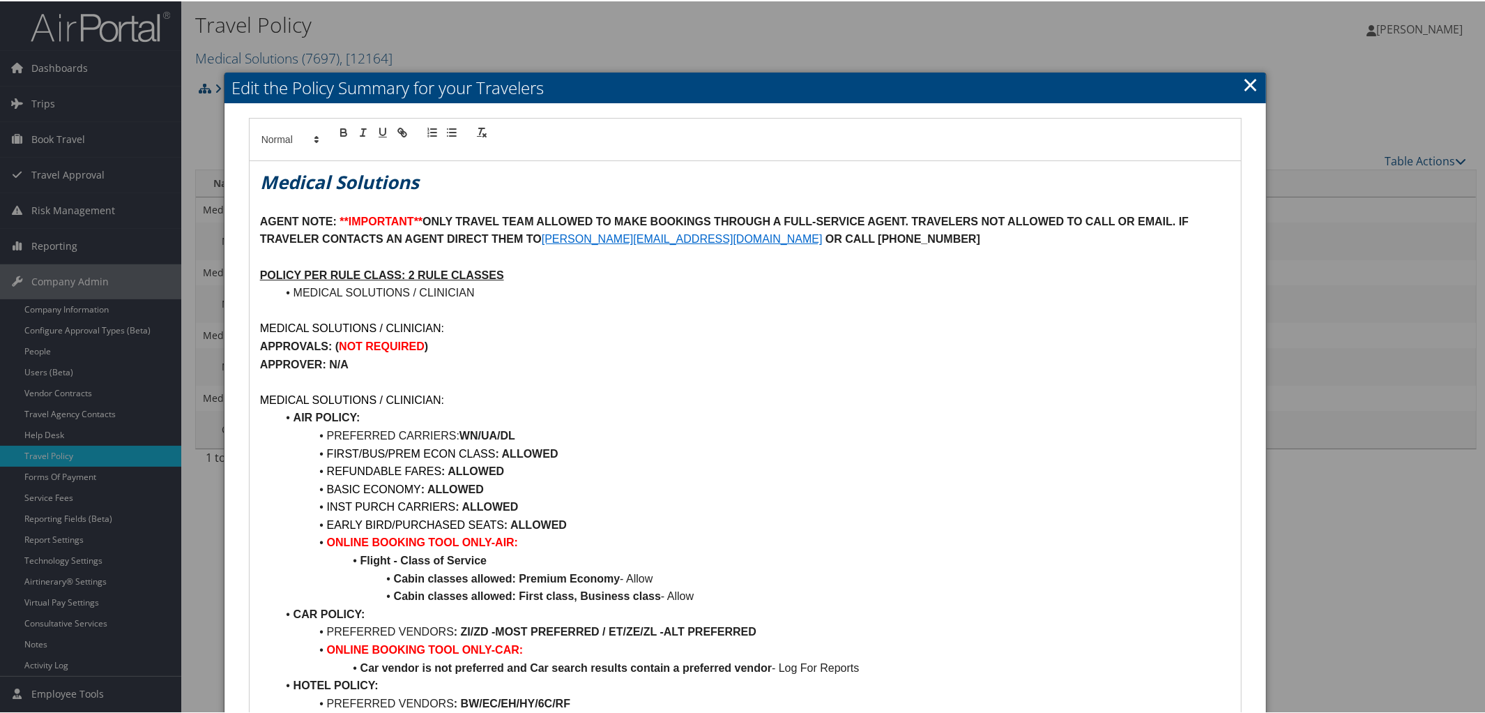
click at [1254, 84] on link "×" at bounding box center [1250, 83] width 16 height 28
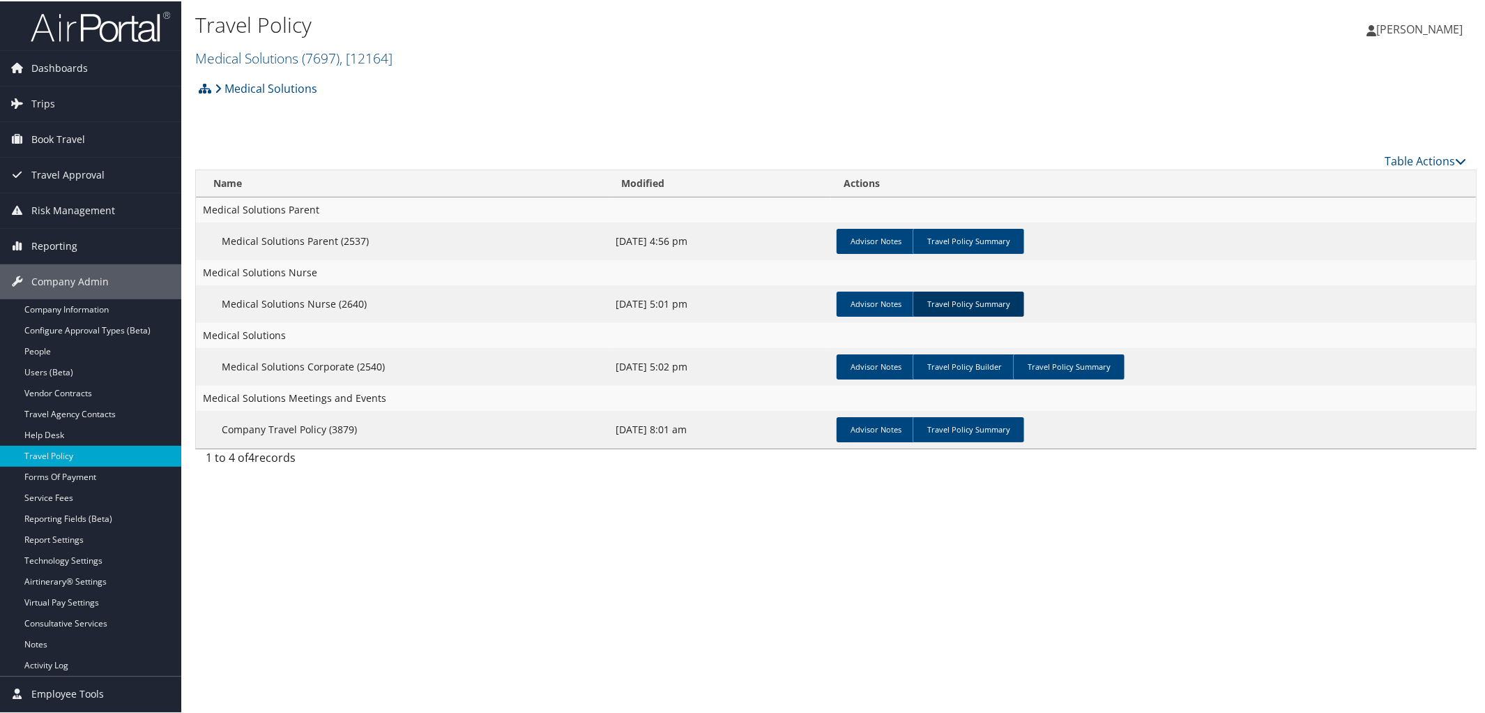
click at [991, 295] on link "Travel Policy Summary" at bounding box center [969, 302] width 112 height 25
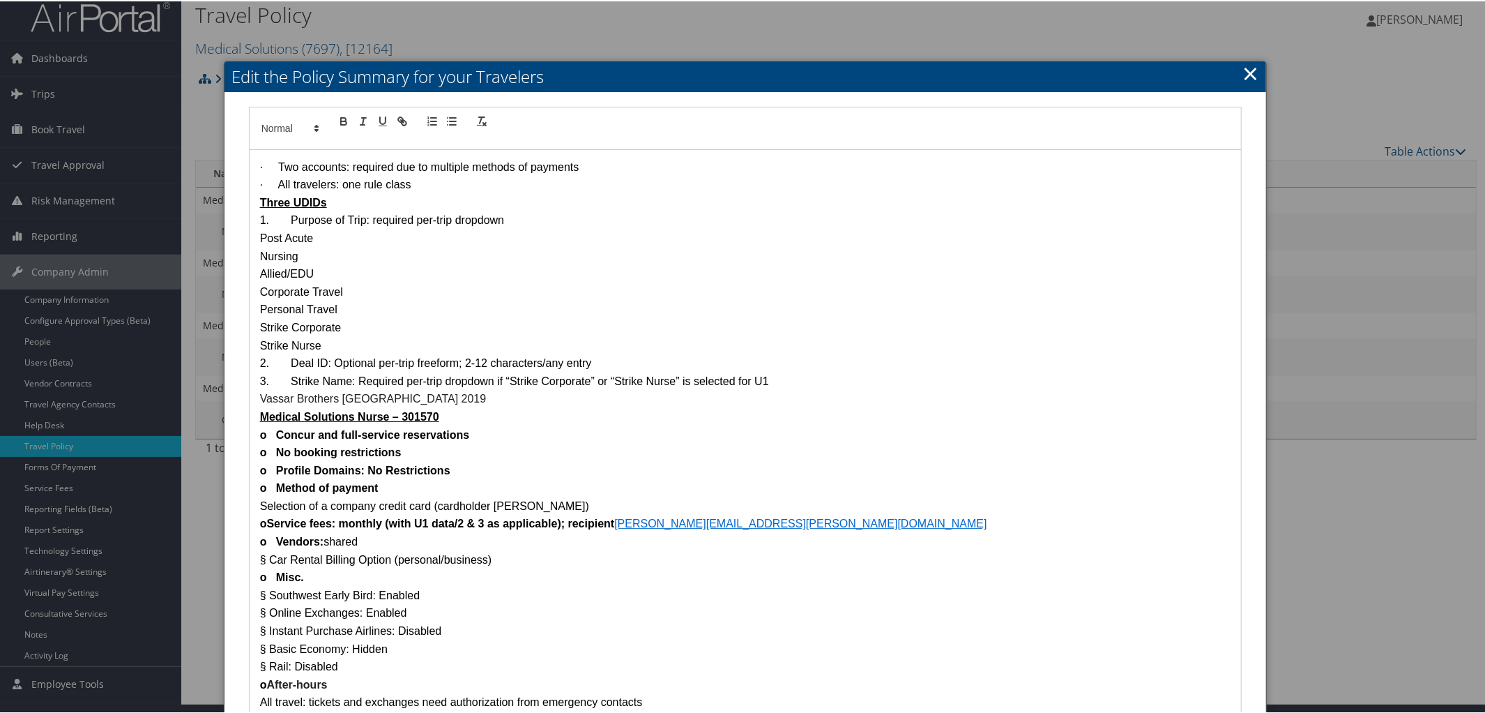
scroll to position [10, 0]
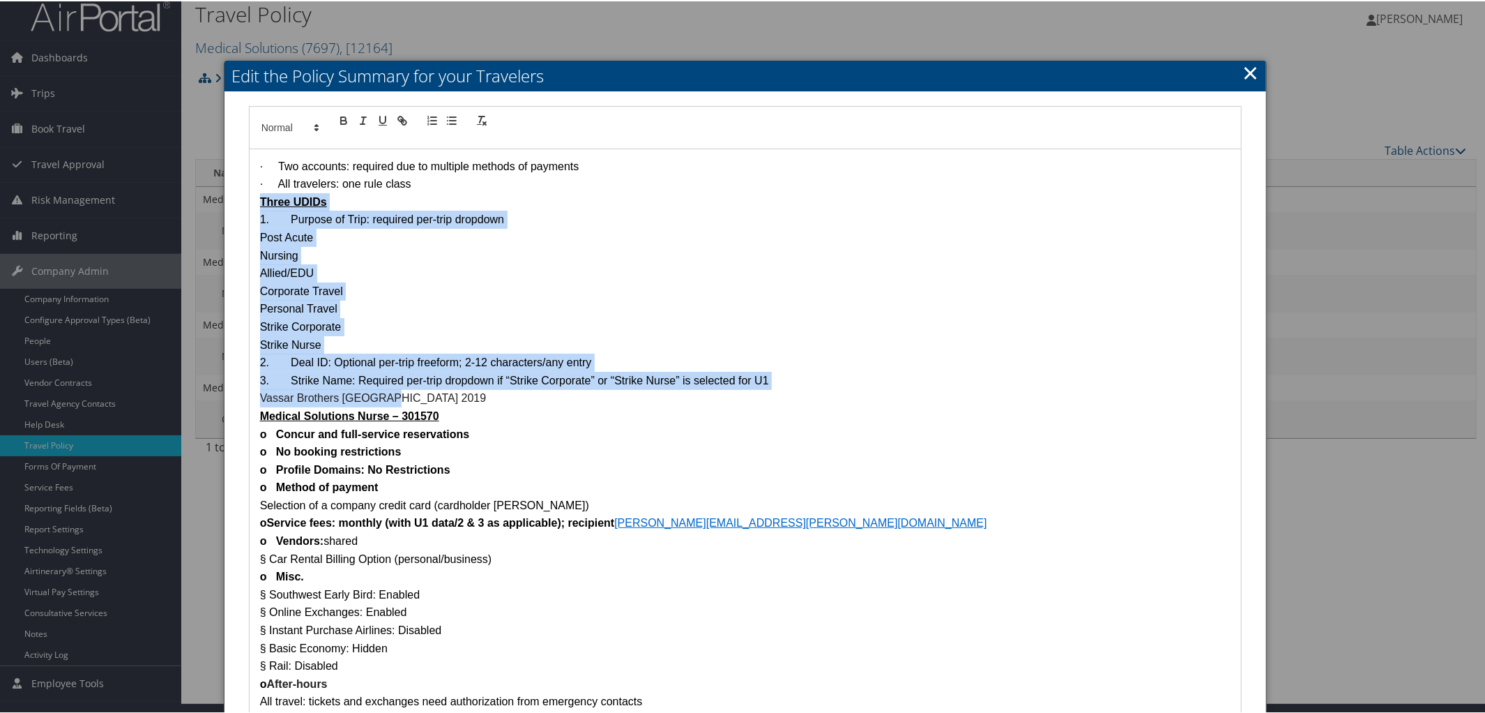
drag, startPoint x: 257, startPoint y: 201, endPoint x: 618, endPoint y: 397, distance: 411.2
click at [618, 397] on div "· Two accounts: required due to multiple methods of payments · All travelers: o…" at bounding box center [746, 638] width 992 height 980
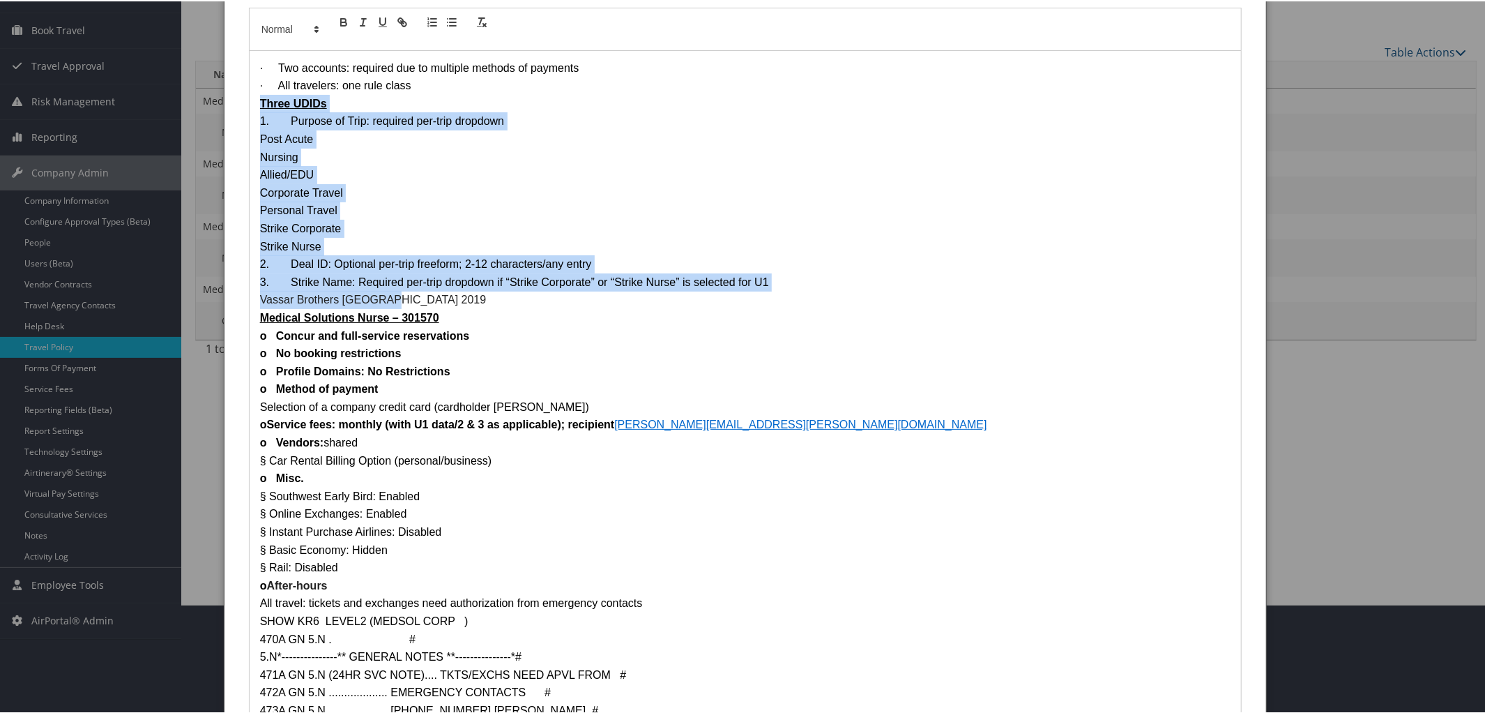
scroll to position [0, 0]
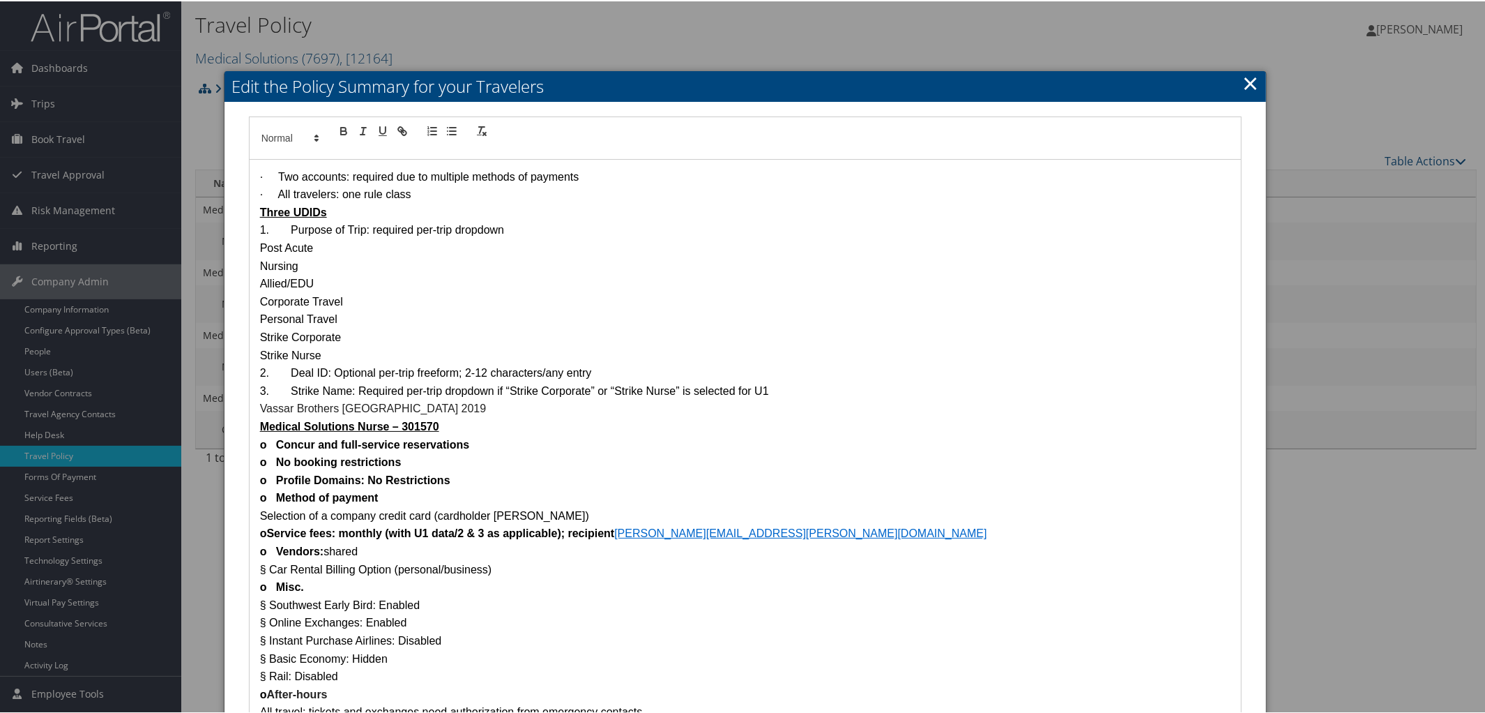
click at [1249, 83] on link "×" at bounding box center [1250, 82] width 16 height 28
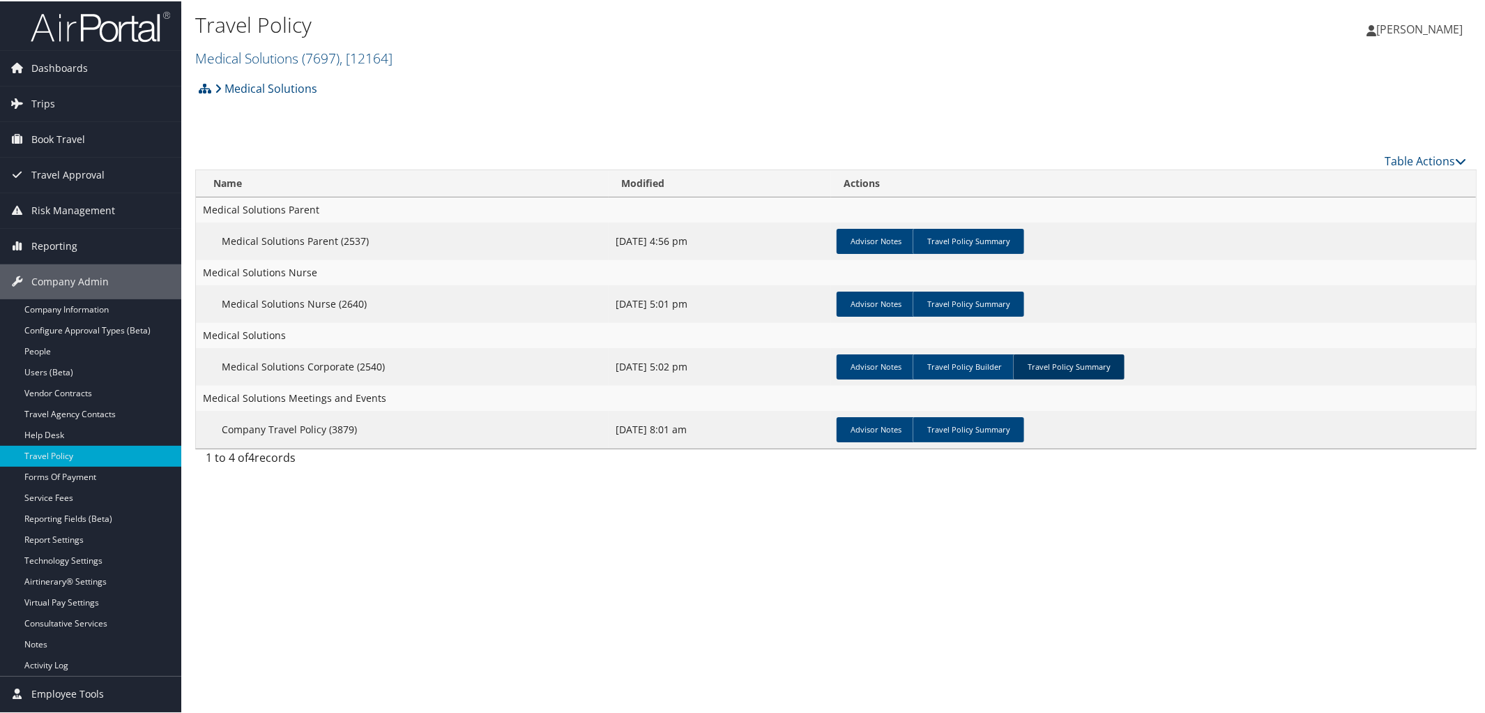
click at [1067, 365] on link "Travel Policy Summary" at bounding box center [1069, 365] width 112 height 25
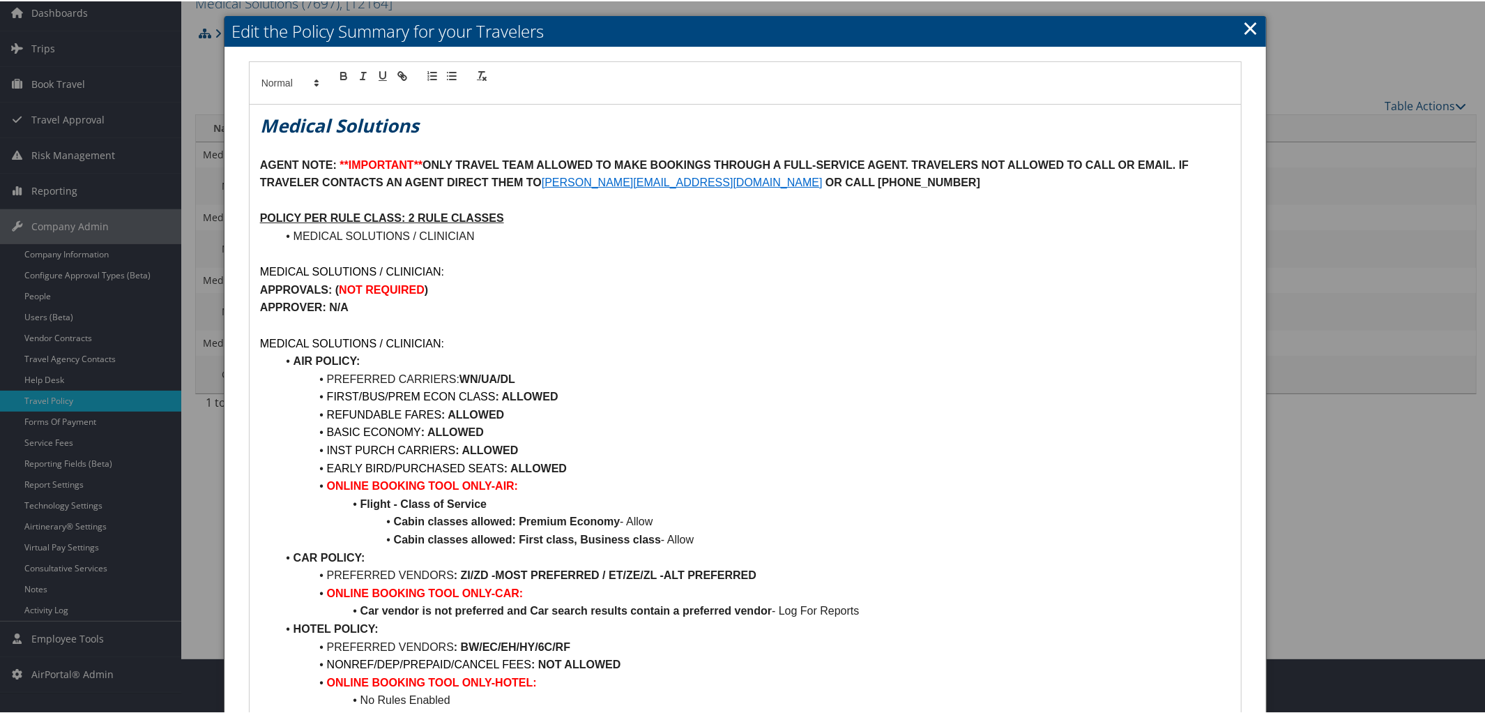
scroll to position [33, 0]
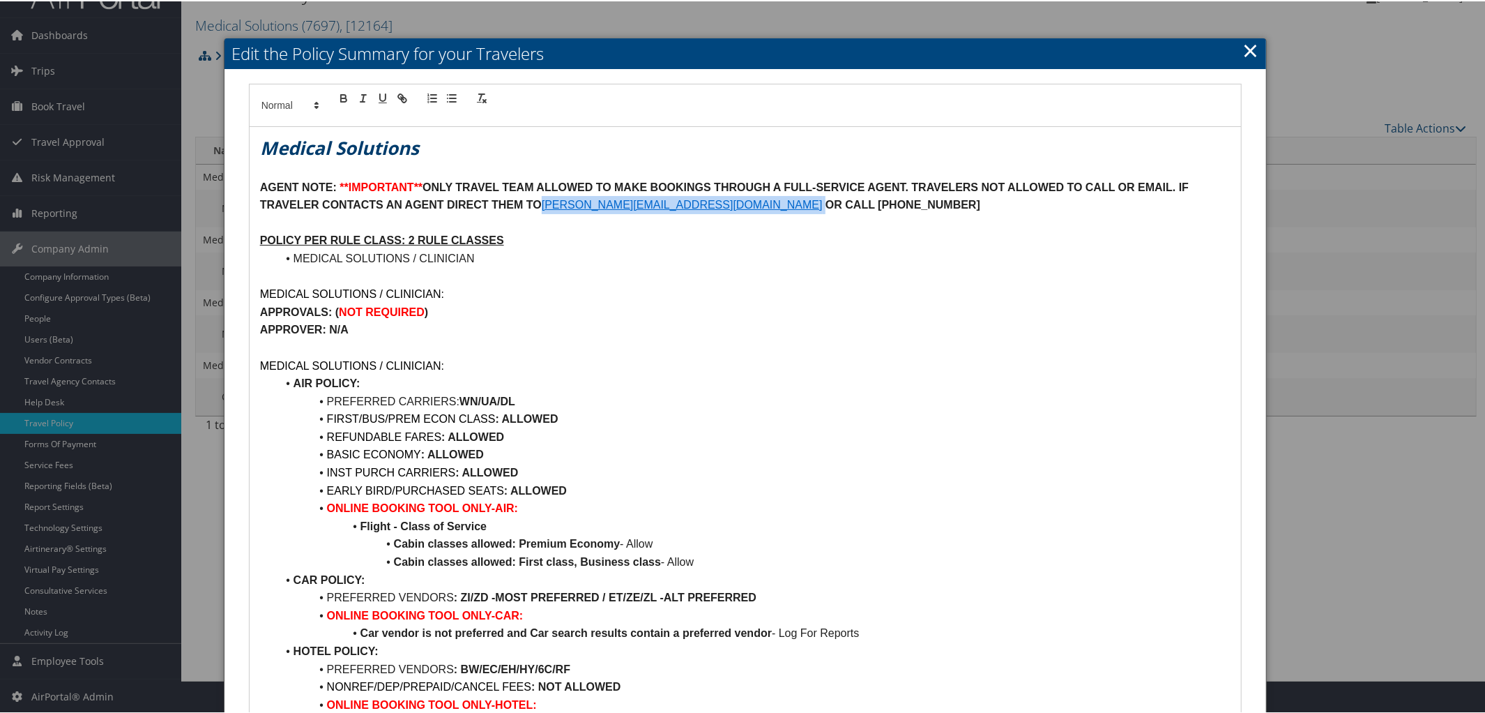
drag, startPoint x: 543, startPoint y: 201, endPoint x: 762, endPoint y: 204, distance: 218.9
click at [762, 204] on p "AGENT NOTE: **IMPORTANT** ONLY TRAVEL TEAM ALLOWED TO MAKE BOOKINGS THROUGH A F…" at bounding box center [745, 195] width 971 height 36
click at [825, 204] on strong "OR CALL 402.891.6972" at bounding box center [902, 203] width 155 height 12
drag, startPoint x: 545, startPoint y: 199, endPoint x: 757, endPoint y: 205, distance: 212.7
click at [757, 205] on link "Stacie.Christenham@medicalsolutions.com" at bounding box center [682, 203] width 281 height 12
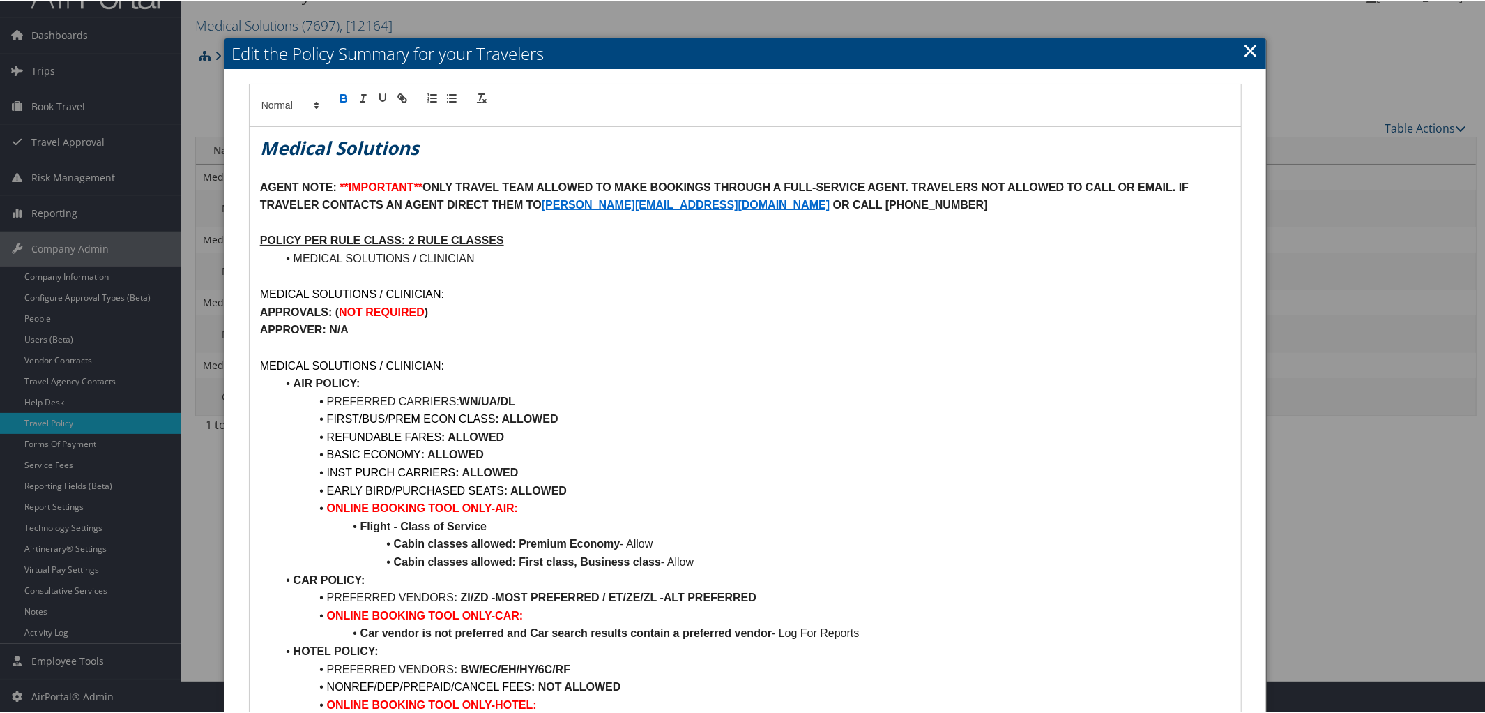
click at [1012, 347] on p at bounding box center [745, 346] width 971 height 18
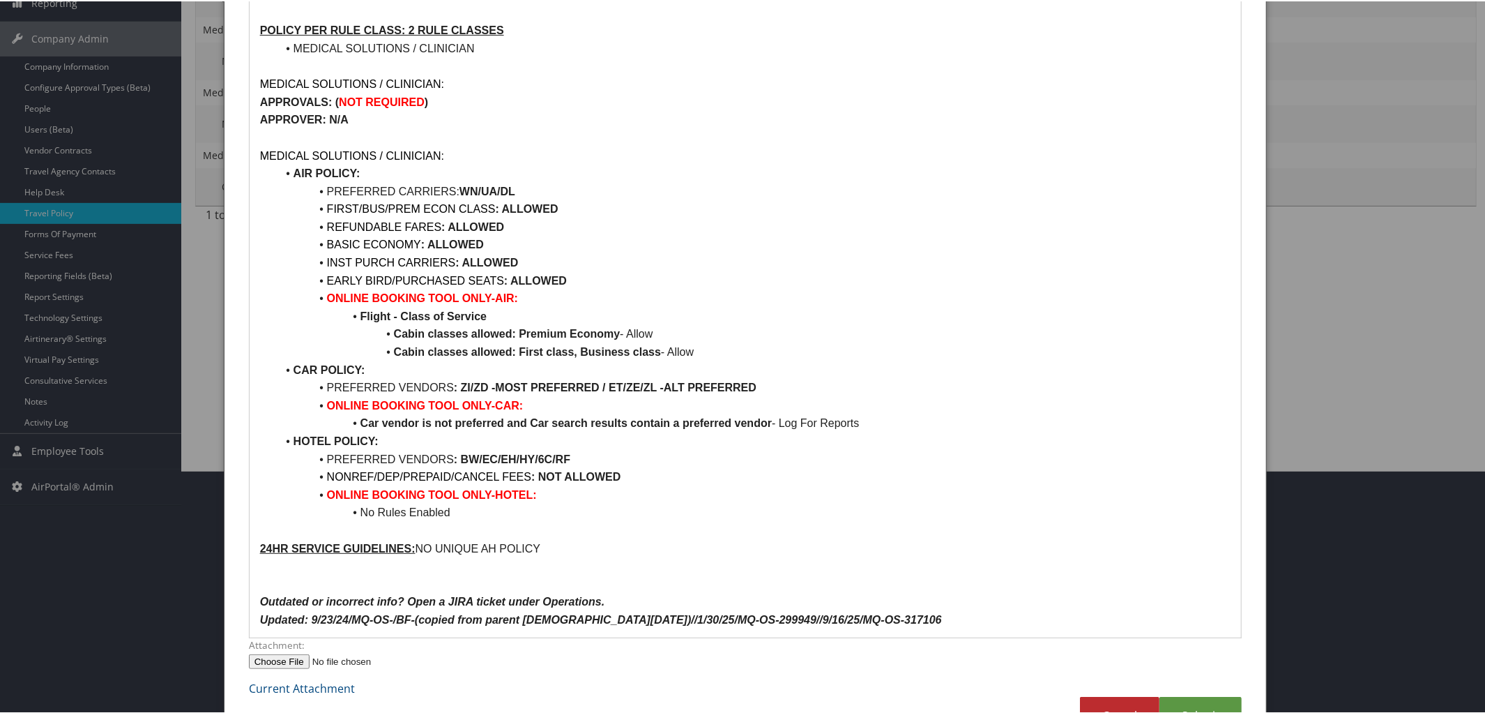
scroll to position [291, 0]
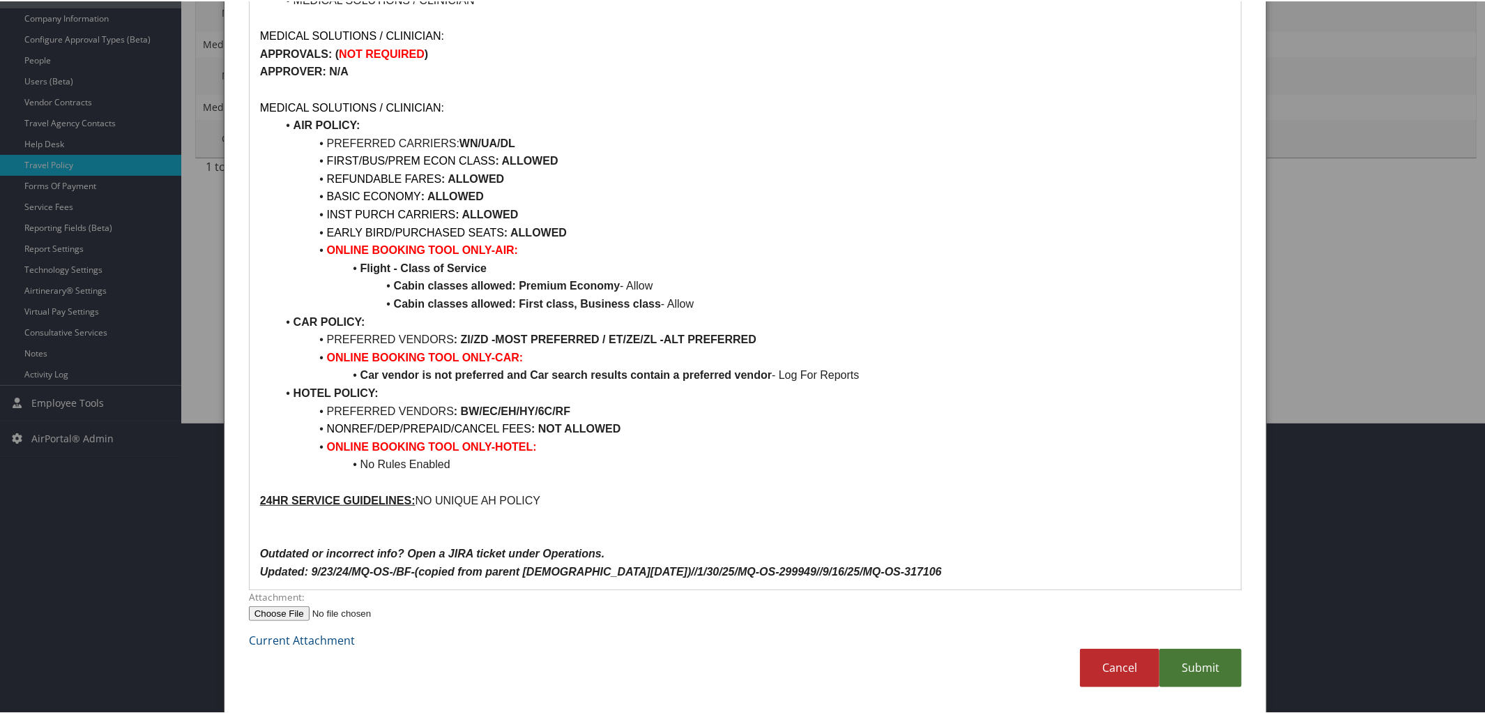
click at [1204, 664] on link "Submit" at bounding box center [1200, 666] width 82 height 38
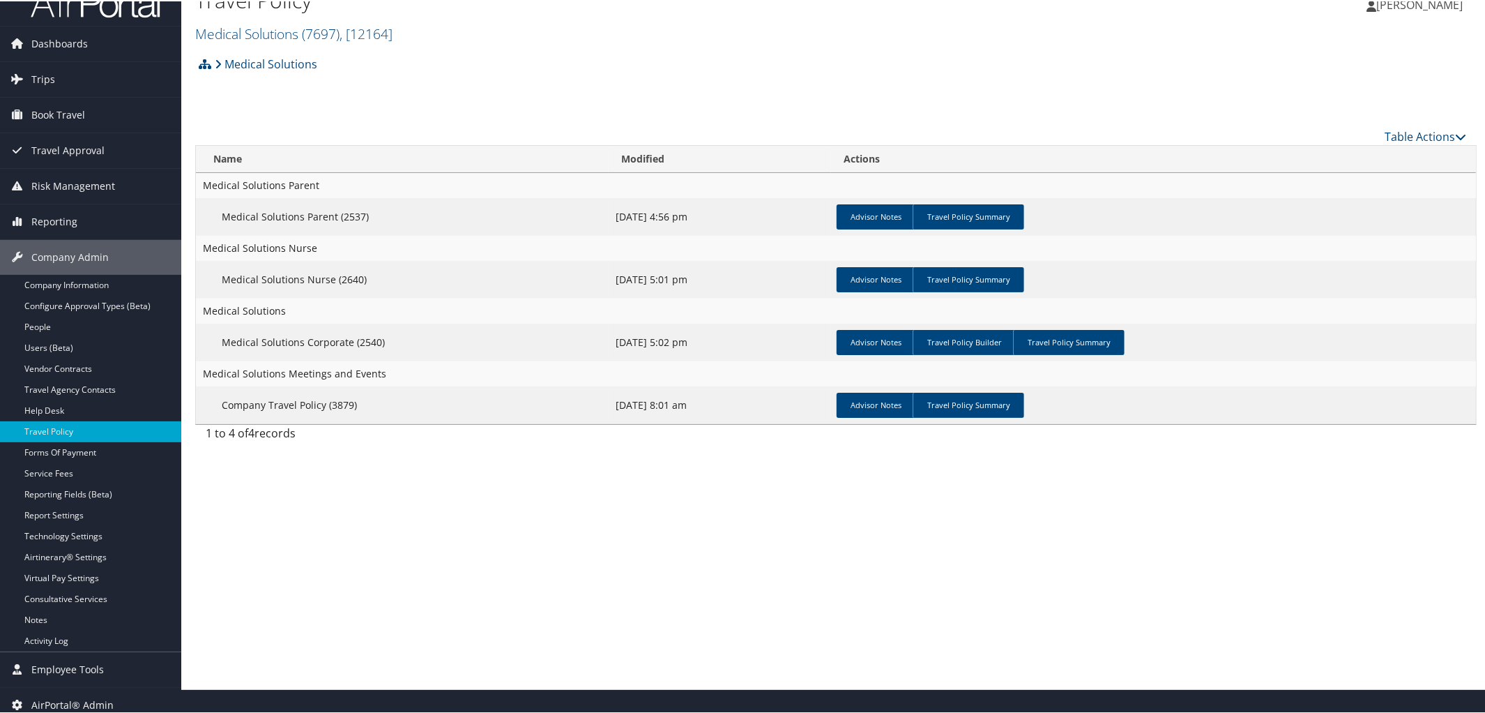
scroll to position [22, 0]
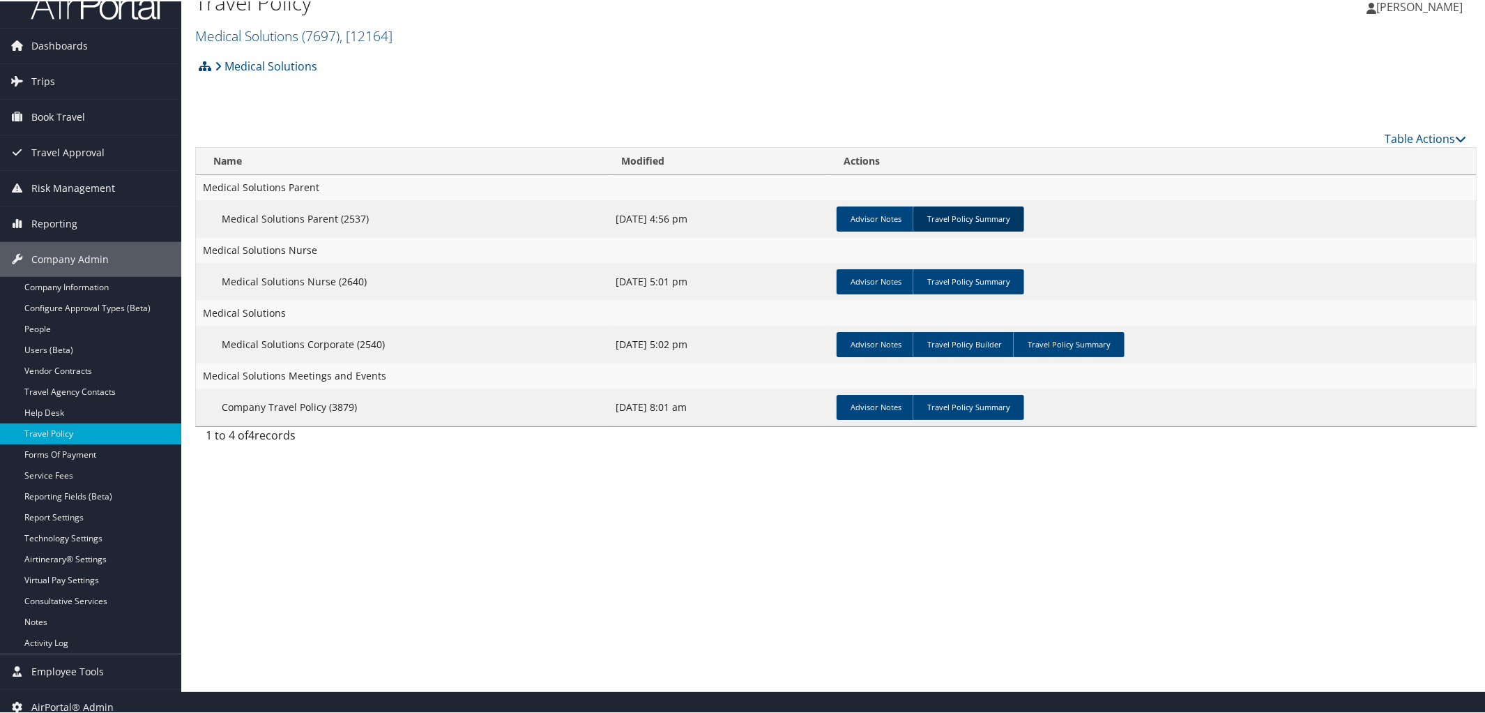
click at [972, 224] on link "Travel Policy Summary" at bounding box center [969, 217] width 112 height 25
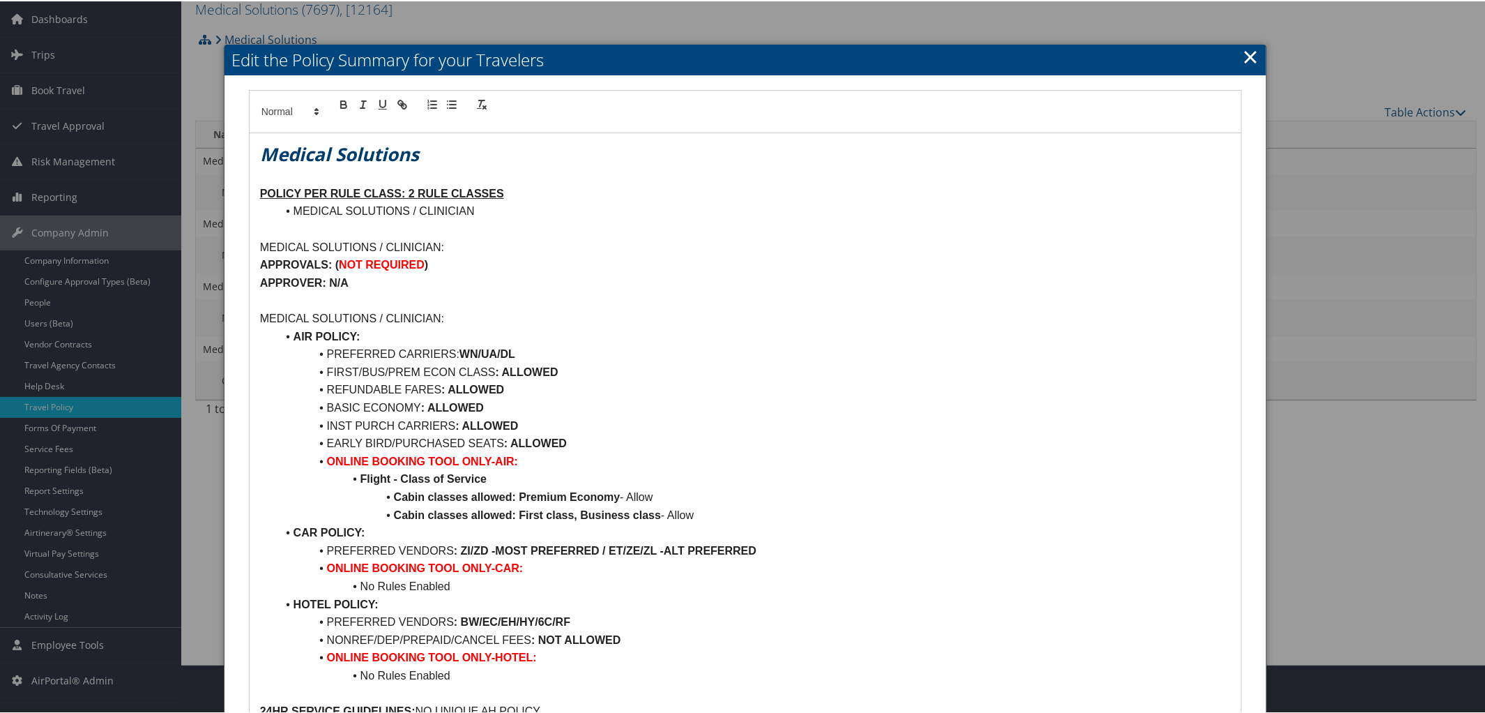
scroll to position [0, 0]
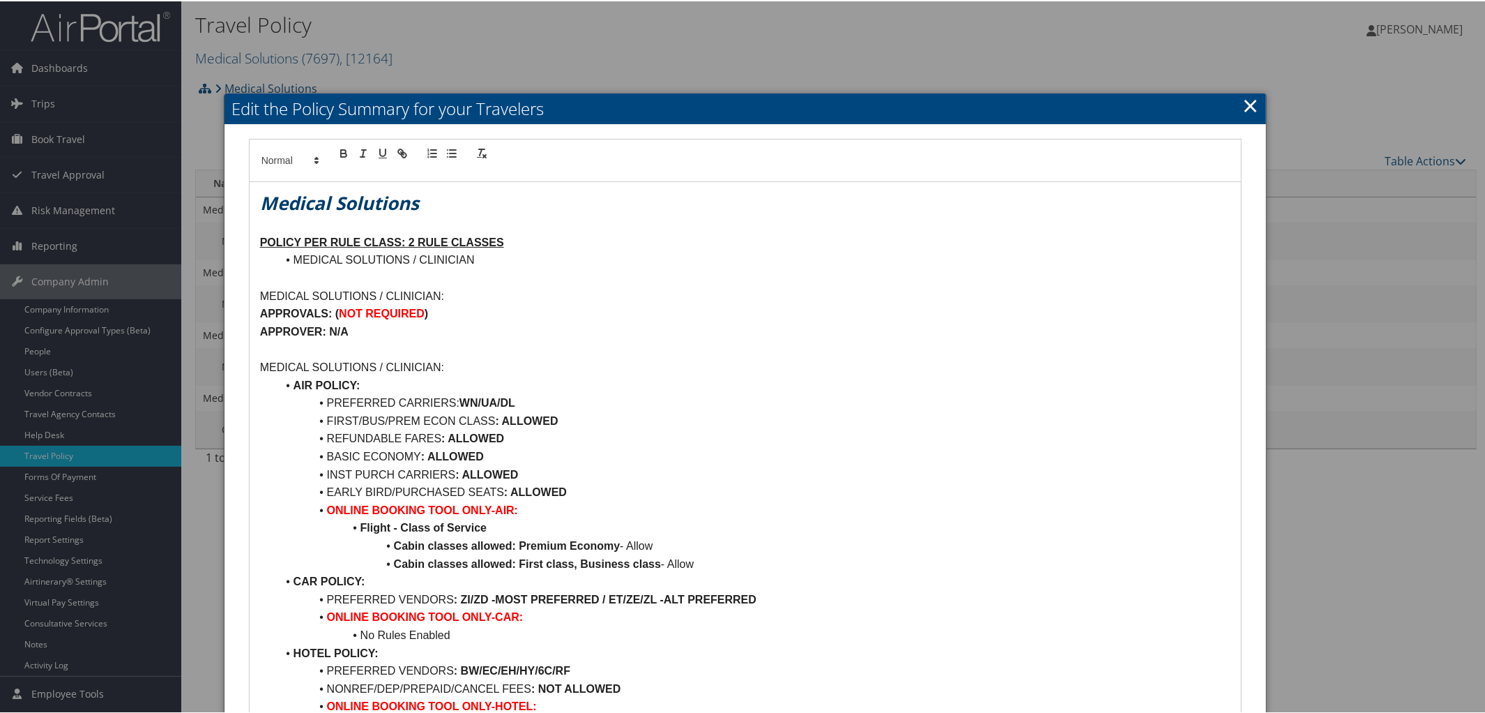
click at [1242, 106] on link "×" at bounding box center [1250, 104] width 16 height 28
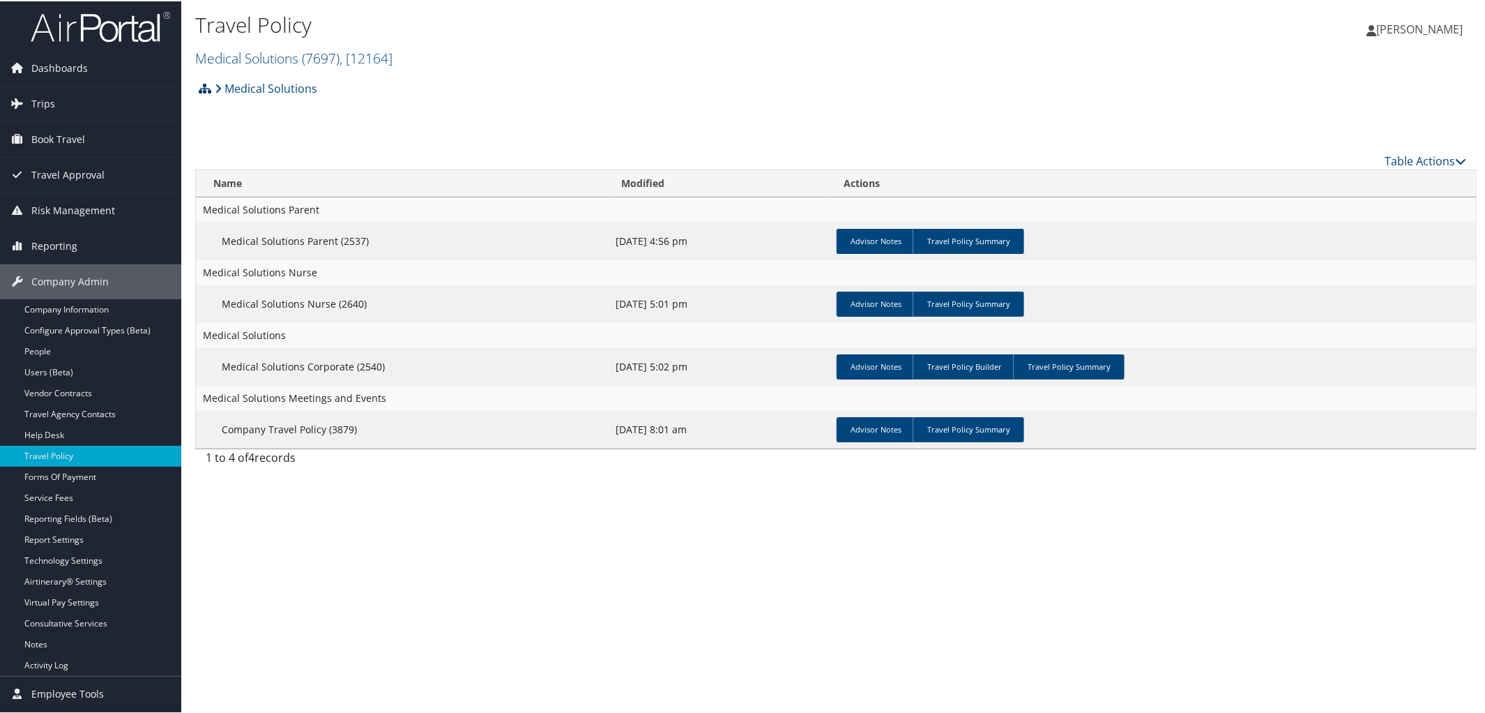
click at [204, 84] on icon at bounding box center [205, 87] width 13 height 11
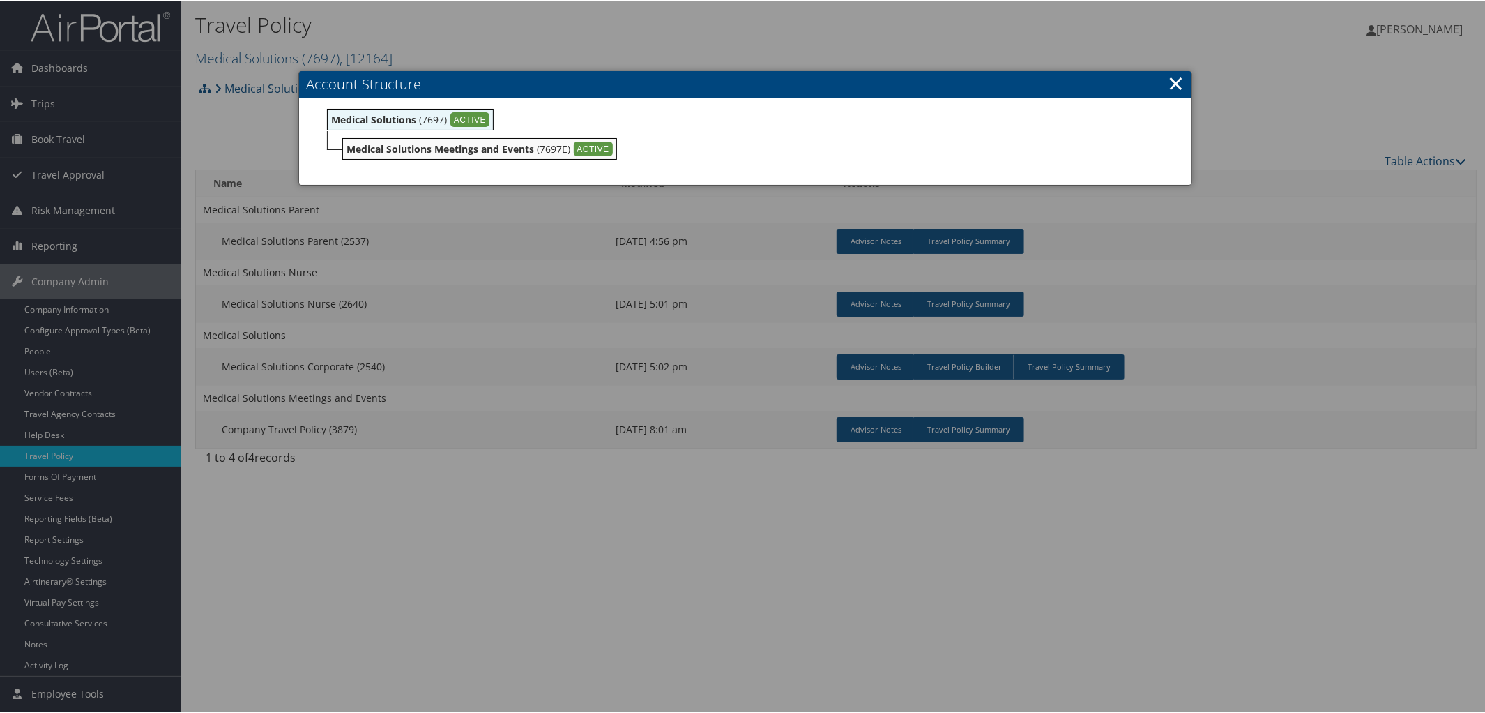
click at [853, 39] on div at bounding box center [745, 356] width 1491 height 713
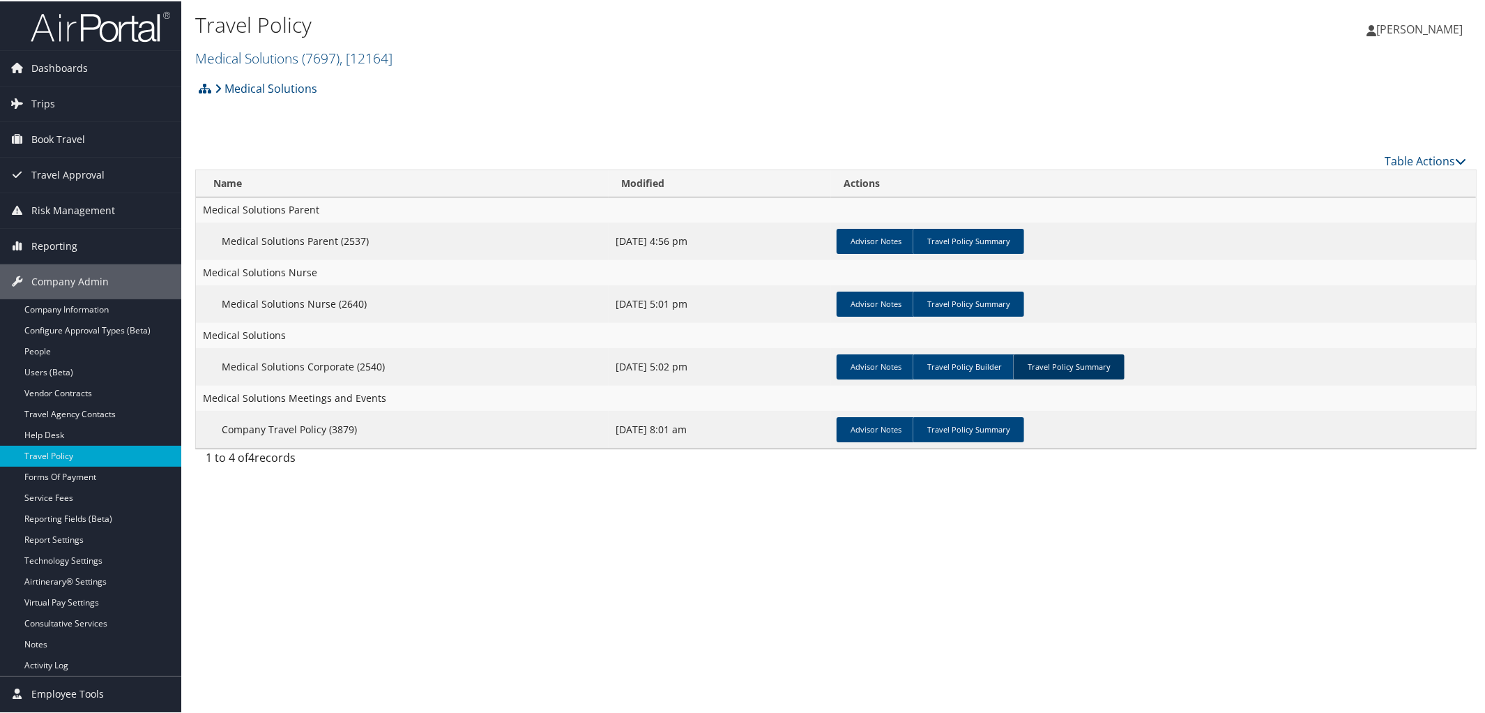
click at [1102, 362] on link "Travel Policy Summary" at bounding box center [1069, 365] width 112 height 25
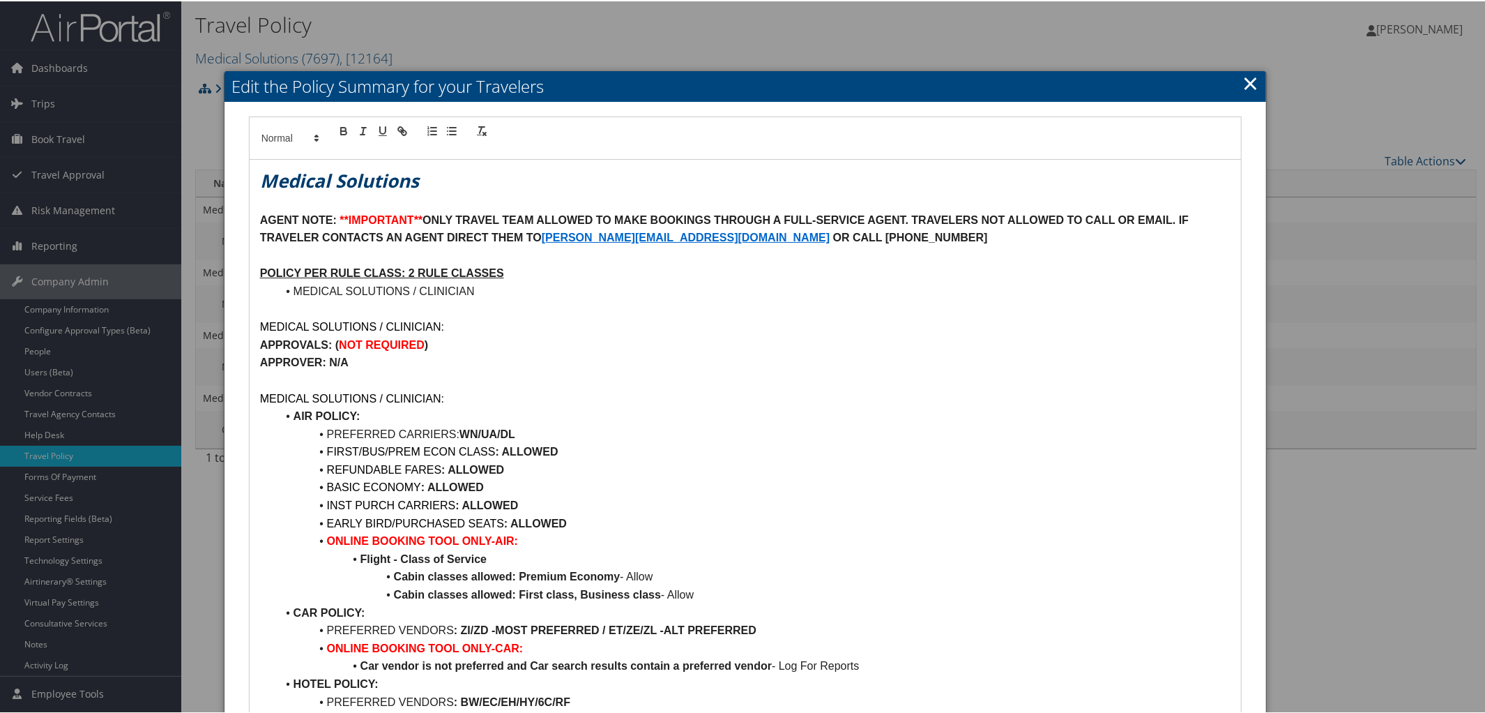
click at [1247, 85] on link "×" at bounding box center [1250, 82] width 16 height 28
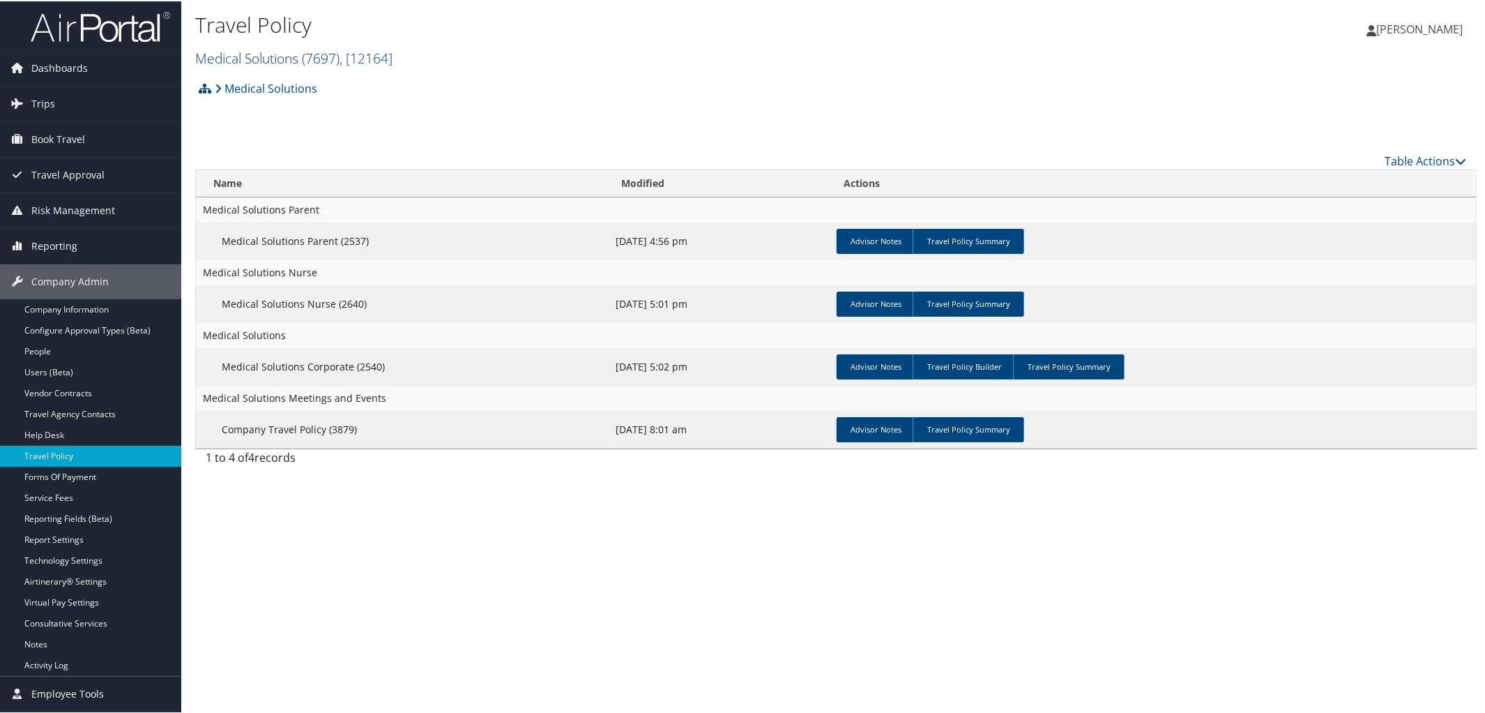
click at [306, 58] on span "( 7697 )" at bounding box center [321, 56] width 38 height 19
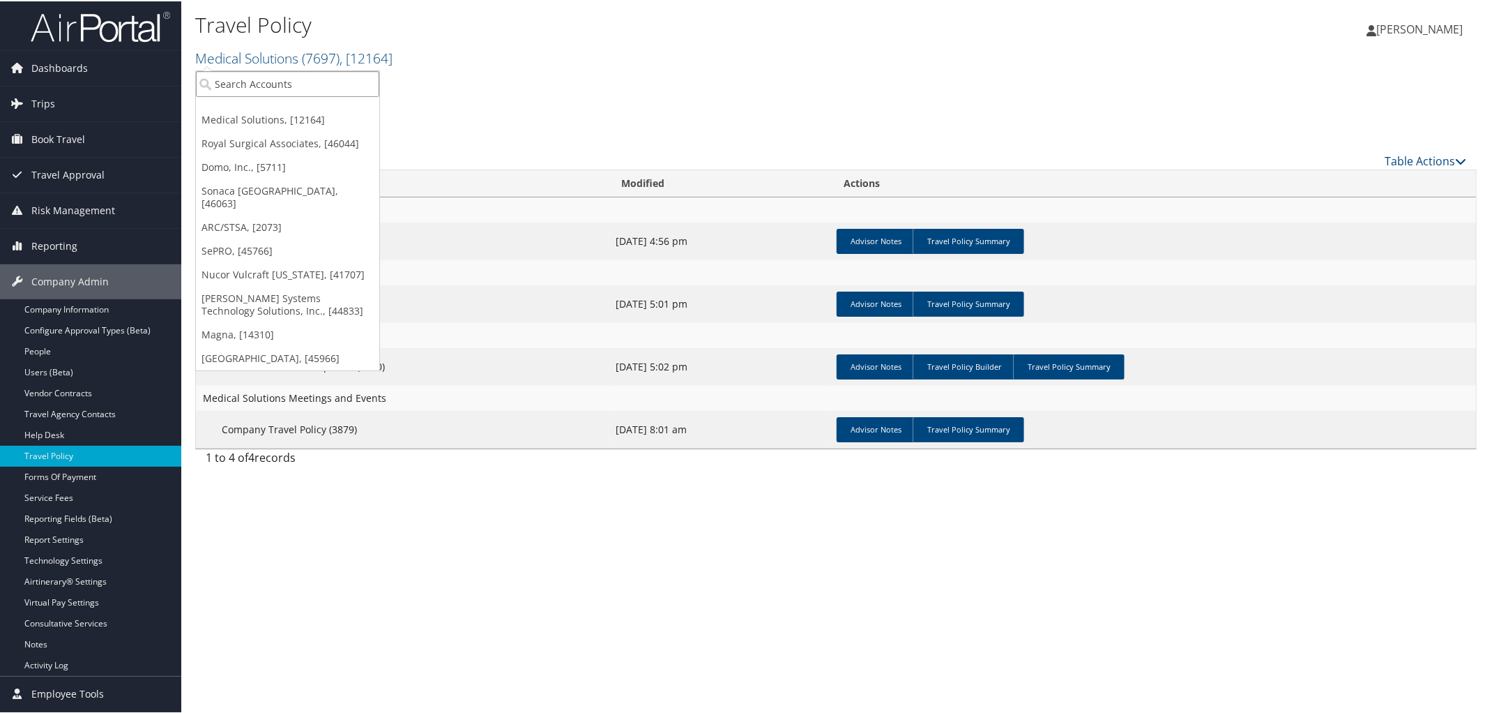
click at [270, 87] on input "search" at bounding box center [287, 83] width 183 height 26
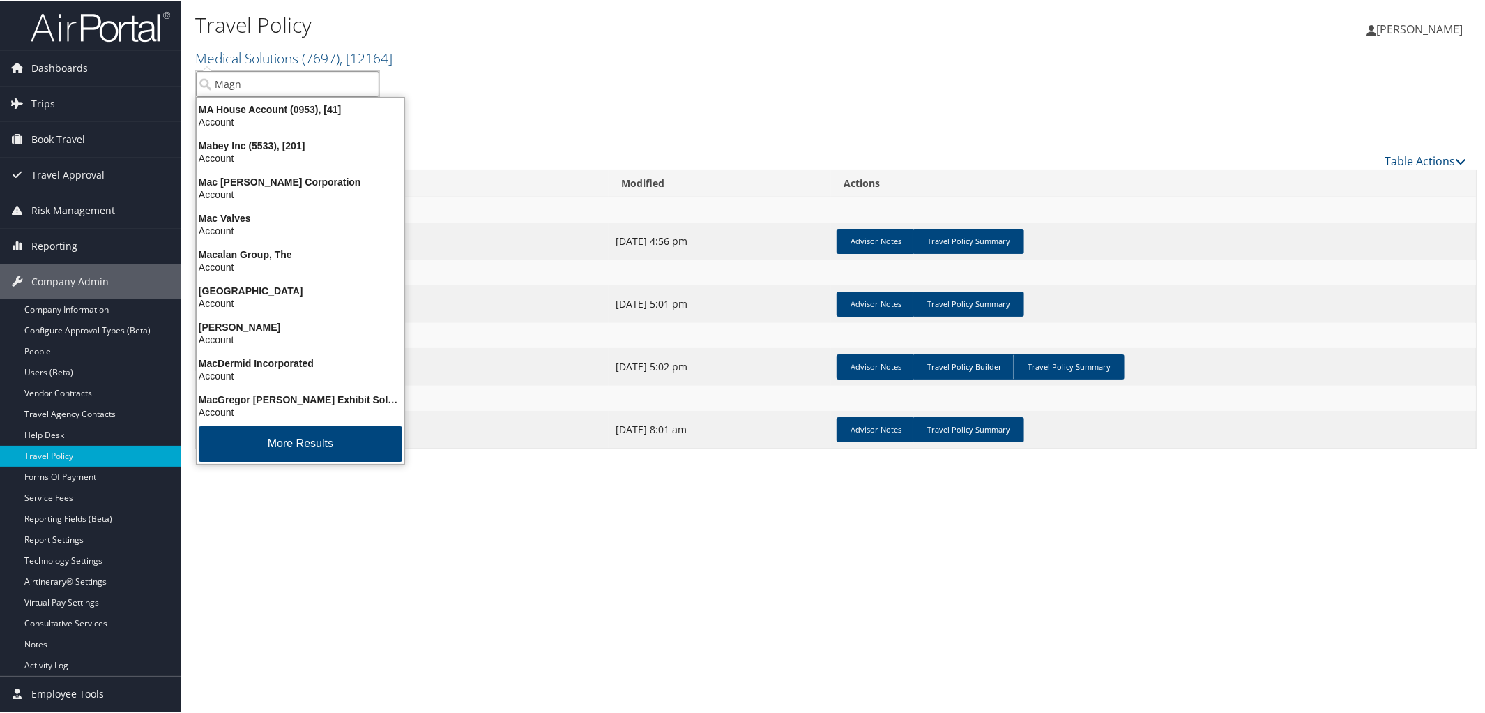
type input "Magna"
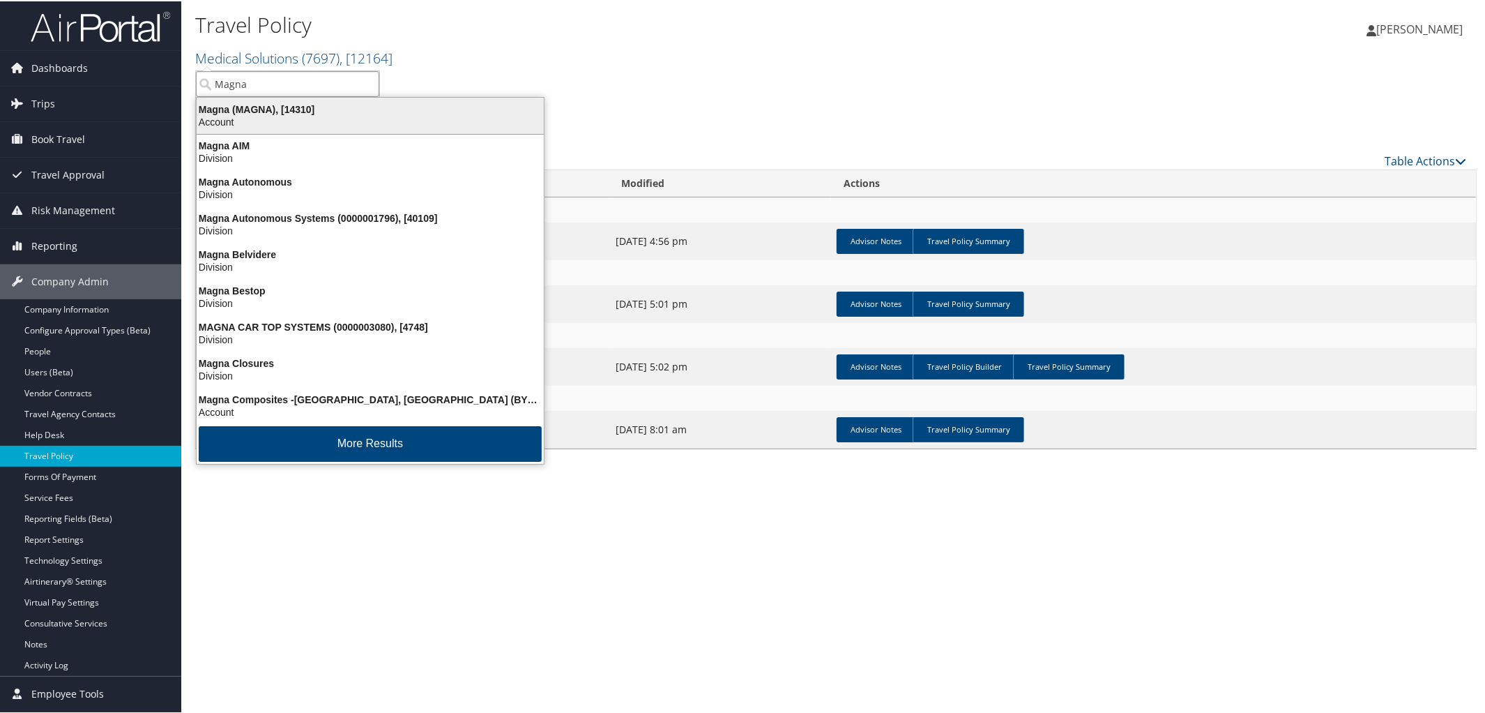
click at [257, 110] on div "Magna (MAGNA), [14310]" at bounding box center [370, 108] width 364 height 13
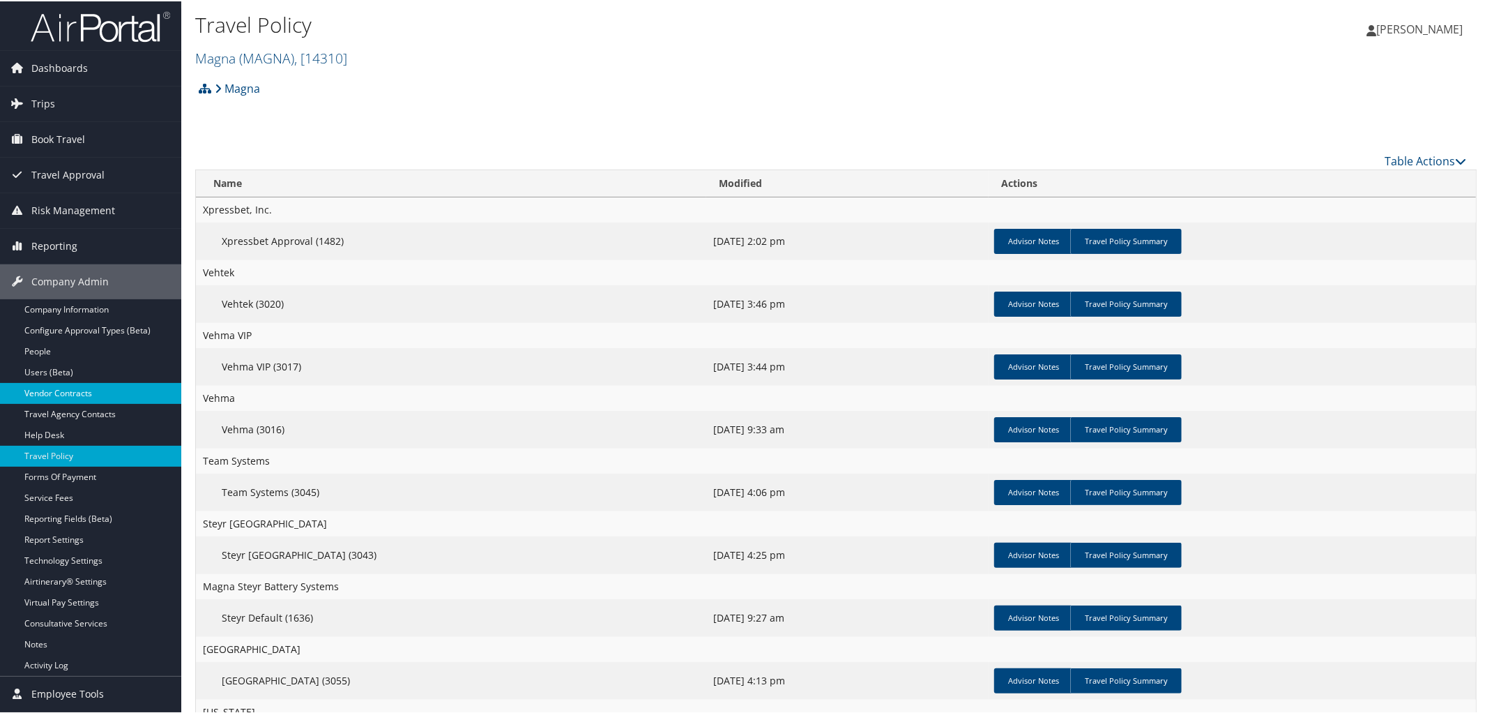
click at [81, 392] on link "Vendor Contracts" at bounding box center [90, 391] width 181 height 21
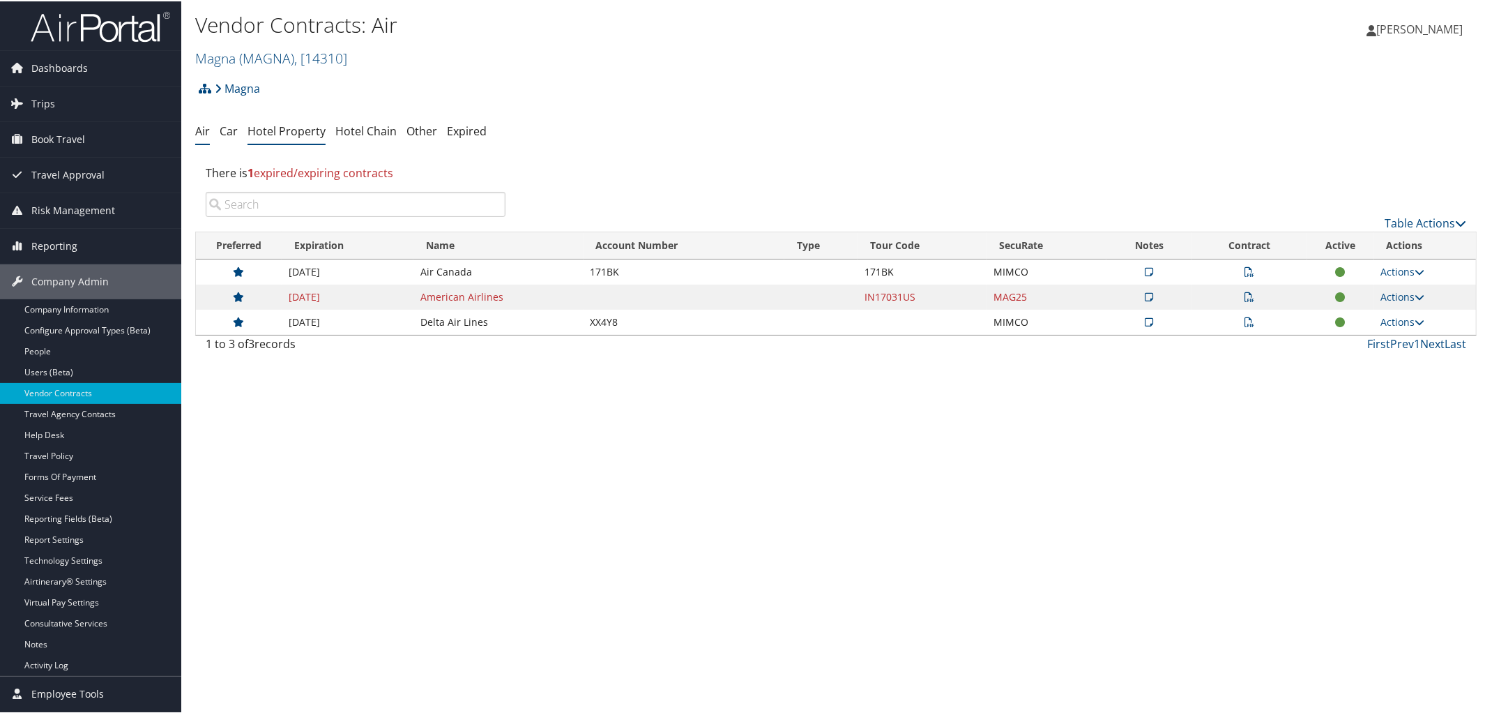
click at [292, 132] on link "Hotel Property" at bounding box center [287, 129] width 78 height 15
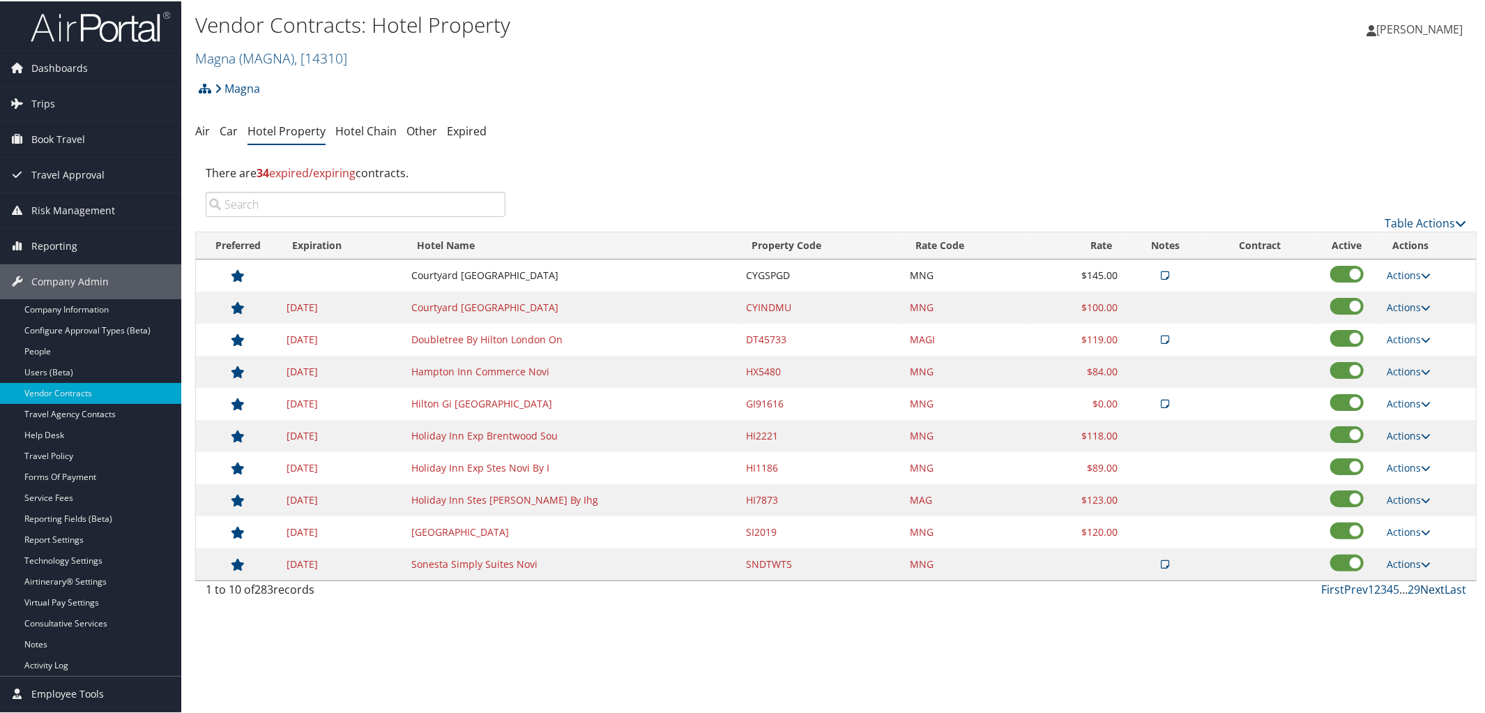
click at [1423, 594] on link "Next" at bounding box center [1432, 587] width 24 height 15
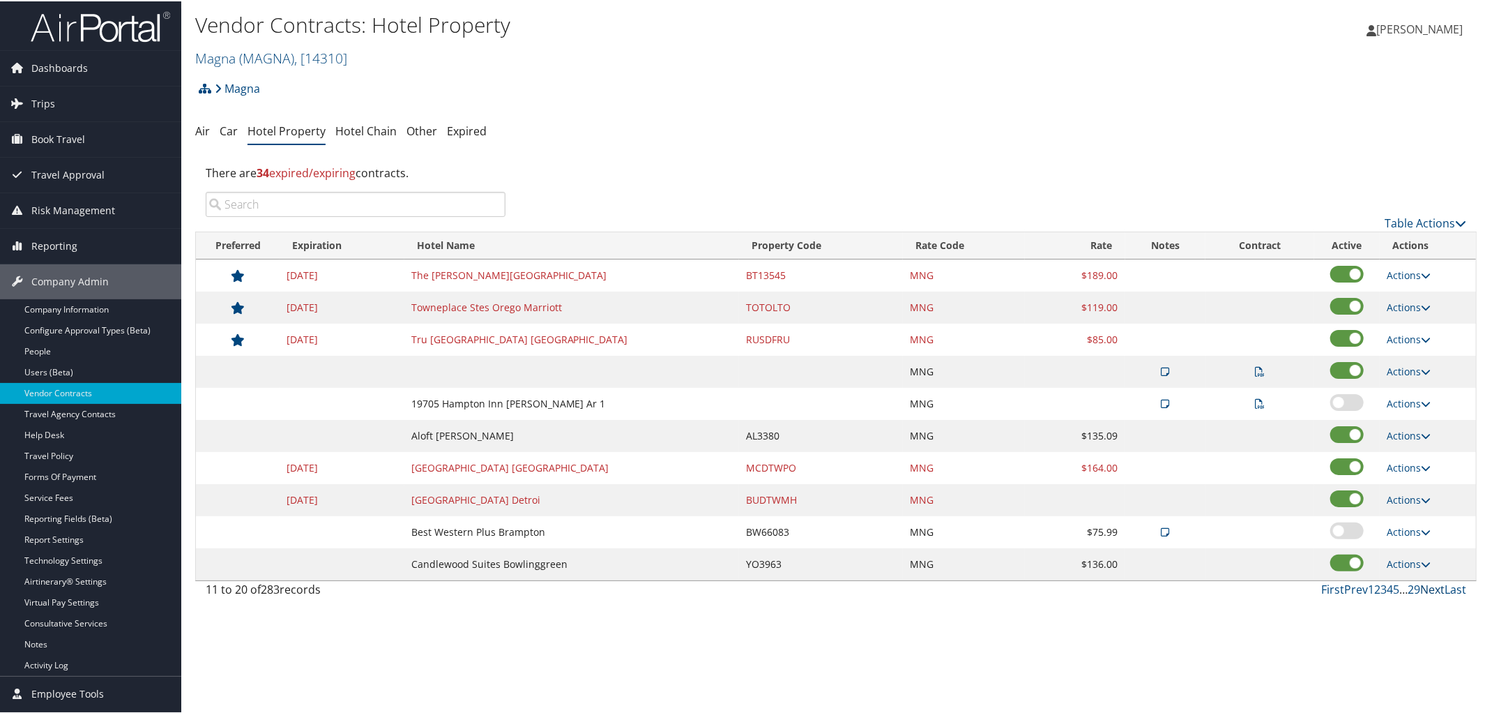
click at [1423, 594] on link "Next" at bounding box center [1432, 587] width 24 height 15
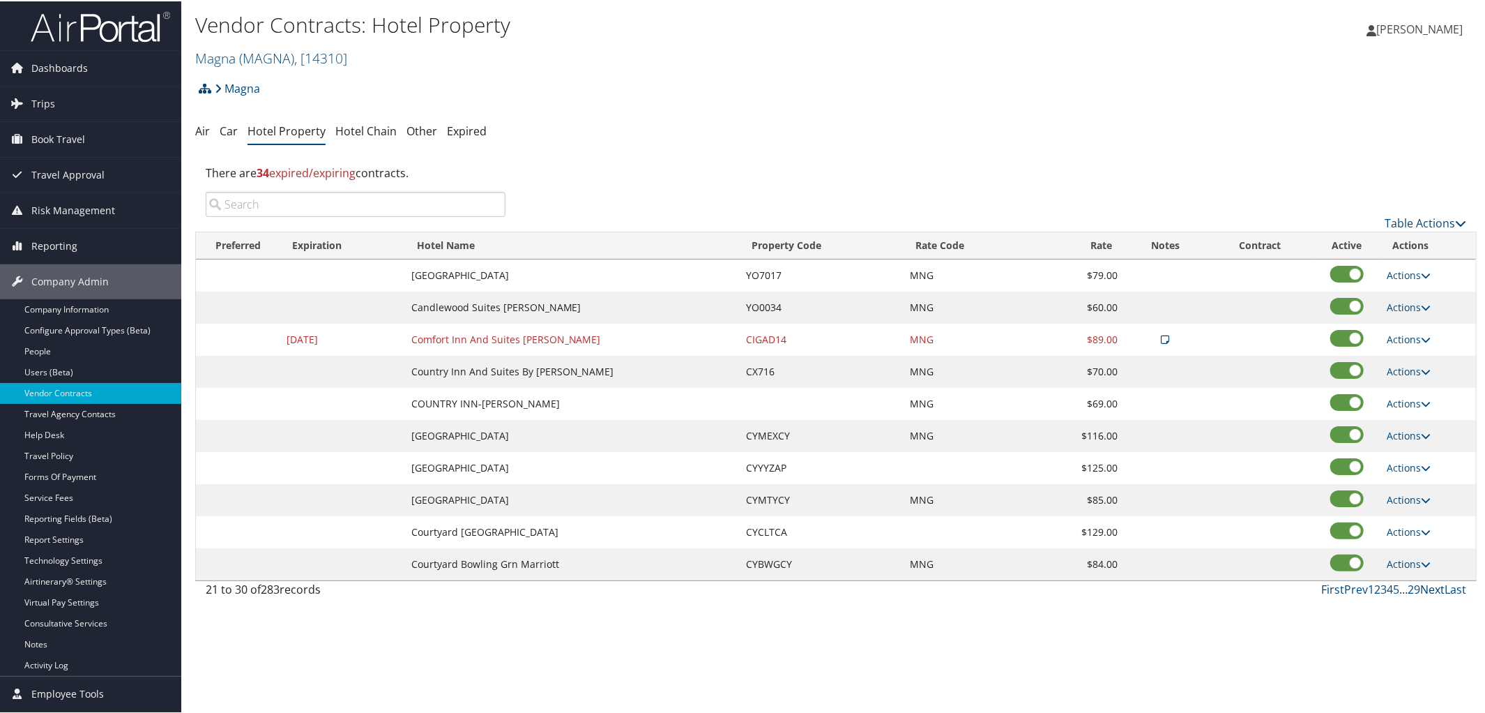
click at [1423, 594] on link "Next" at bounding box center [1432, 587] width 24 height 15
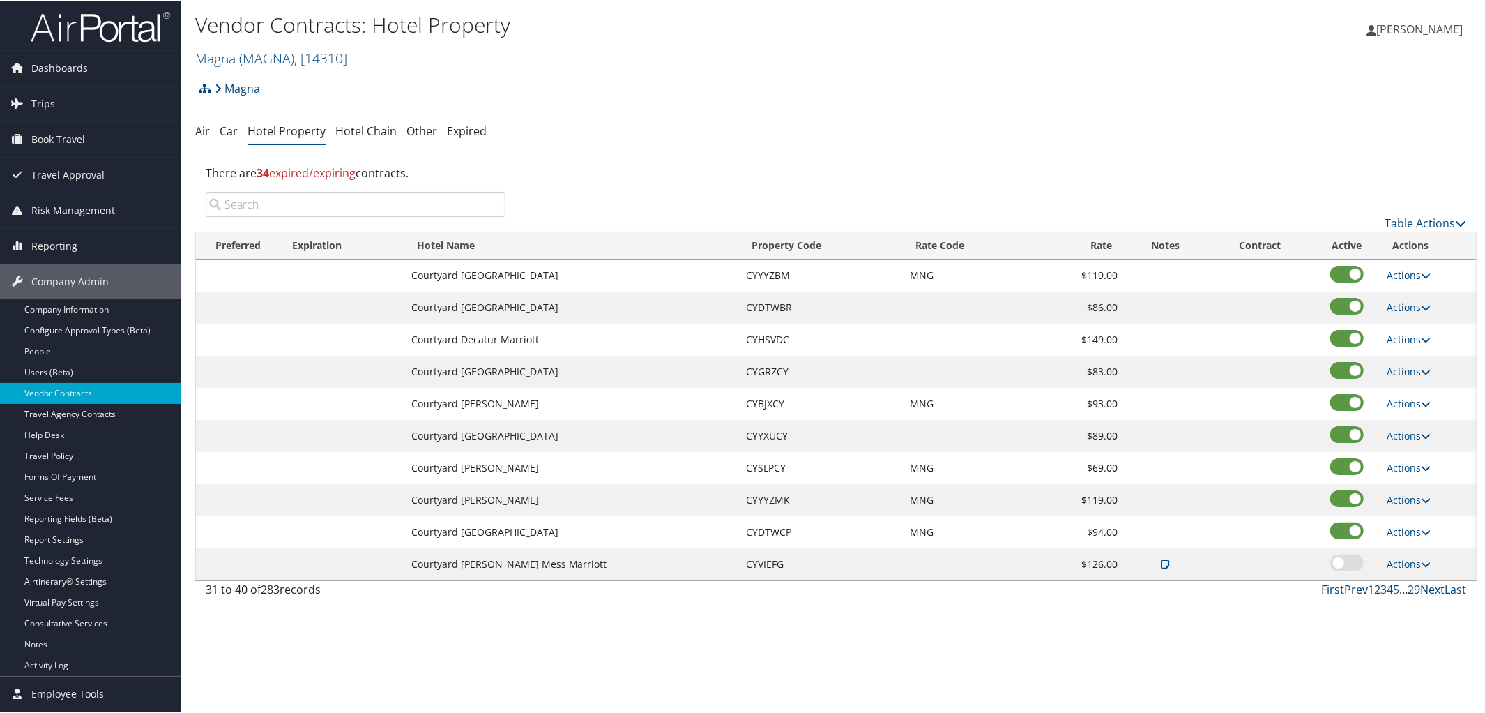
click at [1423, 594] on link "Next" at bounding box center [1432, 587] width 24 height 15
click at [364, 127] on link "Hotel Chain" at bounding box center [365, 129] width 61 height 15
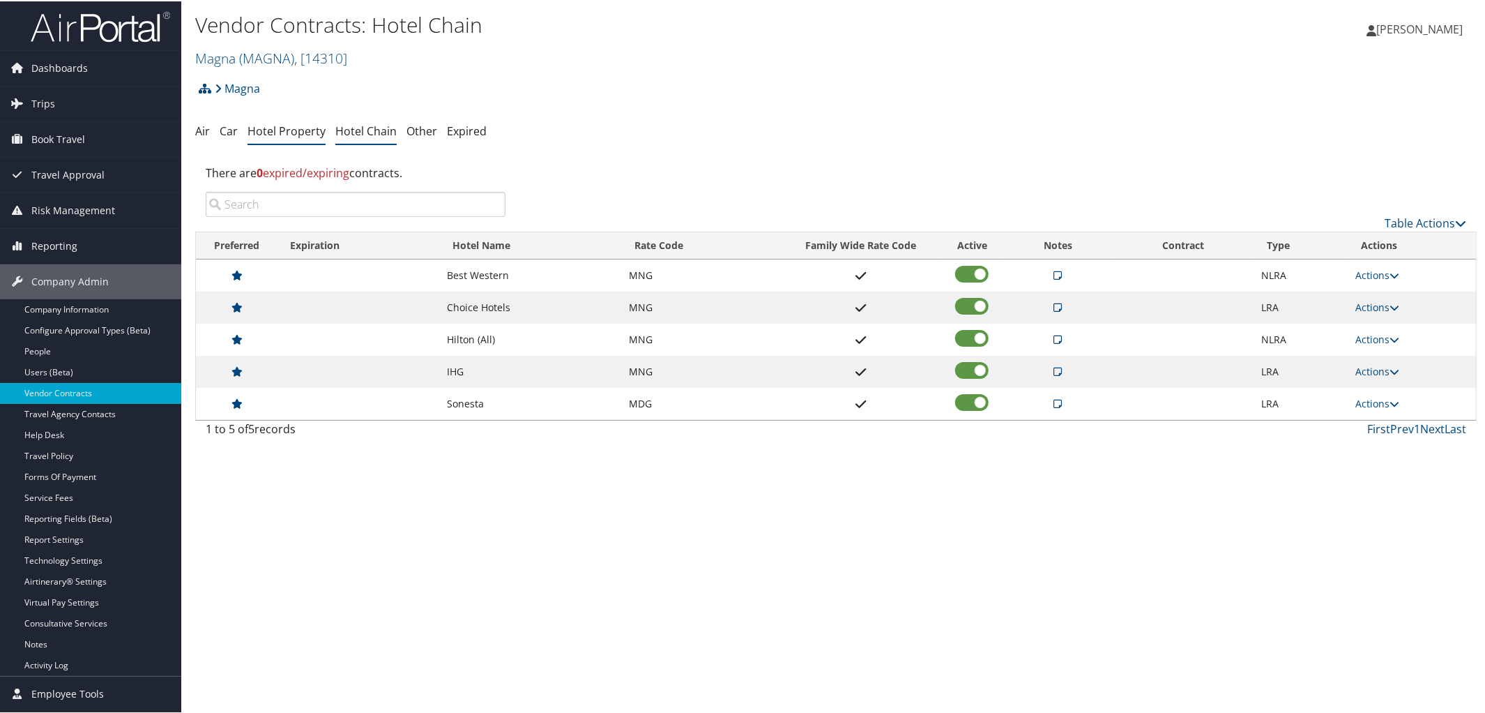
click at [293, 133] on link "Hotel Property" at bounding box center [287, 129] width 78 height 15
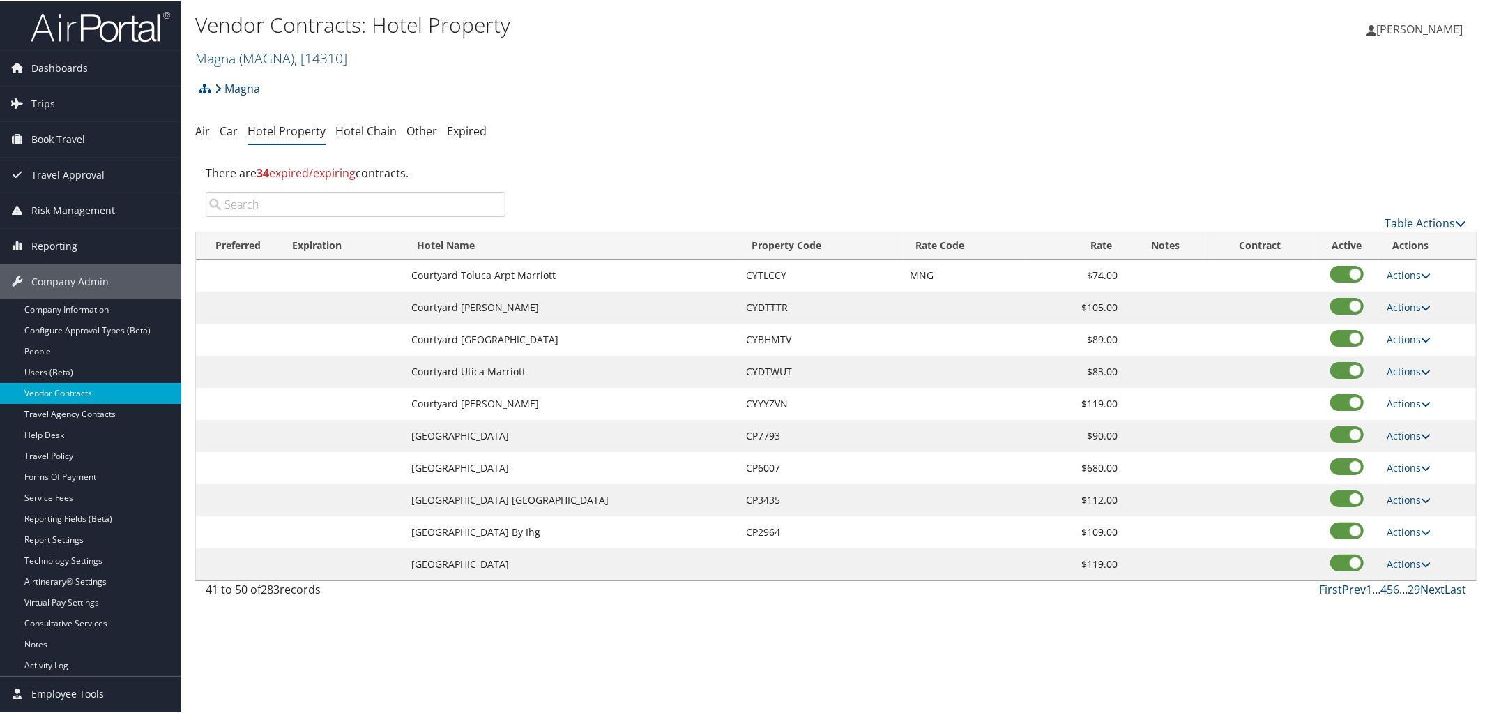
click at [1430, 593] on link "Next" at bounding box center [1432, 587] width 24 height 15
click at [1348, 591] on link "Prev" at bounding box center [1354, 587] width 24 height 15
click at [1420, 595] on link "Next" at bounding box center [1432, 587] width 24 height 15
click at [289, 57] on span "( MAGNA )" at bounding box center [266, 56] width 55 height 19
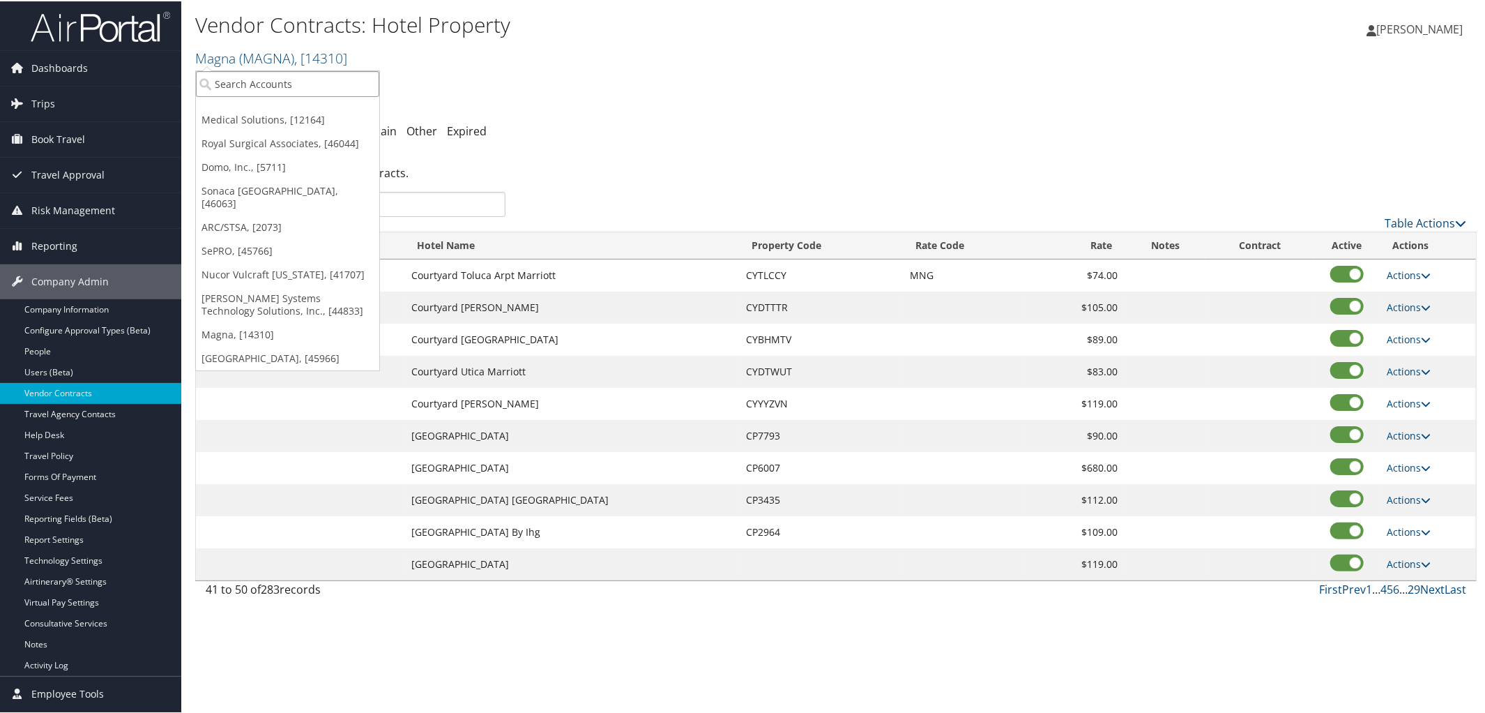
click at [268, 88] on input "search" at bounding box center [287, 83] width 183 height 26
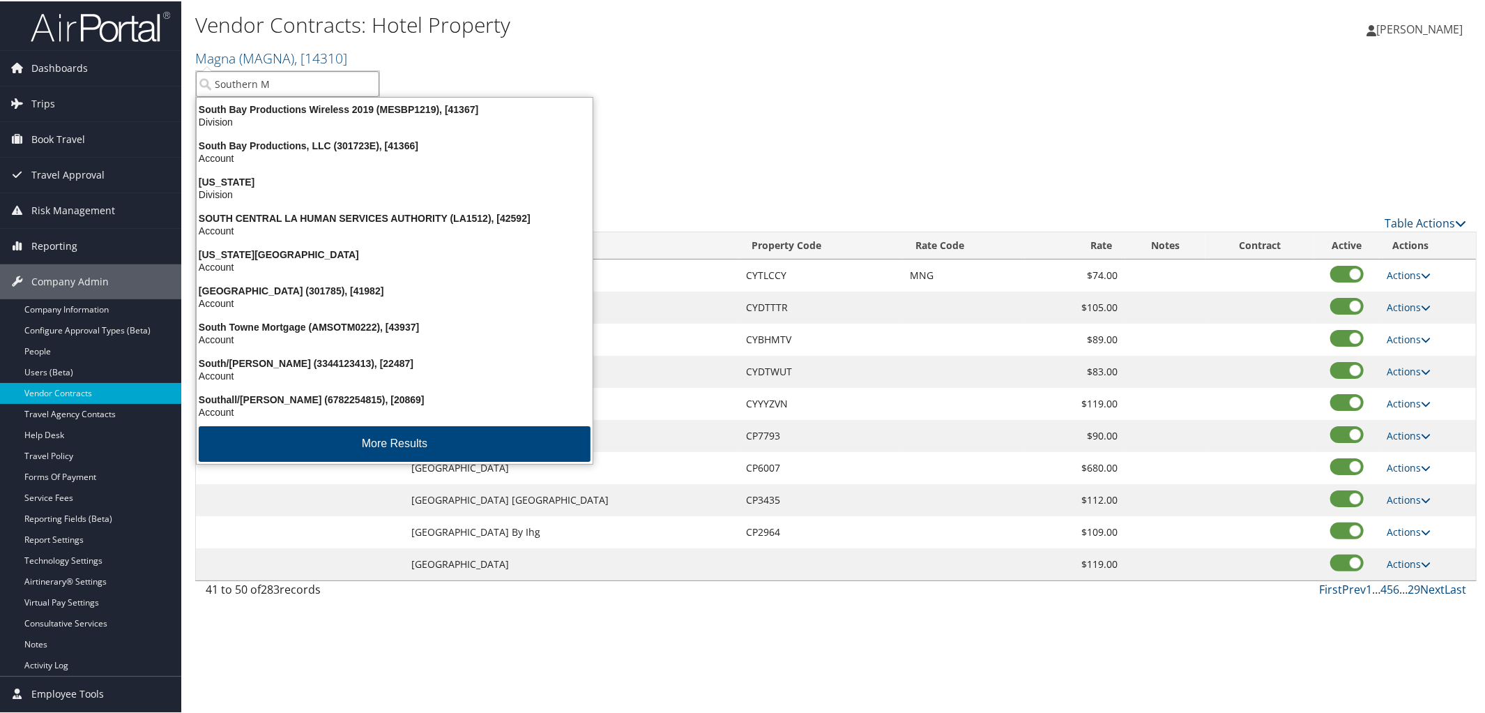
type input "Southern Me"
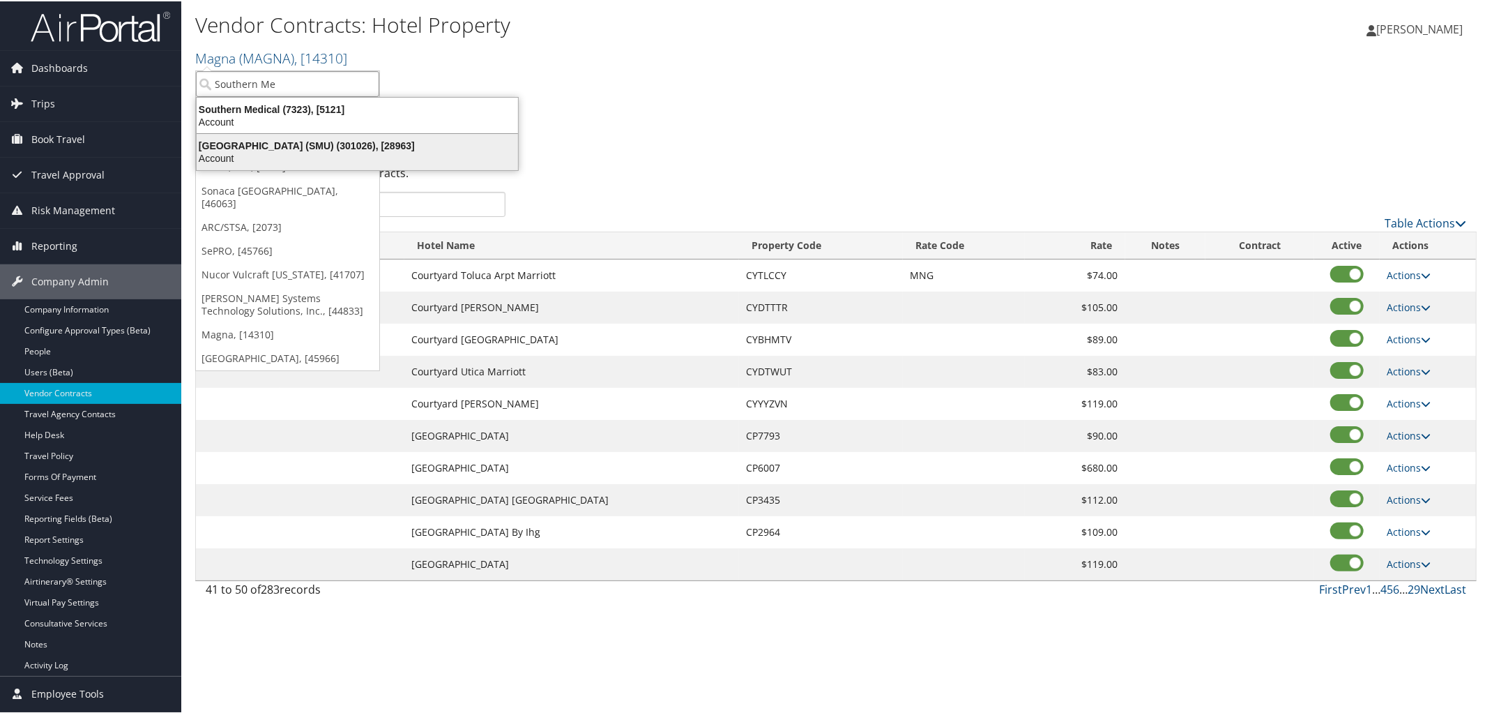
click at [298, 141] on div "[GEOGRAPHIC_DATA] (SMU) (301026), [28963]" at bounding box center [357, 144] width 338 height 13
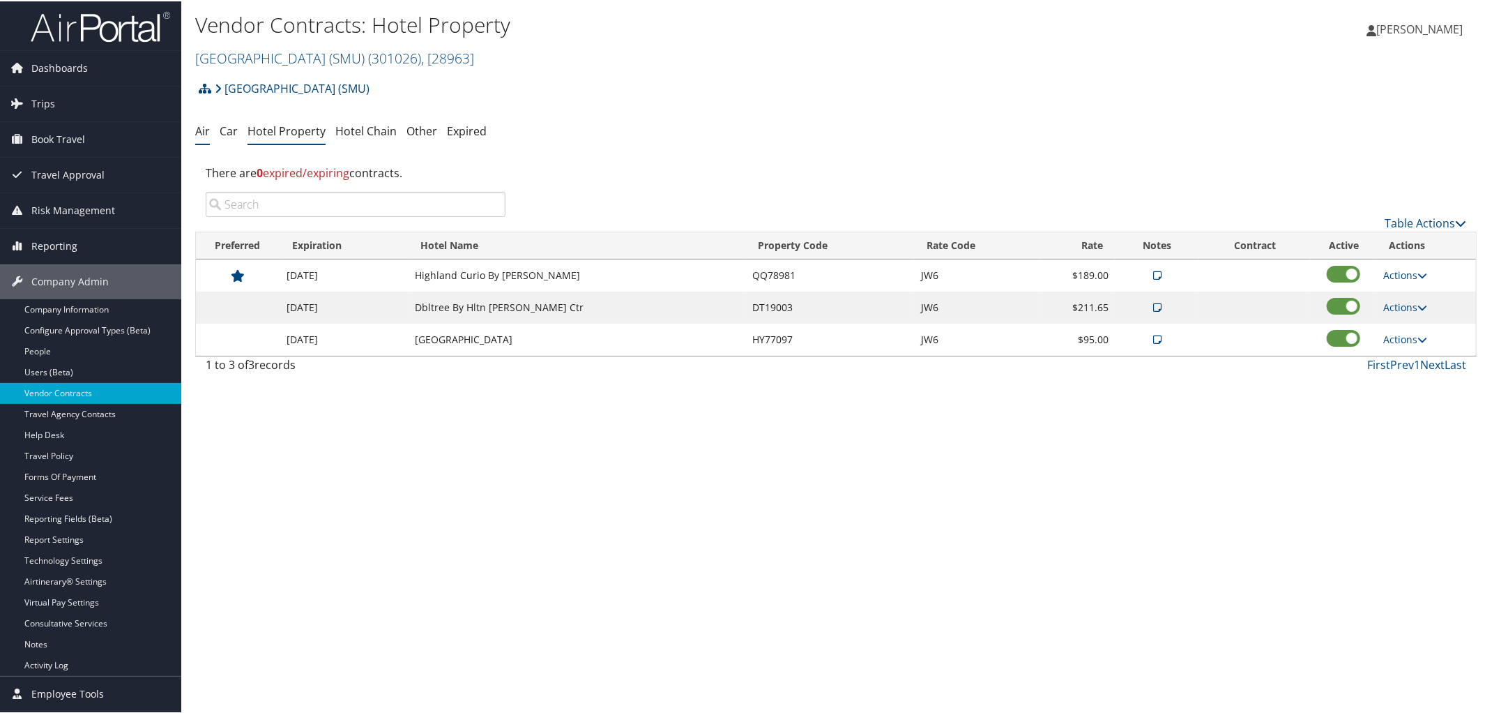
click at [205, 127] on link "Air" at bounding box center [202, 129] width 15 height 15
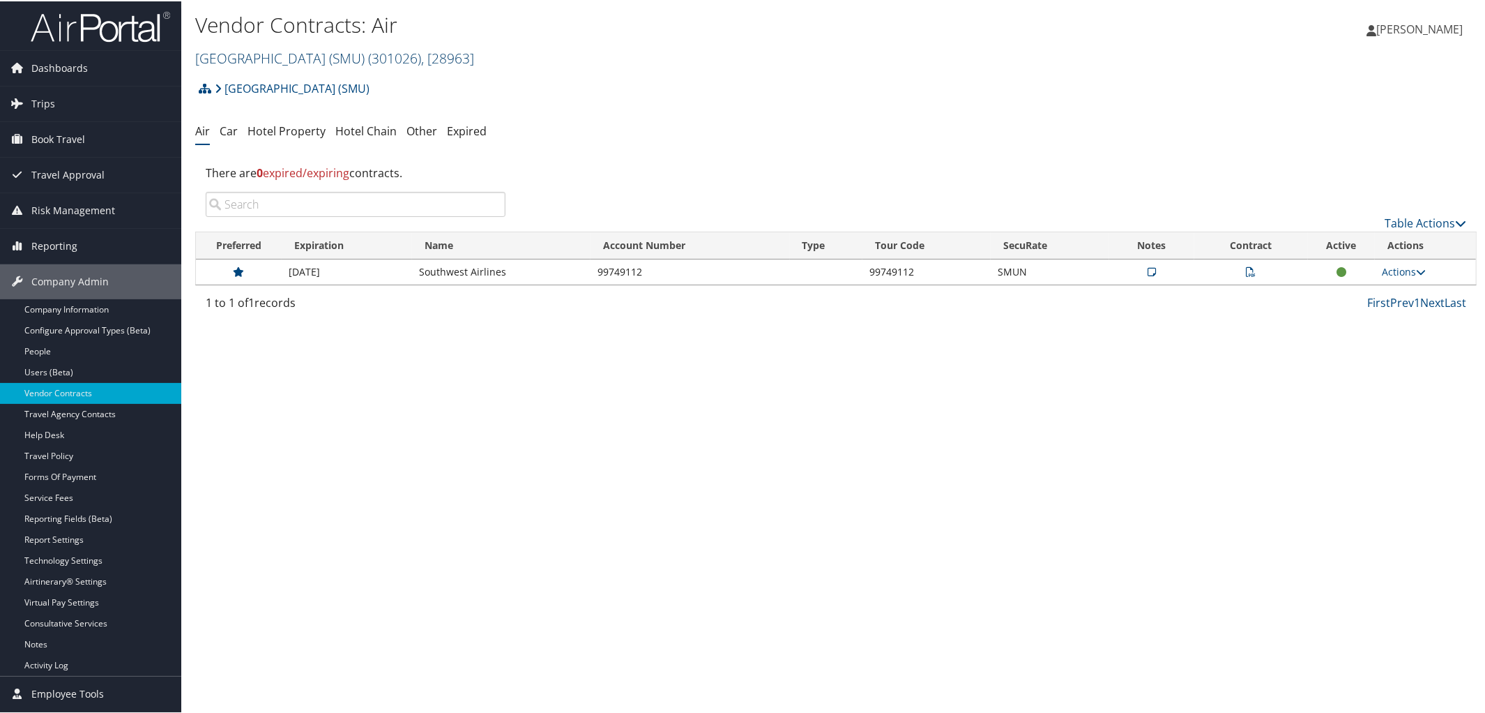
click at [312, 53] on link "[GEOGRAPHIC_DATA] (SMU) ( 301026 ) , [ 28963 ]" at bounding box center [334, 56] width 279 height 19
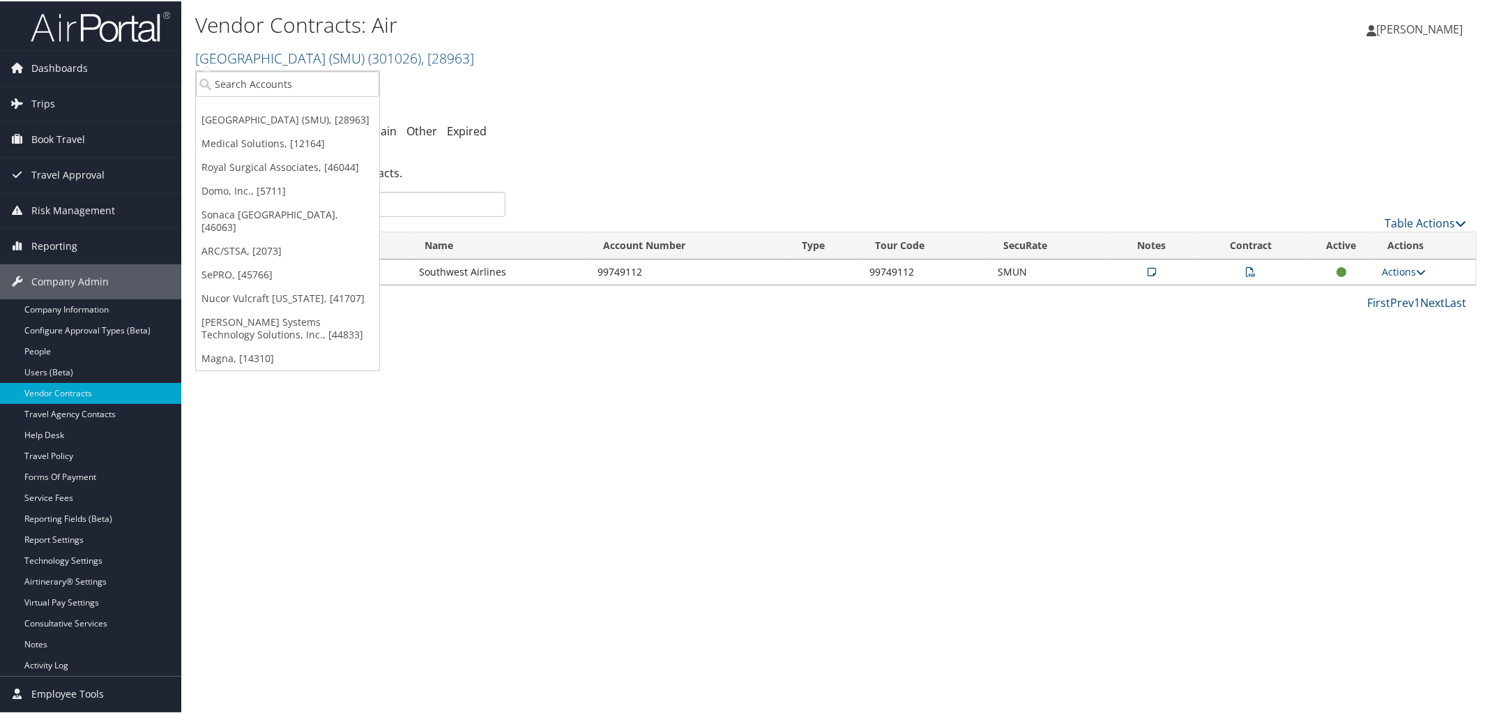
click at [307, 69] on ul "[GEOGRAPHIC_DATA] (SMU), [28963] Medical Solutions, [12164] Royal Surgical Asso…" at bounding box center [287, 219] width 185 height 300
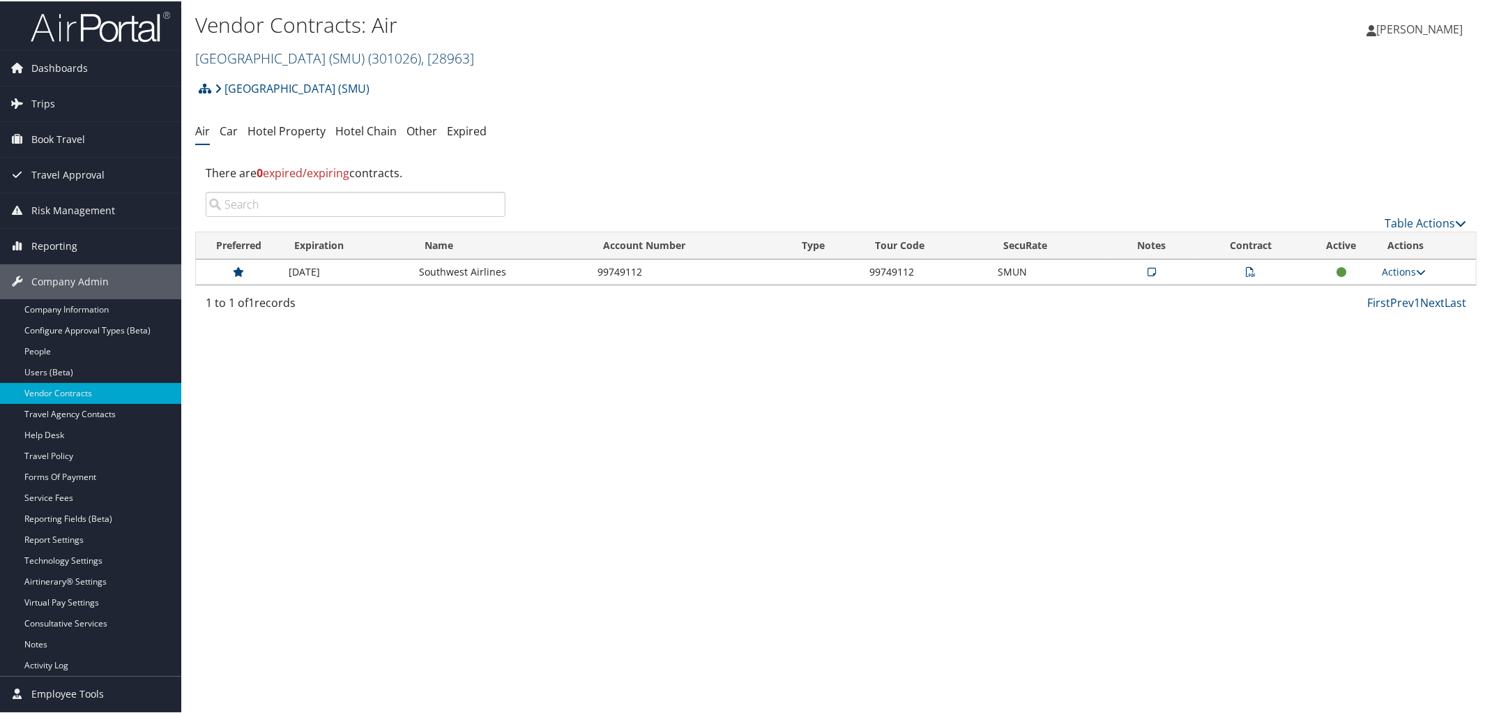
click at [318, 58] on link "[GEOGRAPHIC_DATA] (SMU) ( 301026 ) , [ 28963 ]" at bounding box center [334, 56] width 279 height 19
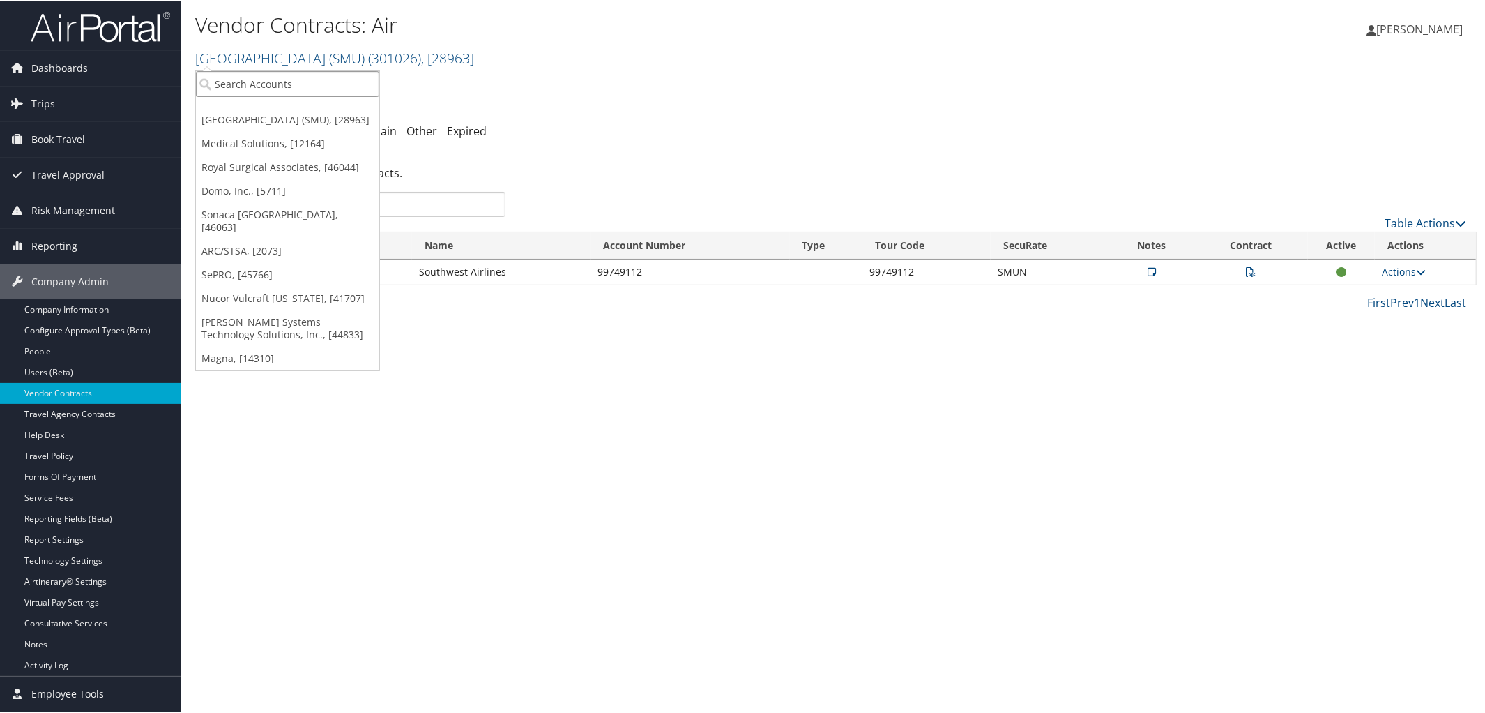
click at [300, 87] on input "search" at bounding box center [287, 83] width 183 height 26
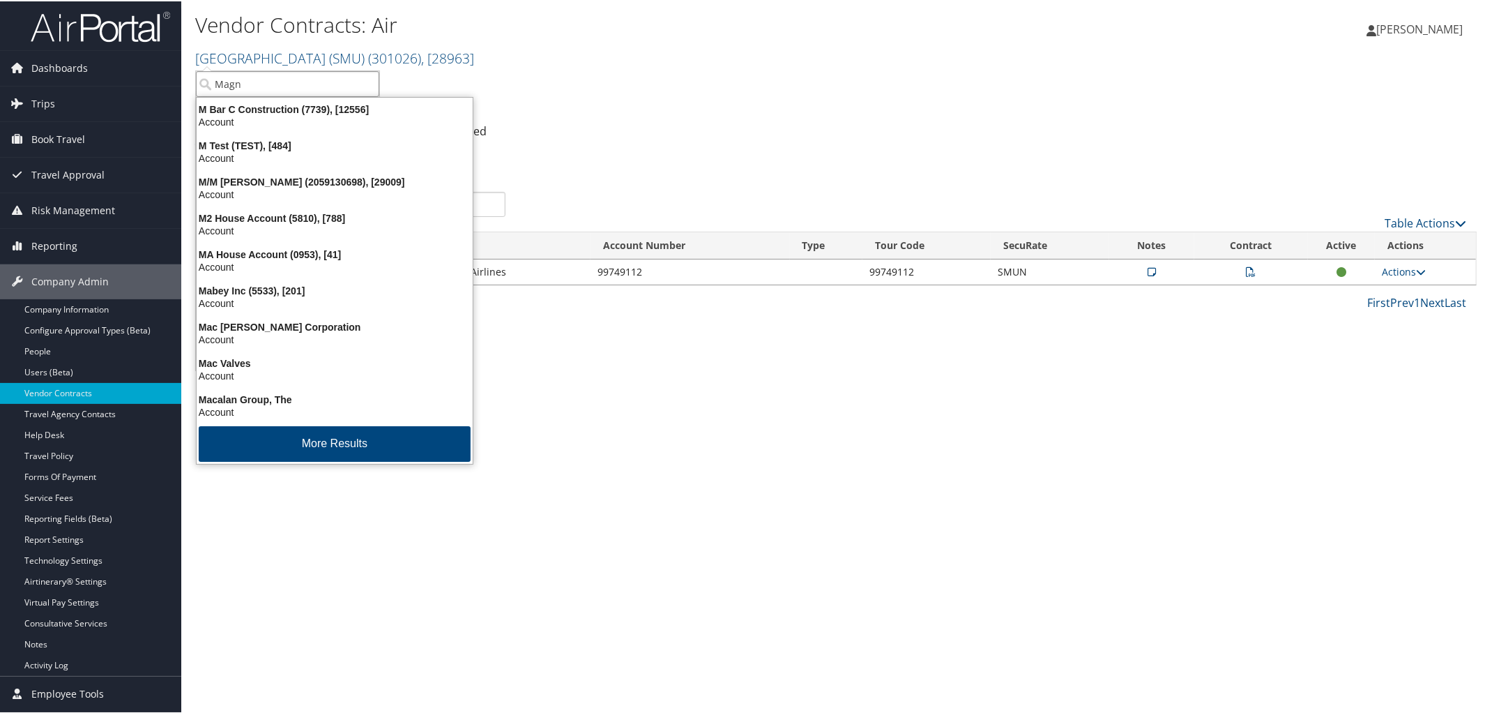
type input "Magna"
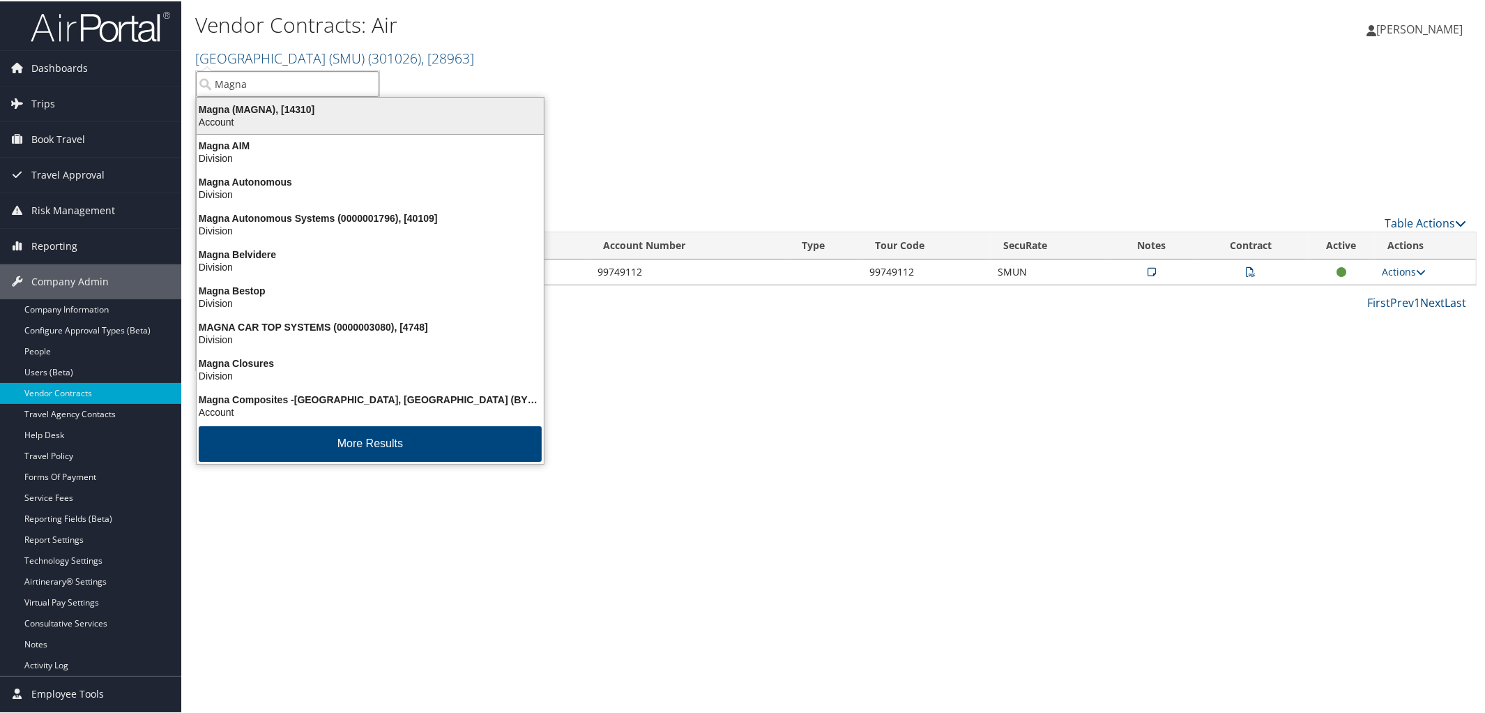
click at [310, 109] on div "Magna (MAGNA), [14310]" at bounding box center [370, 108] width 364 height 13
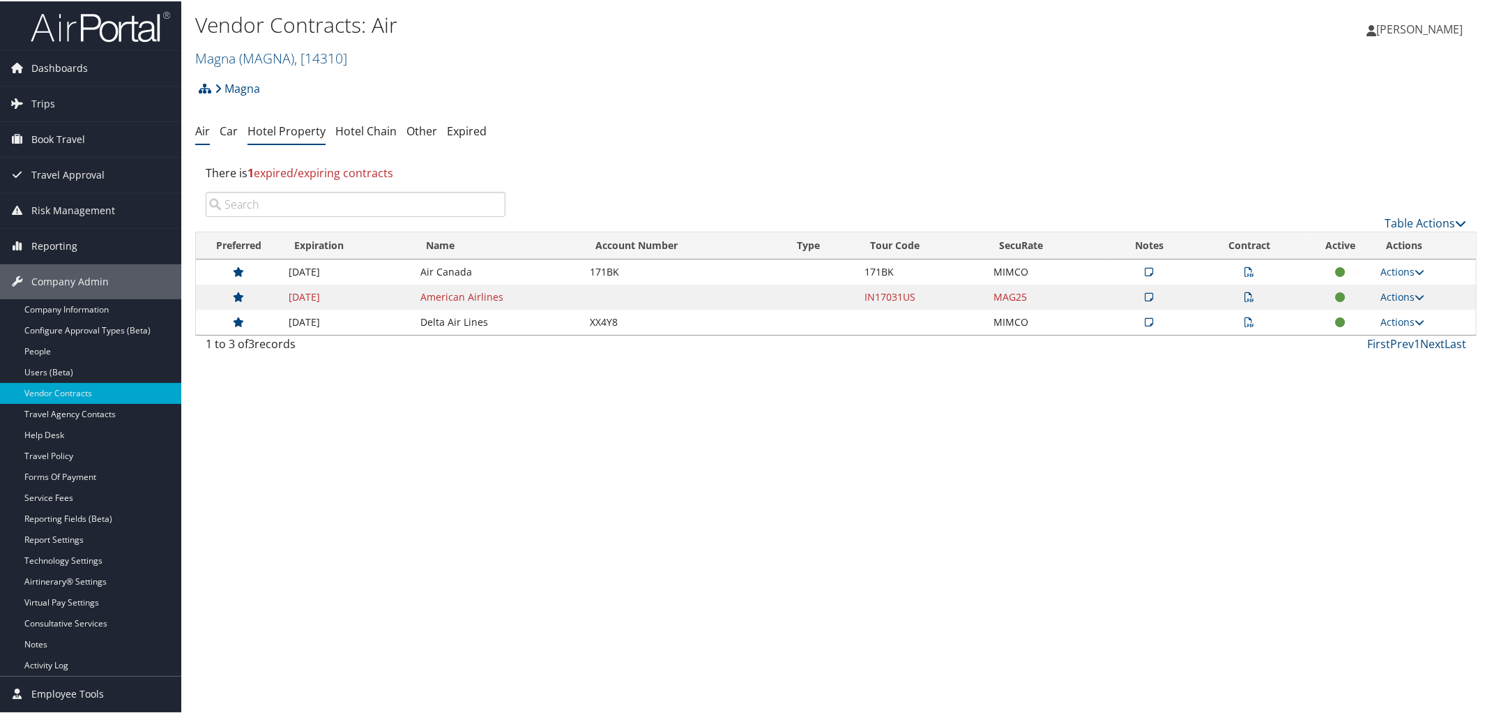
click at [275, 137] on link "Hotel Property" at bounding box center [287, 129] width 78 height 15
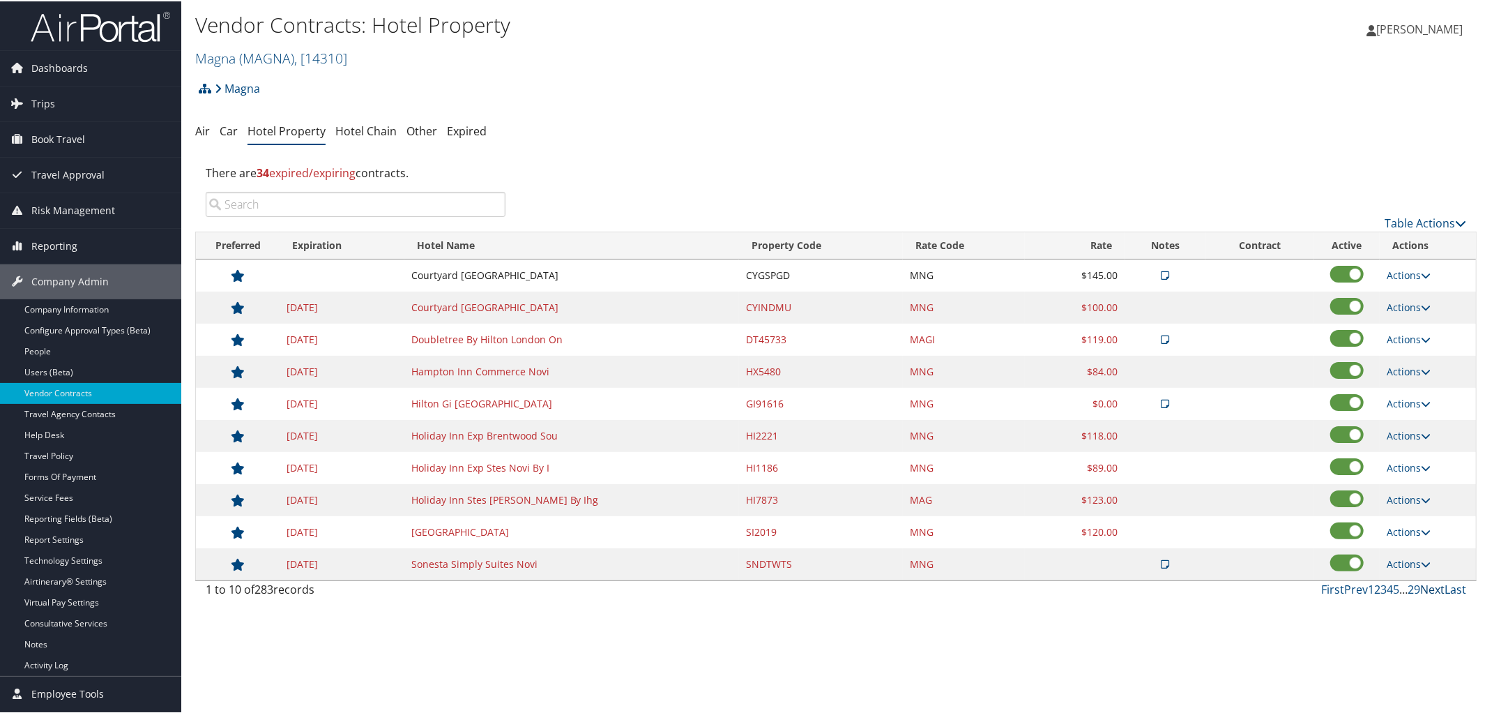
click at [1420, 592] on link "Next" at bounding box center [1432, 587] width 24 height 15
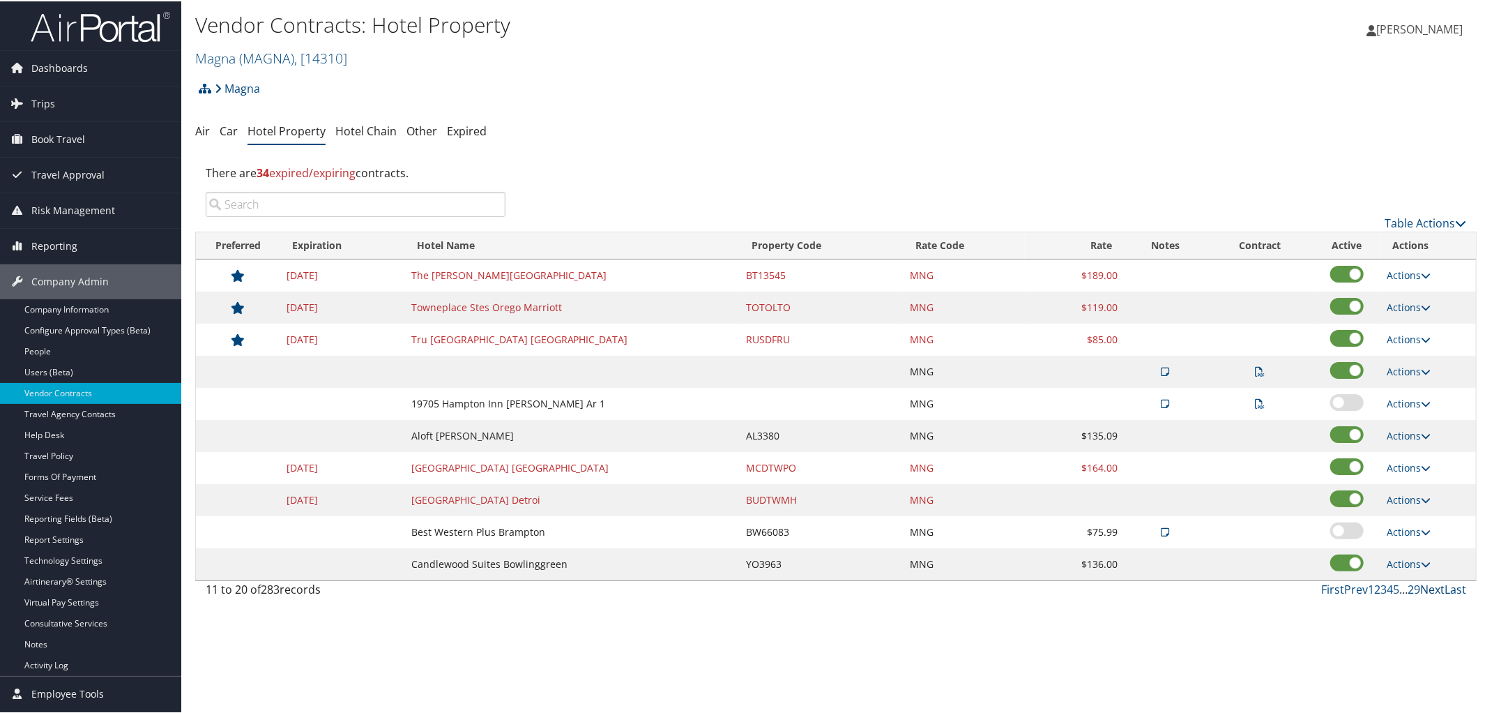
click at [1420, 592] on link "Next" at bounding box center [1432, 587] width 24 height 15
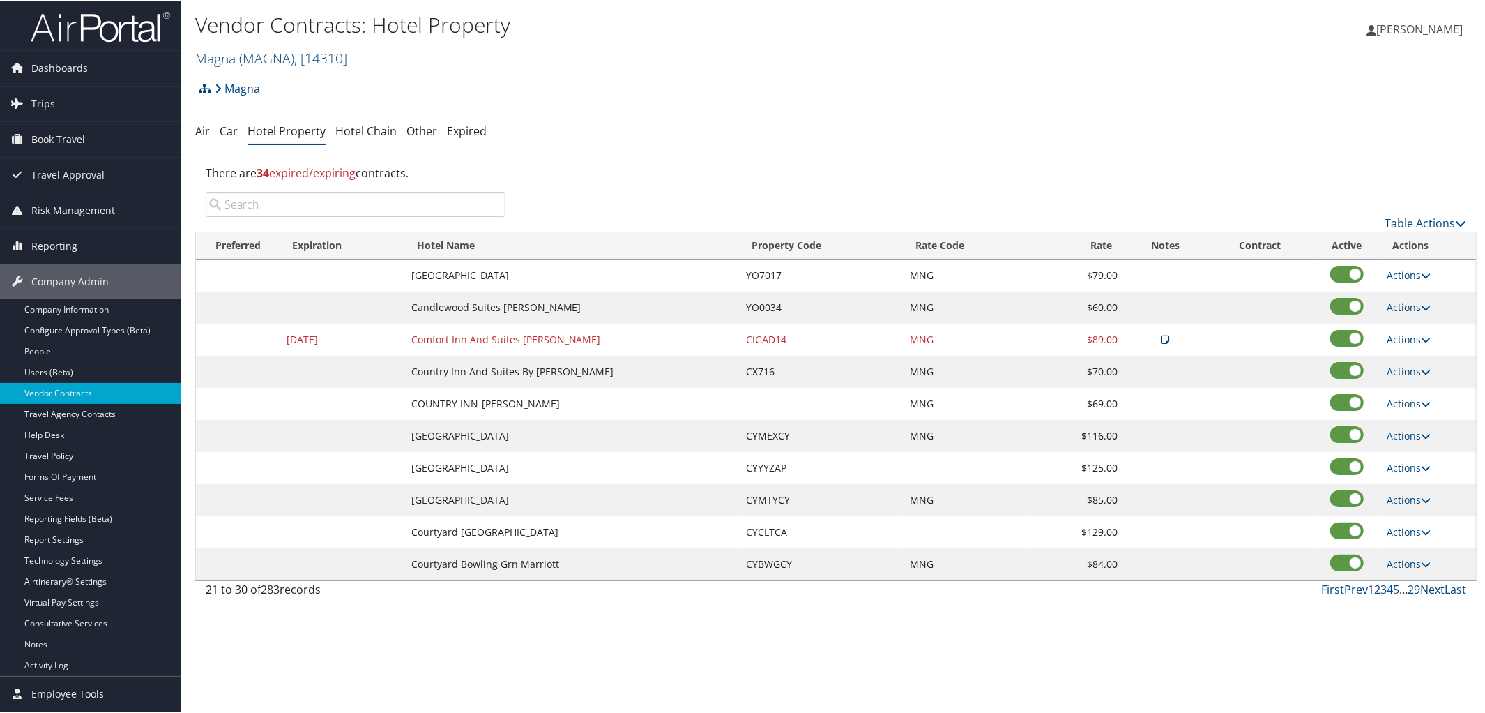
click at [1420, 592] on link "Next" at bounding box center [1432, 587] width 24 height 15
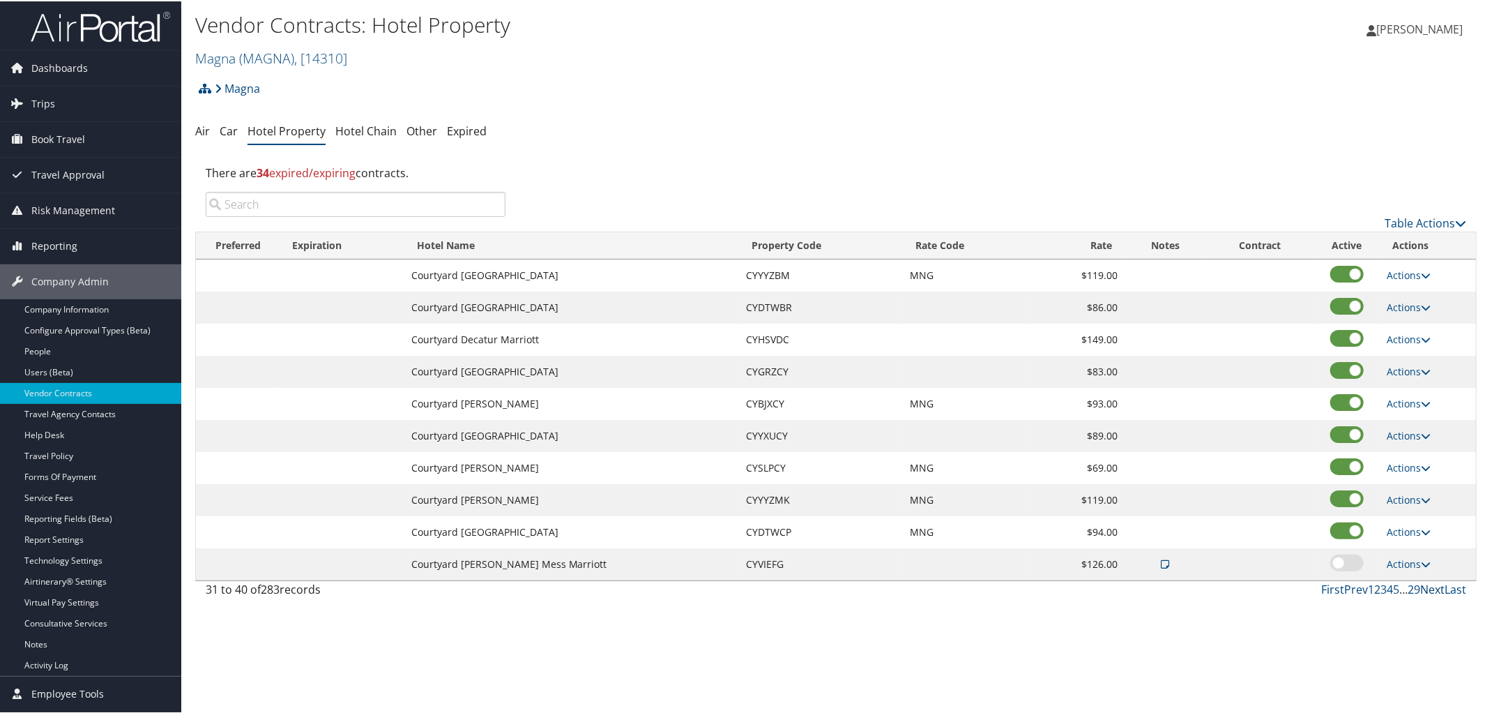
click at [1420, 592] on link "Next" at bounding box center [1432, 587] width 24 height 15
